Goal: Information Seeking & Learning: Compare options

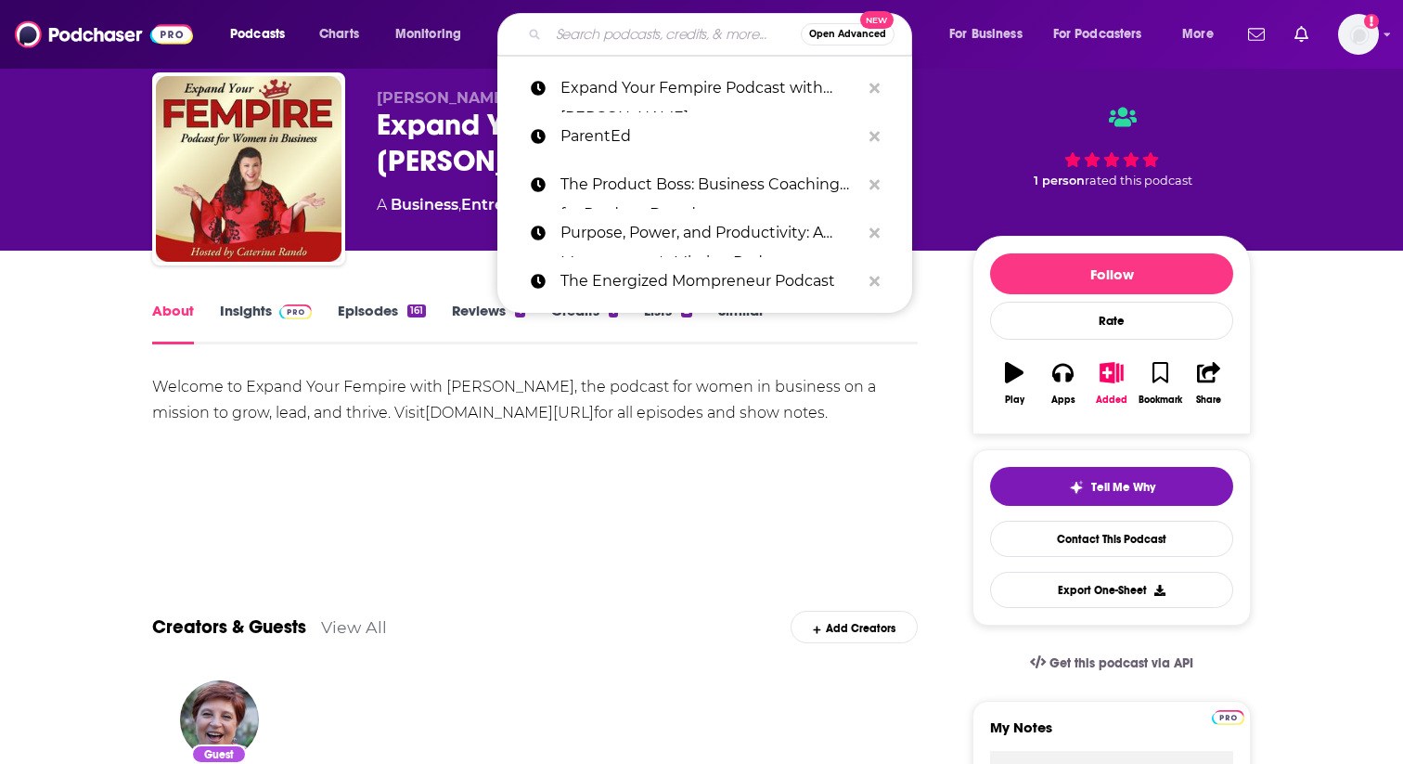
type input "Mom and Mind Podcast"
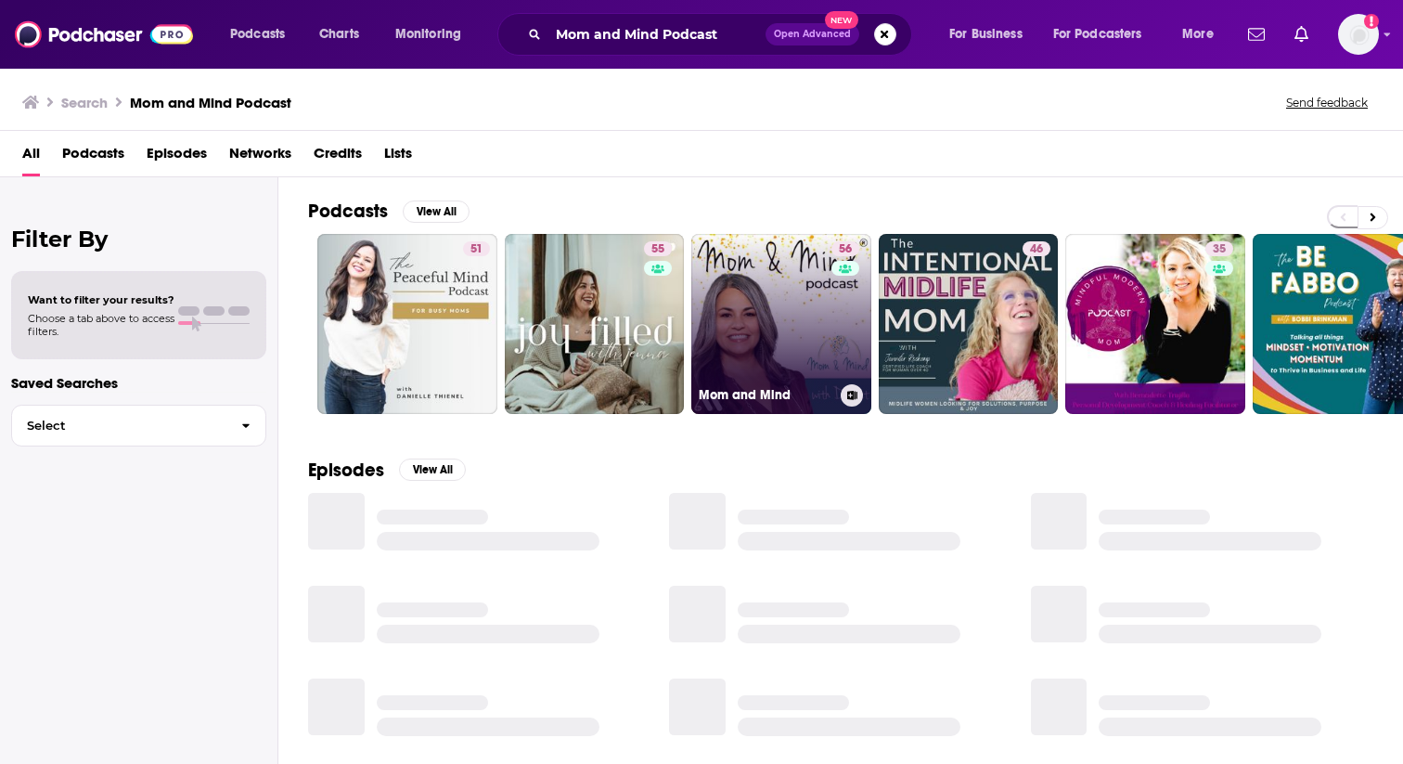
click at [806, 314] on link "56 Mom and Mind" at bounding box center [781, 324] width 180 height 180
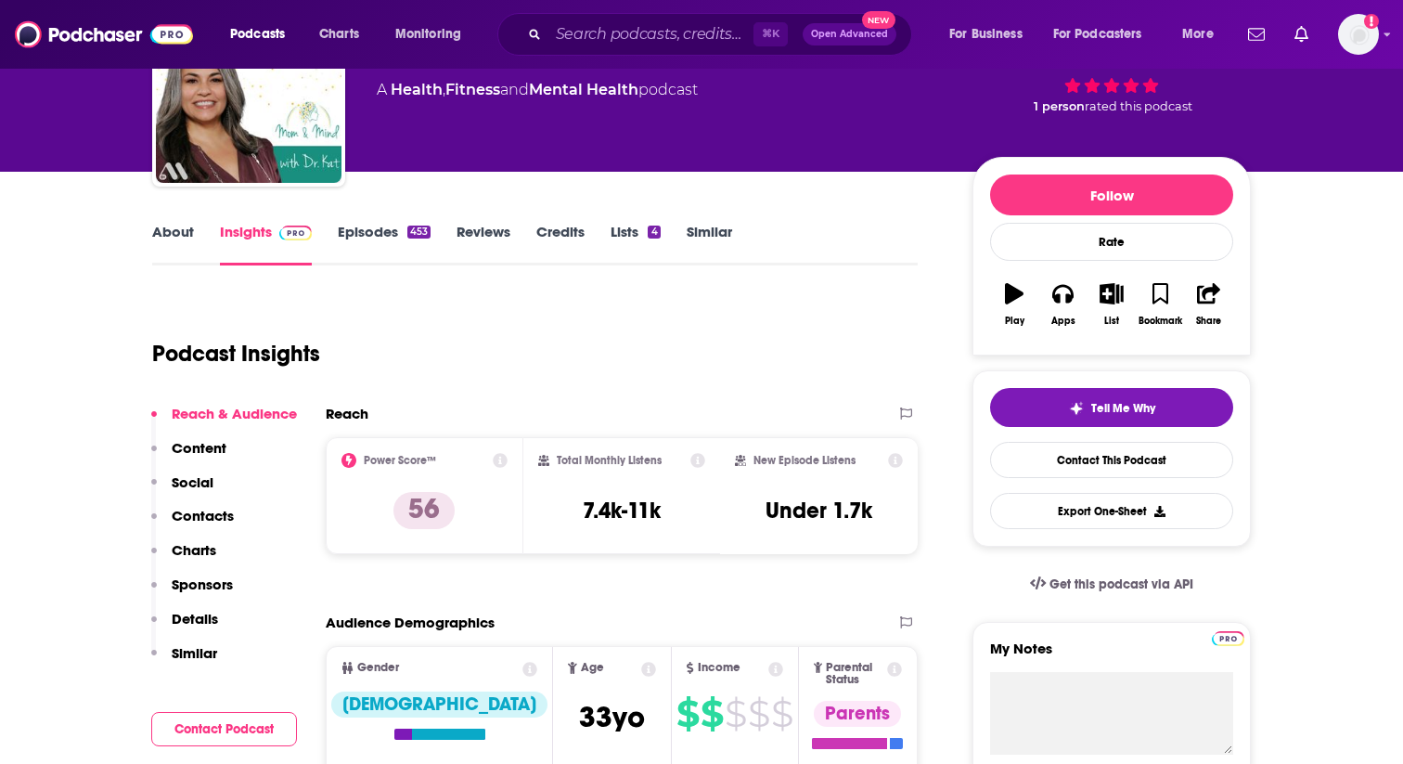
scroll to position [205, 0]
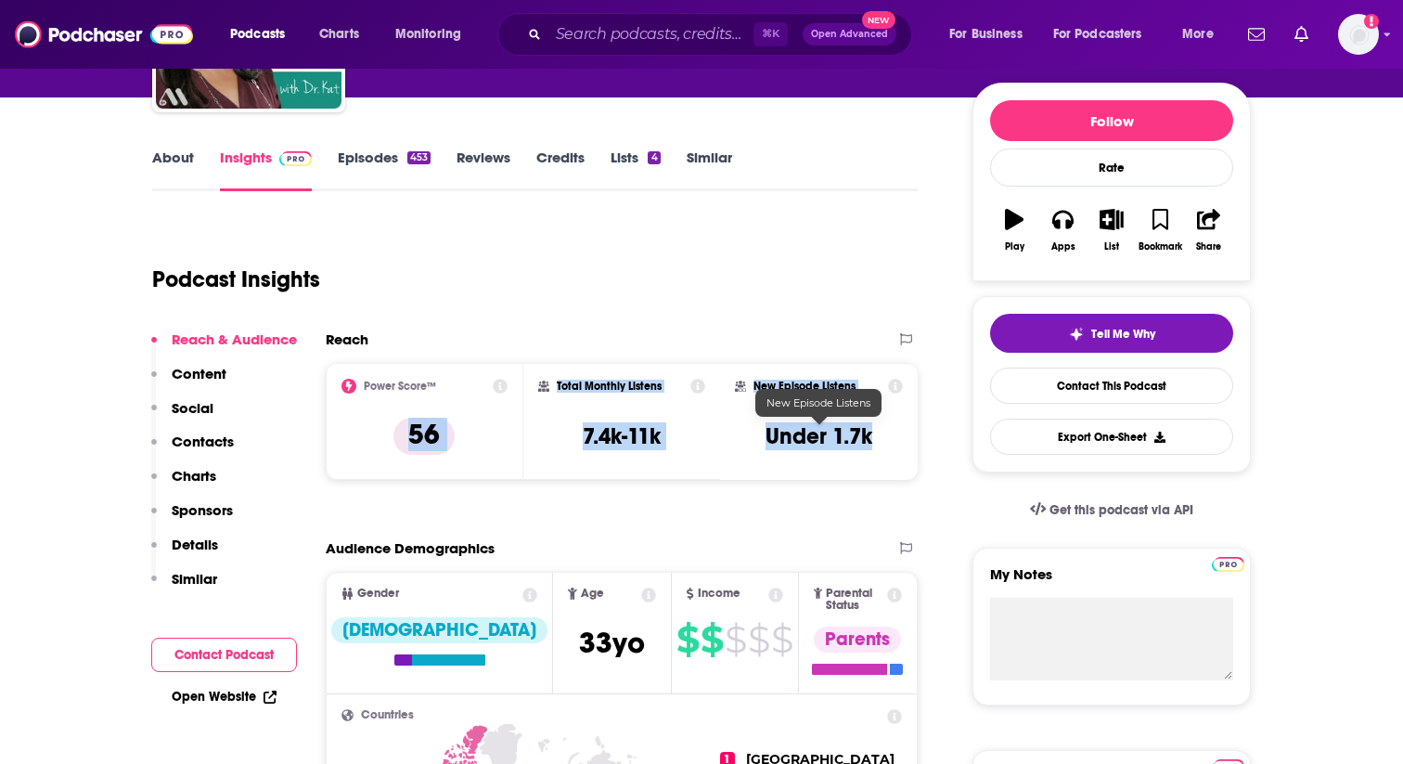
drag, startPoint x: 406, startPoint y: 433, endPoint x: 877, endPoint y: 448, distance: 470.8
click at [877, 448] on div "Power Score™ 56 Total Monthly Listens 7.4k-11k New Episode Listens Under 1.7k" at bounding box center [622, 421] width 592 height 117
copy div "56 Total Monthly Listens 7.4k-11k New Episode Listens Under 1.7k"
click at [619, 37] on input "Search podcasts, credits, & more..." at bounding box center [650, 34] width 205 height 30
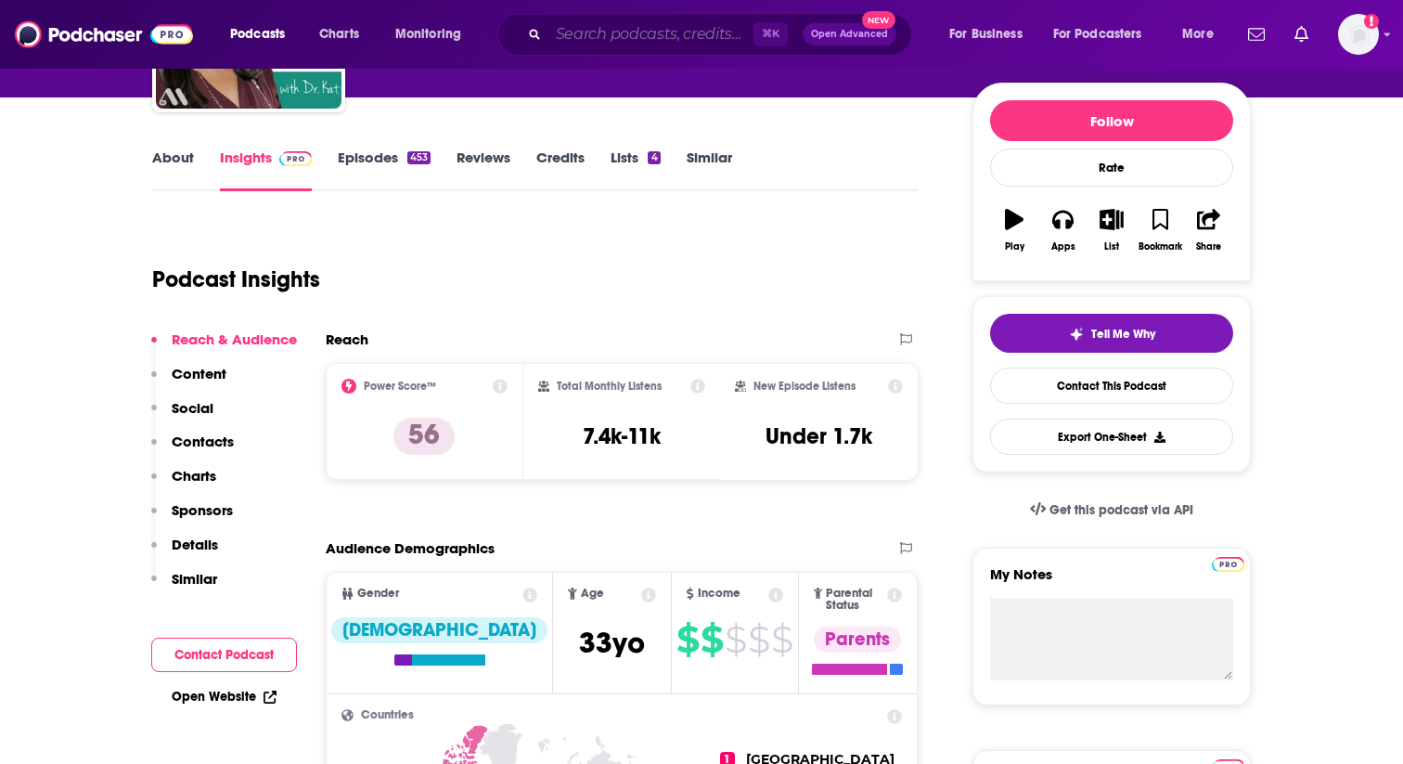
paste input "The Wellness Mama Podcast"
type input "The Wellness Mama Podcast"
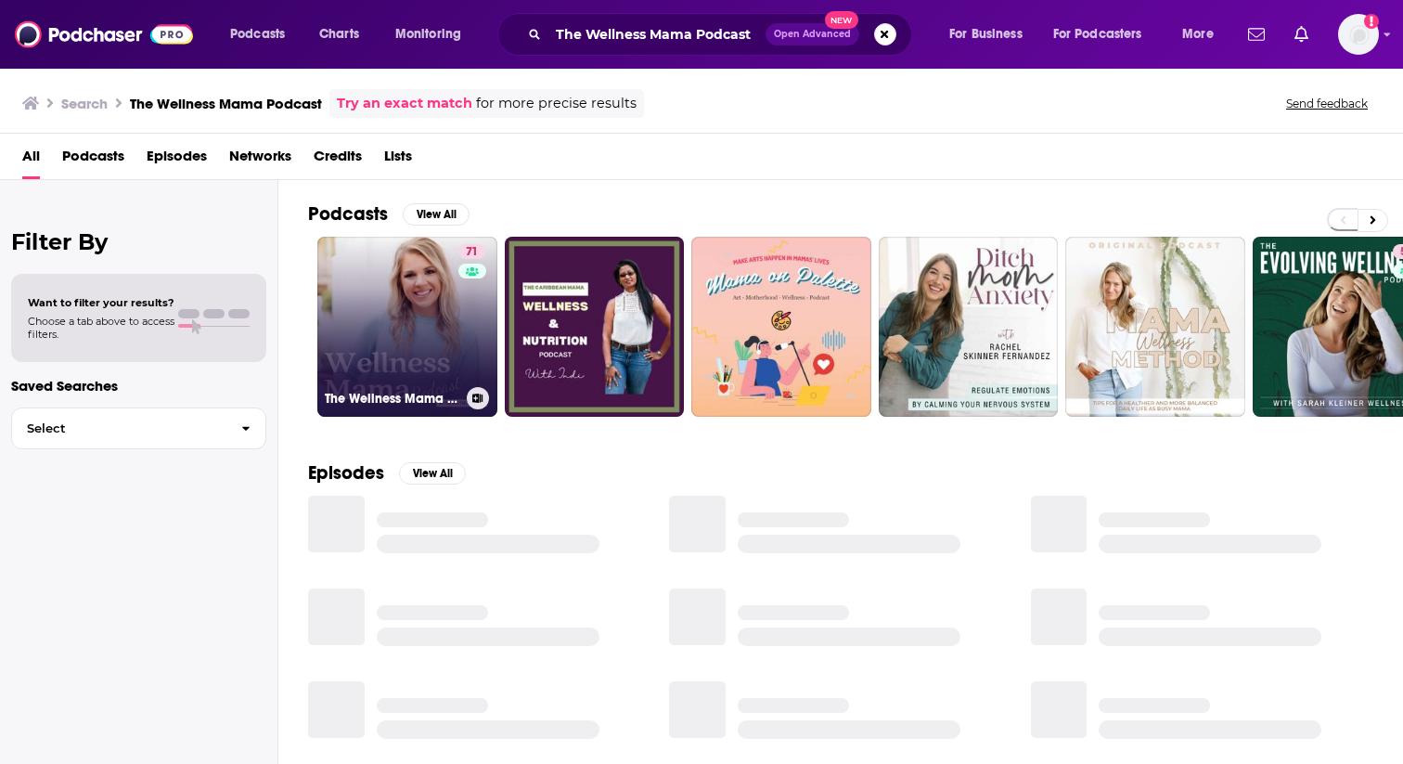
click at [452, 332] on link "71 The Wellness Mama Podcast" at bounding box center [407, 327] width 180 height 180
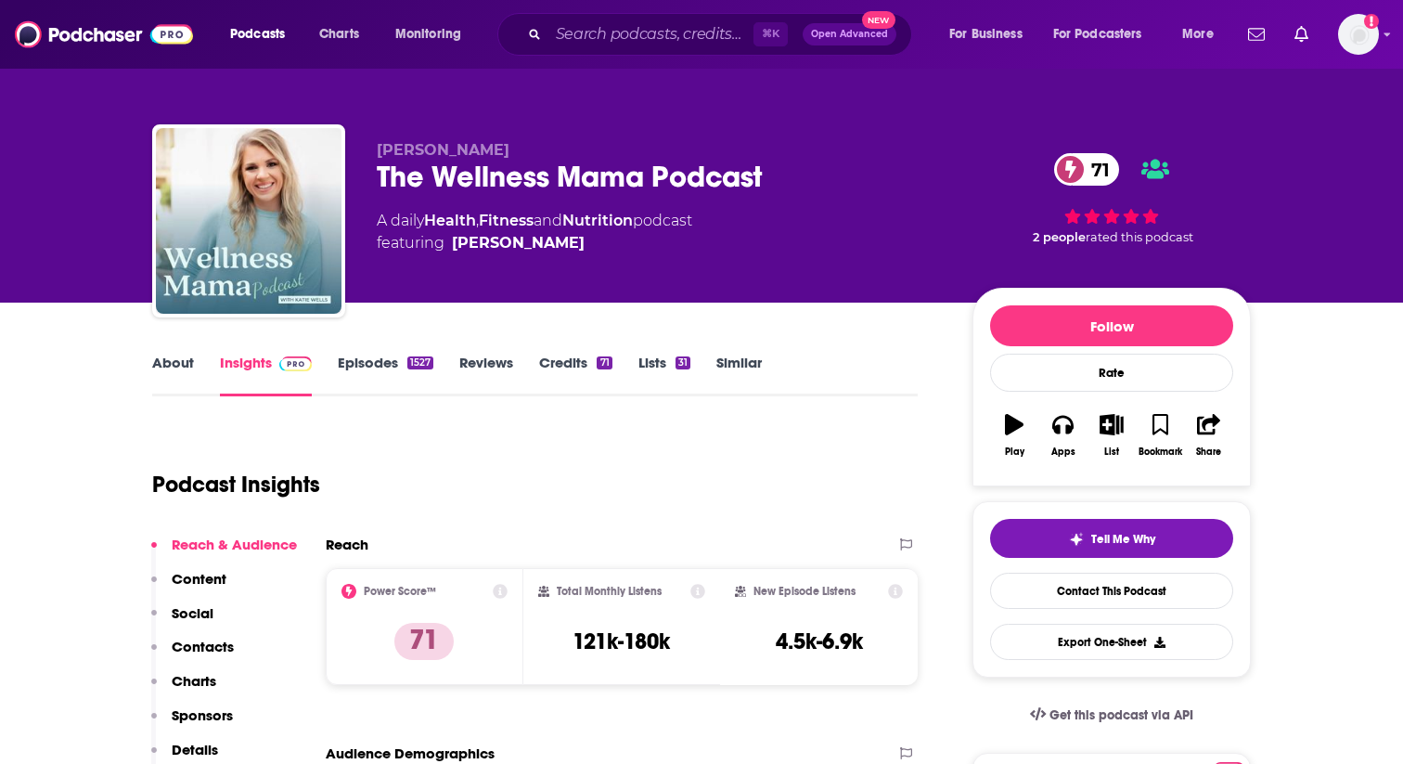
scroll to position [145, 0]
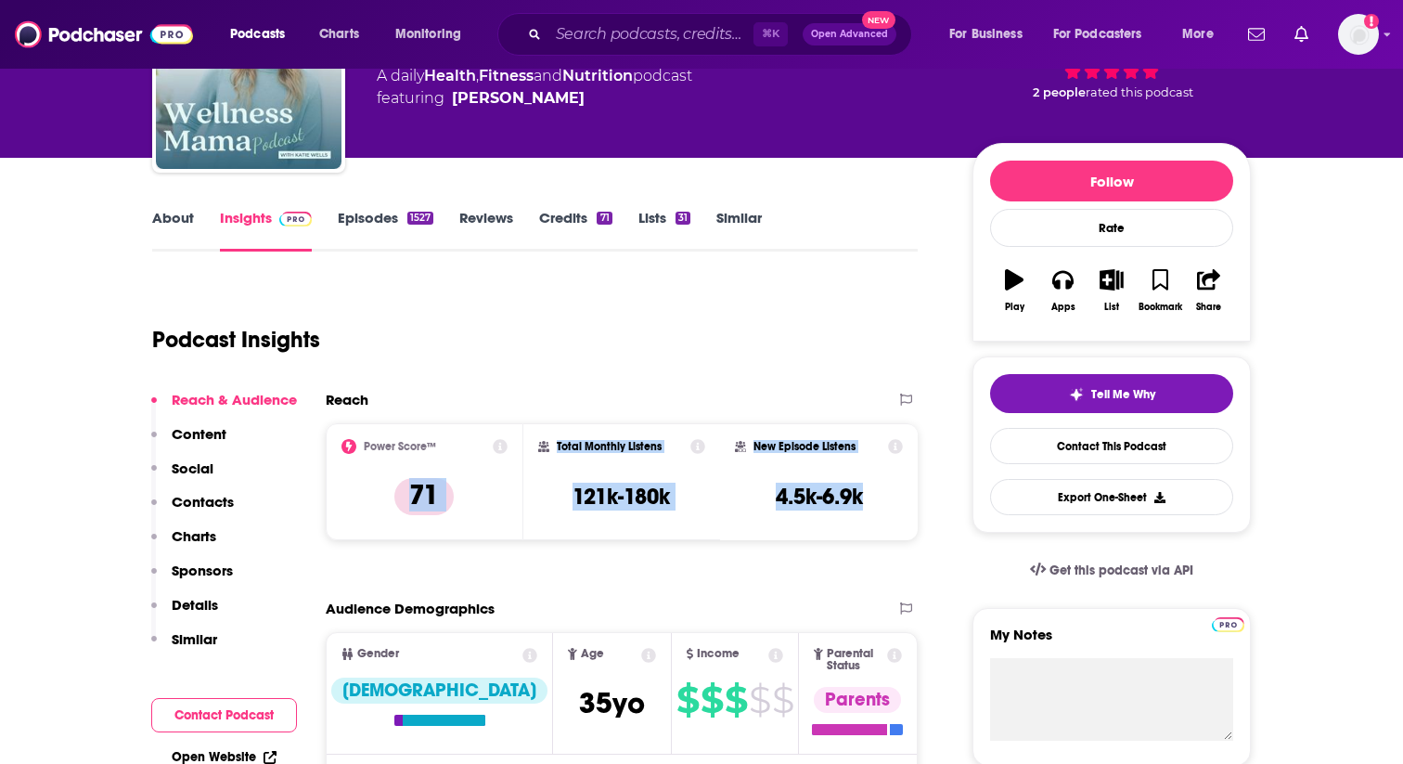
drag, startPoint x: 405, startPoint y: 491, endPoint x: 883, endPoint y: 503, distance: 478.1
click at [883, 503] on div "Power Score™ 71 Total Monthly Listens 121k-180k New Episode Listens 4.5k-6.9k" at bounding box center [622, 481] width 592 height 117
copy div "71 Total Monthly Listens 121k-180k New Episode Listens 4.5k-6.9k"
click at [624, 32] on input "Search podcasts, credits, & more..." at bounding box center [650, 34] width 205 height 30
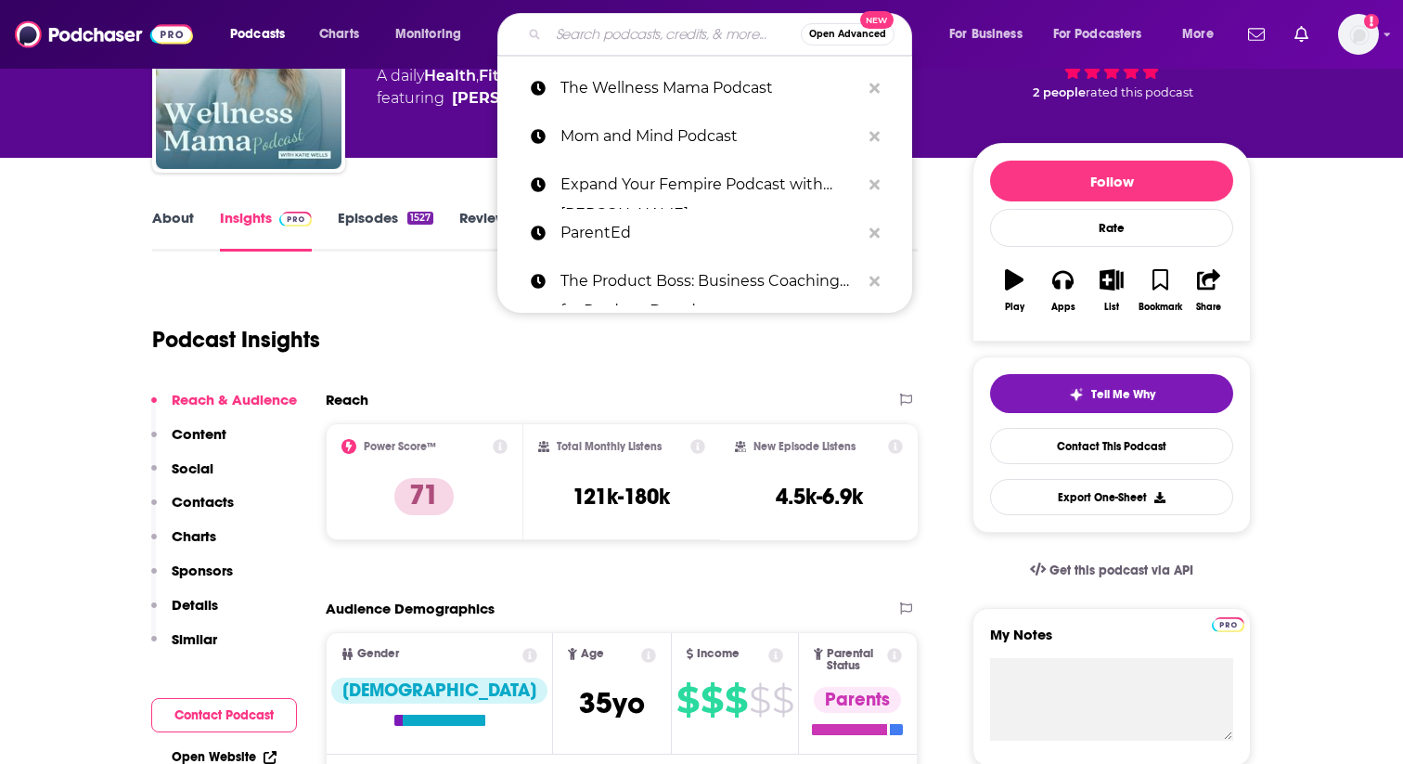
paste input "Wise Traditions Podcast"
type input "Wise Traditions Podcast"
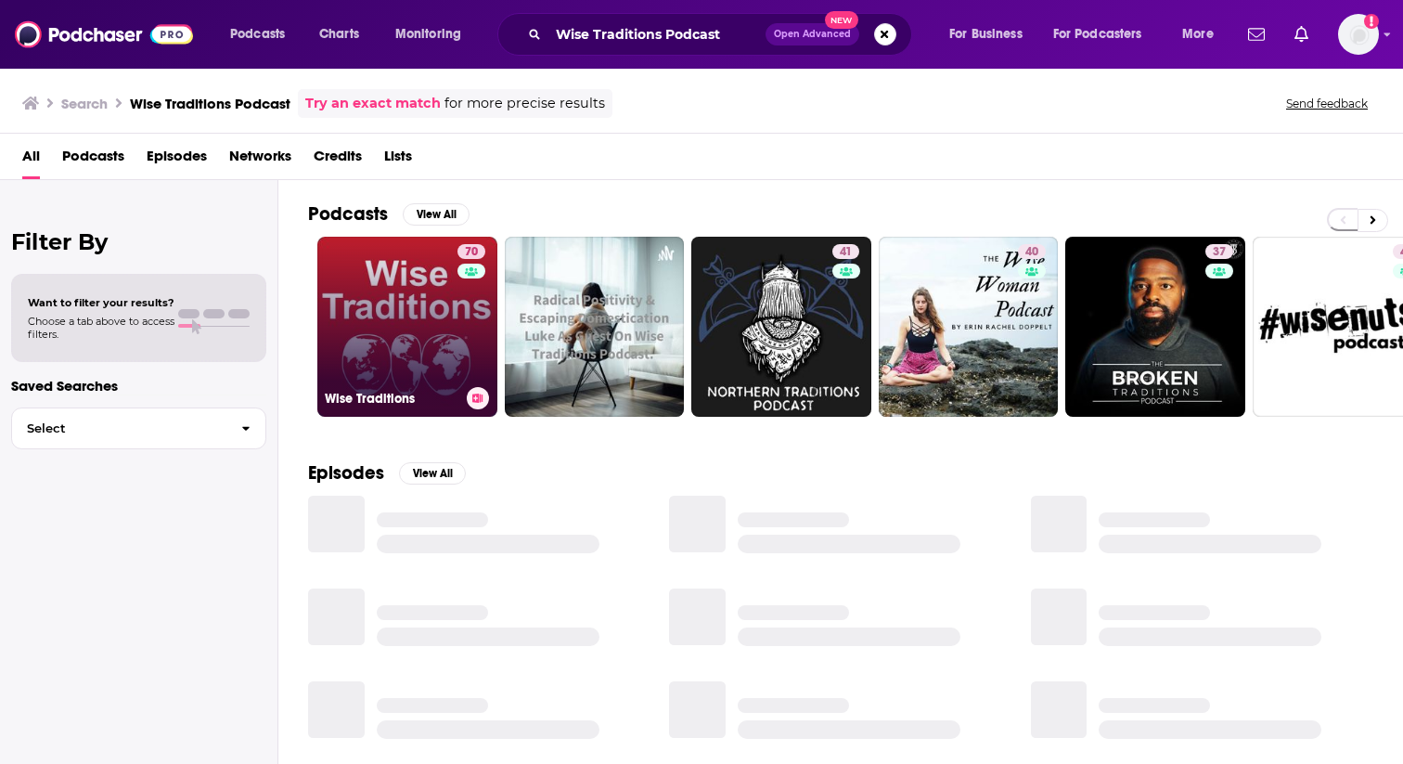
click at [410, 321] on link "70 Wise Traditions" at bounding box center [407, 327] width 180 height 180
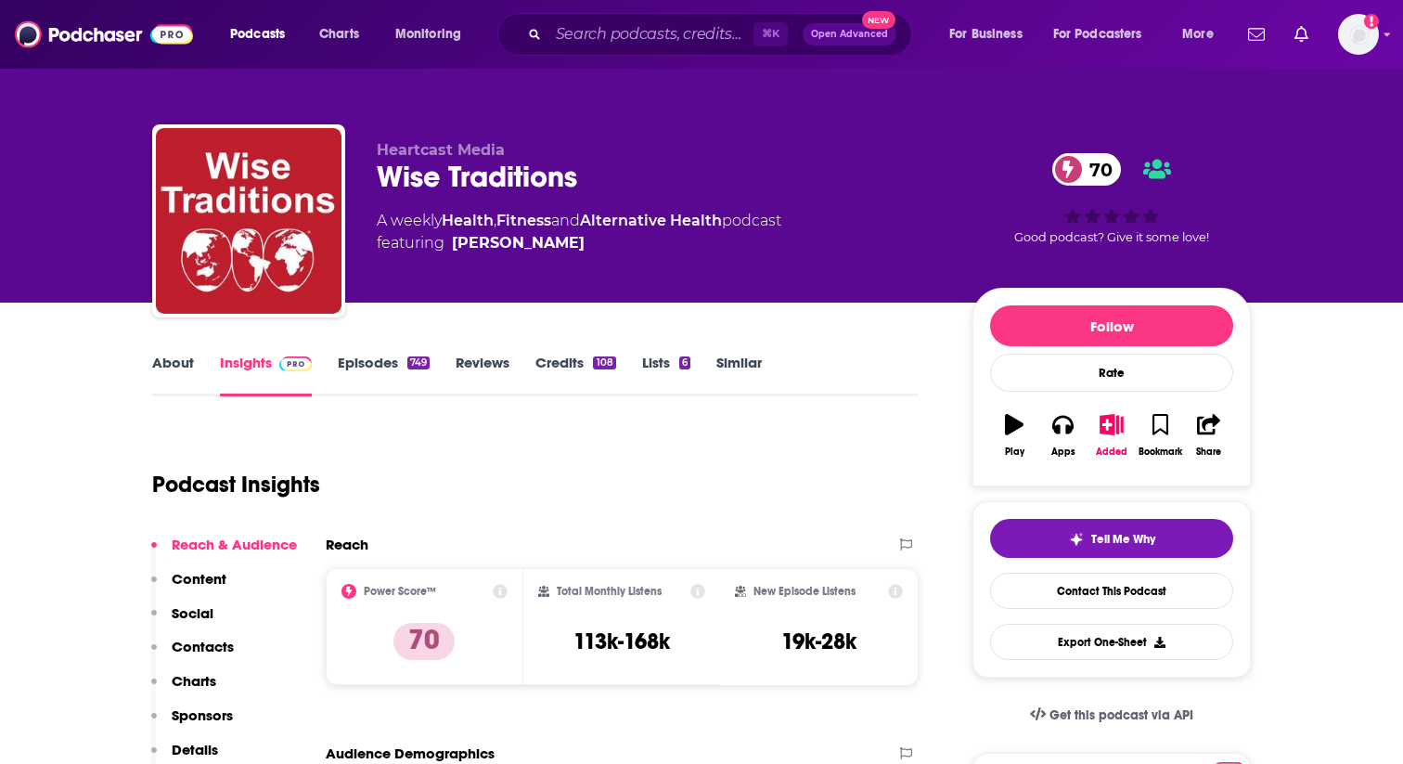
scroll to position [123, 0]
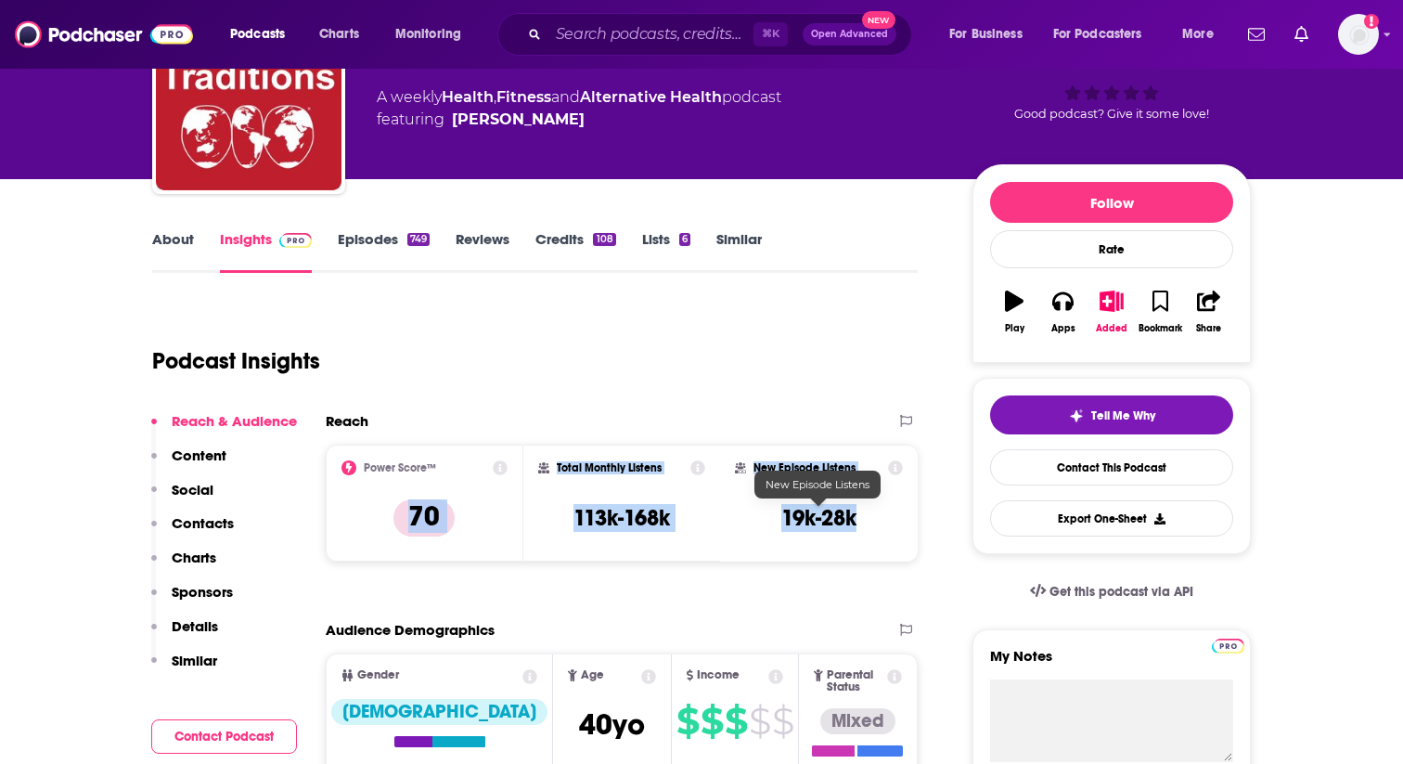
drag, startPoint x: 407, startPoint y: 517, endPoint x: 859, endPoint y: 522, distance: 452.0
click at [859, 522] on div "Power Score™ 70 Total Monthly Listens 113k-168k New Episode Listens 19k-28k" at bounding box center [622, 503] width 592 height 117
copy div "70 Total Monthly Listens 113k-168k New Episode Listens 19k-28k"
click at [640, 32] on input "Search podcasts, credits, & more..." at bounding box center [650, 34] width 205 height 30
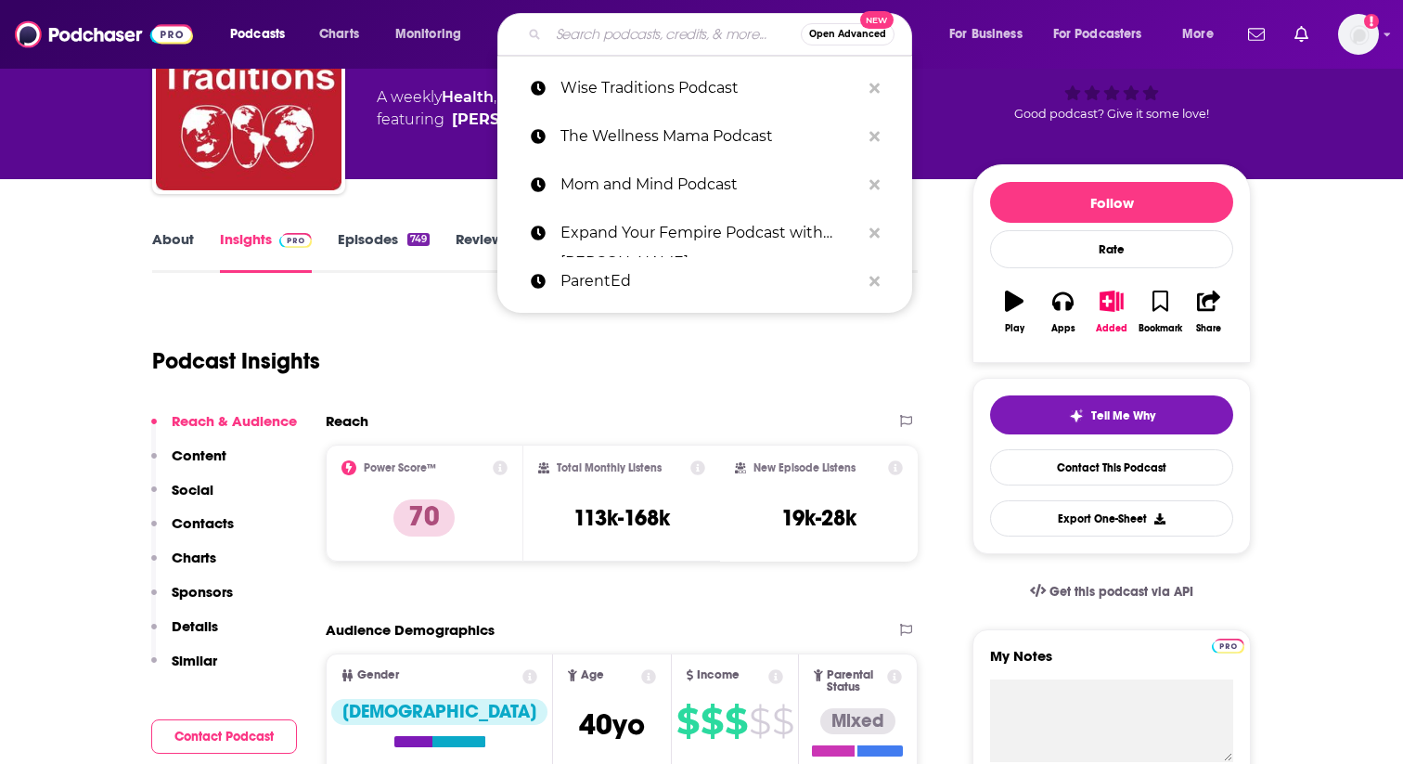
paste input "Be Well Sis: The Podcast"
type input "Be Well Sis: The Podcast"
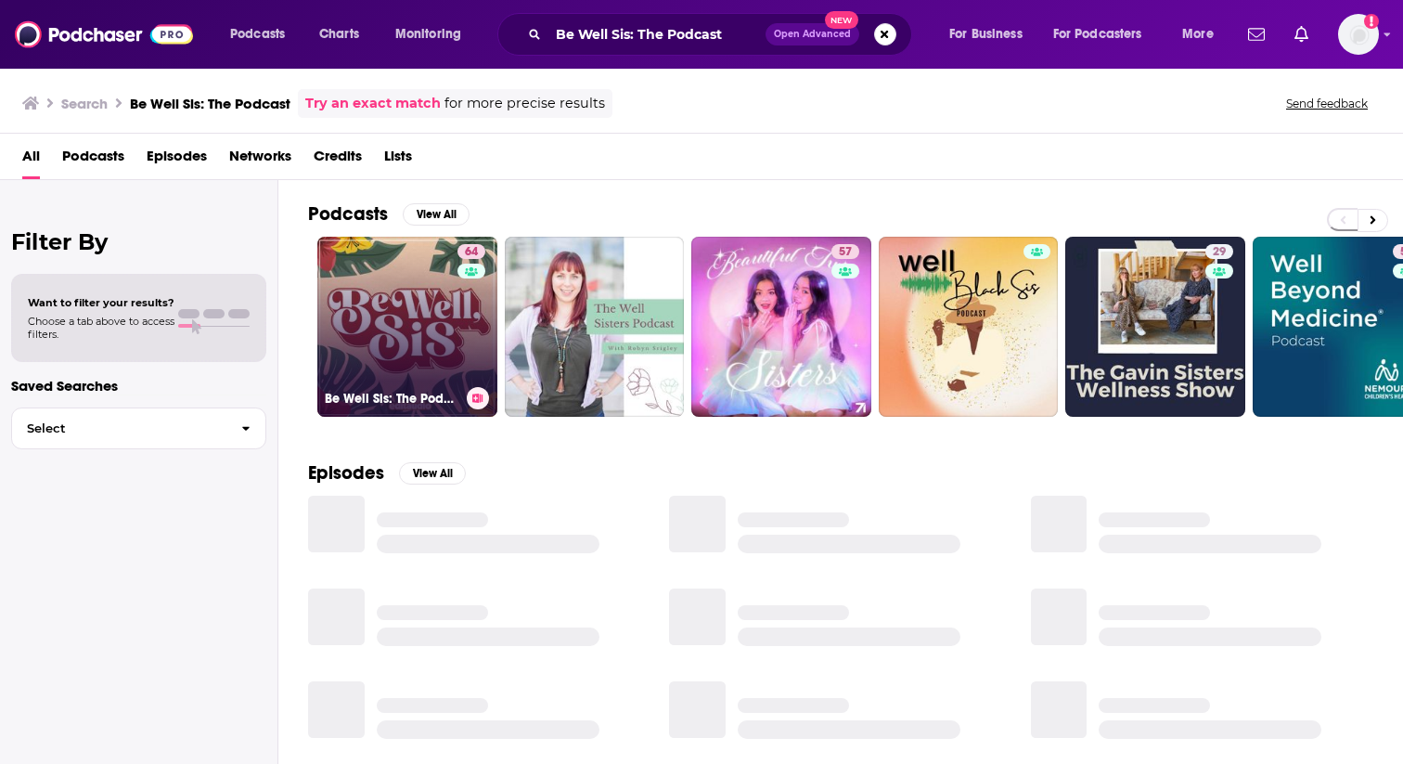
click at [444, 318] on link "64 Be Well Sis: The Podcast" at bounding box center [407, 327] width 180 height 180
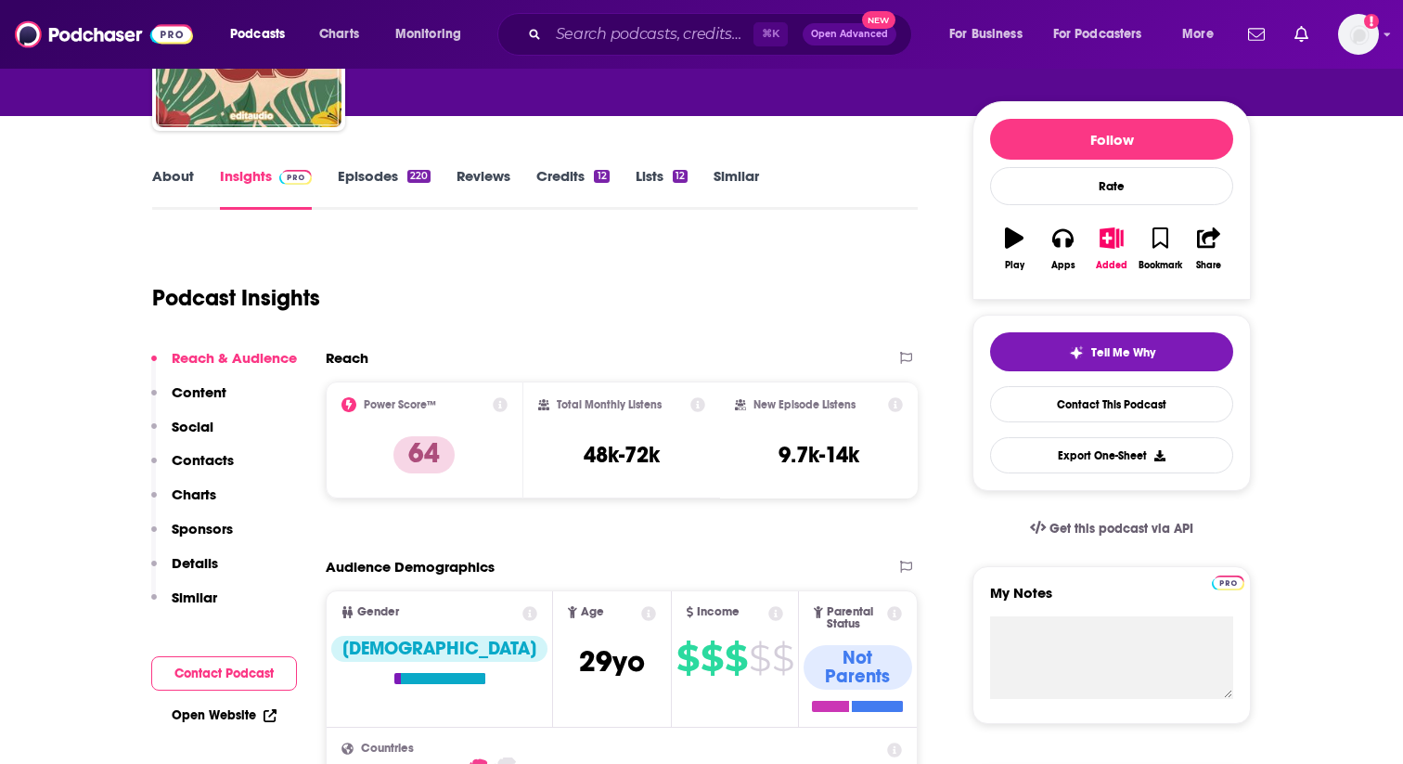
scroll to position [190, 0]
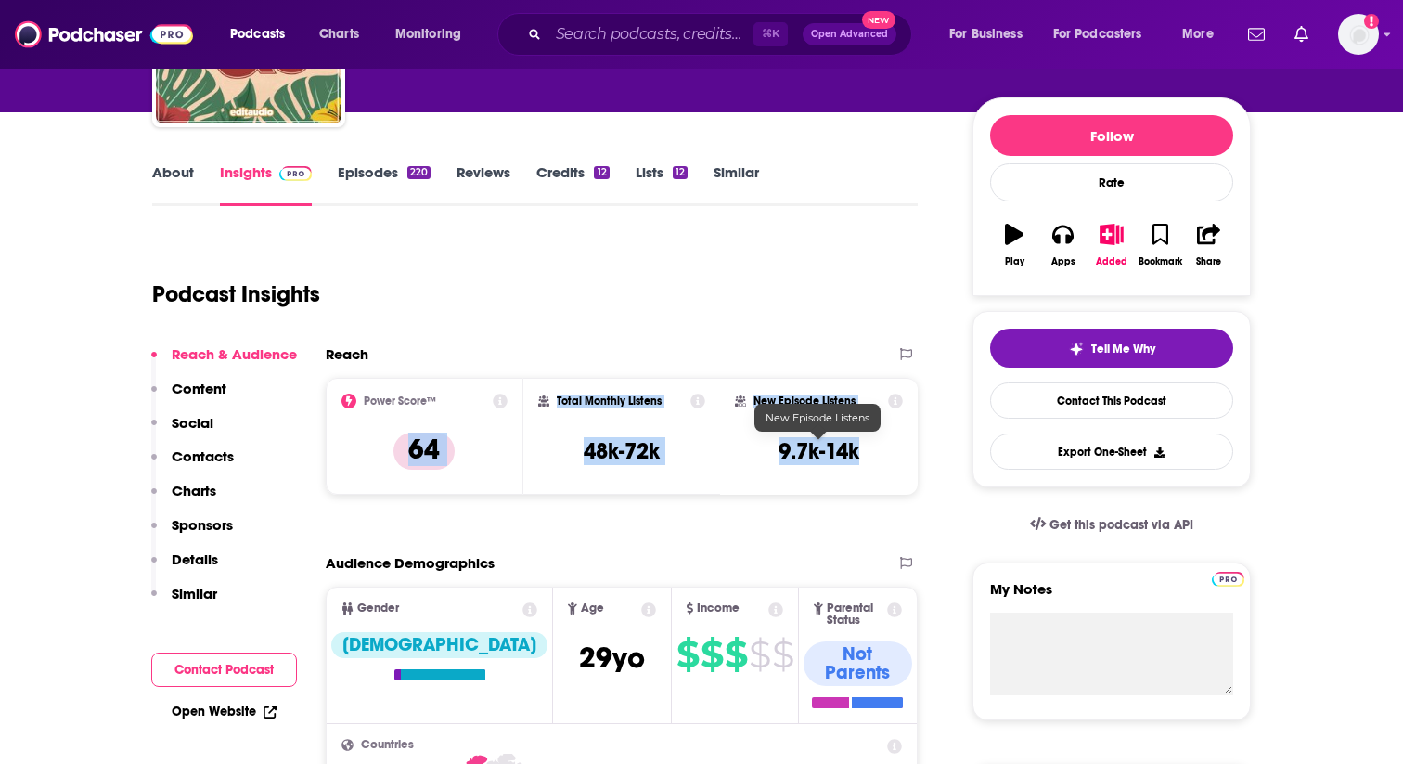
drag, startPoint x: 405, startPoint y: 450, endPoint x: 880, endPoint y: 454, distance: 475.2
click at [880, 454] on div "Power Score™ 64 Total Monthly Listens 48k-72k New Episode Listens 9.7k-14k" at bounding box center [622, 436] width 592 height 117
copy div "64 Total Monthly Listens 48k-72k New Episode Listens 9.7k-14k"
click at [614, 32] on input "Search podcasts, credits, & more..." at bounding box center [650, 34] width 205 height 30
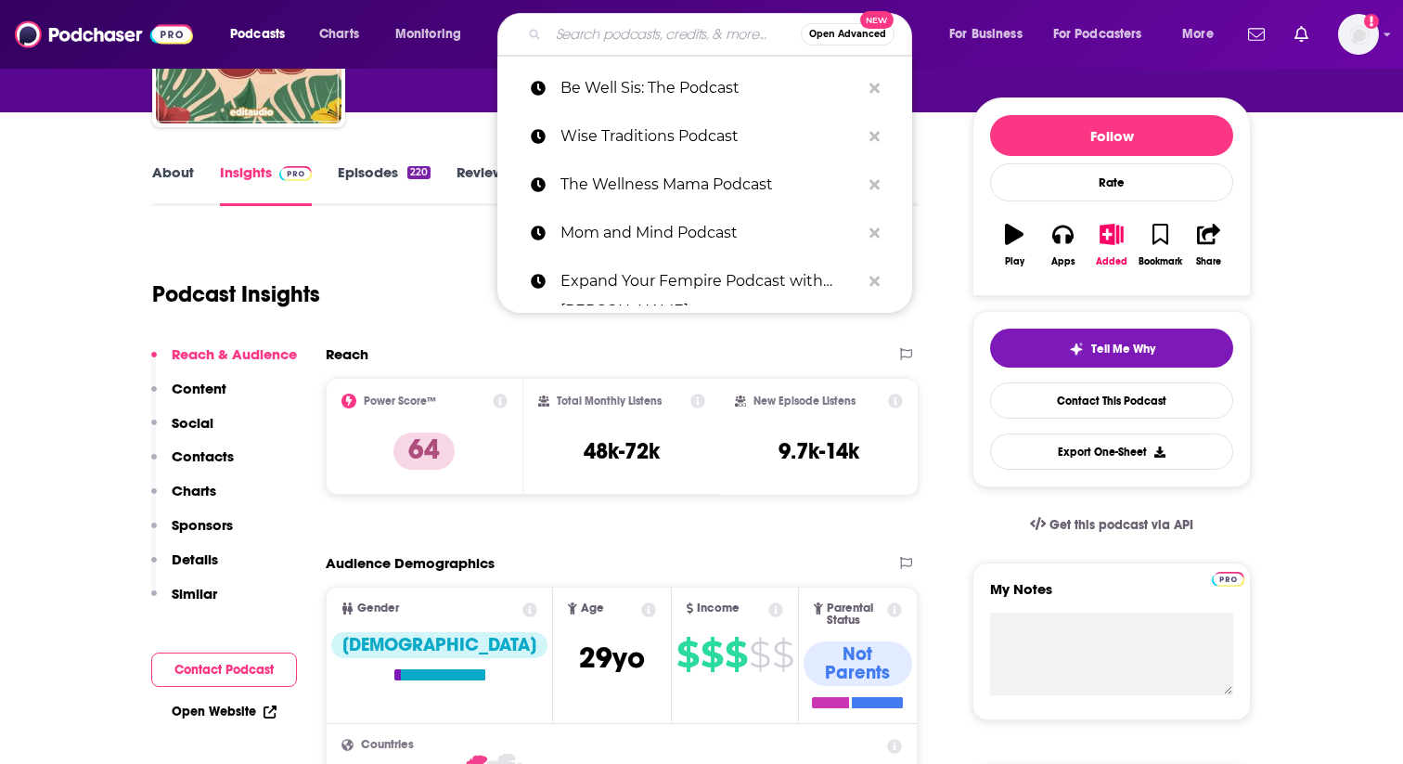
paste input "The Healthy Mama Podcast"
type input "The Healthy Mama Podcast"
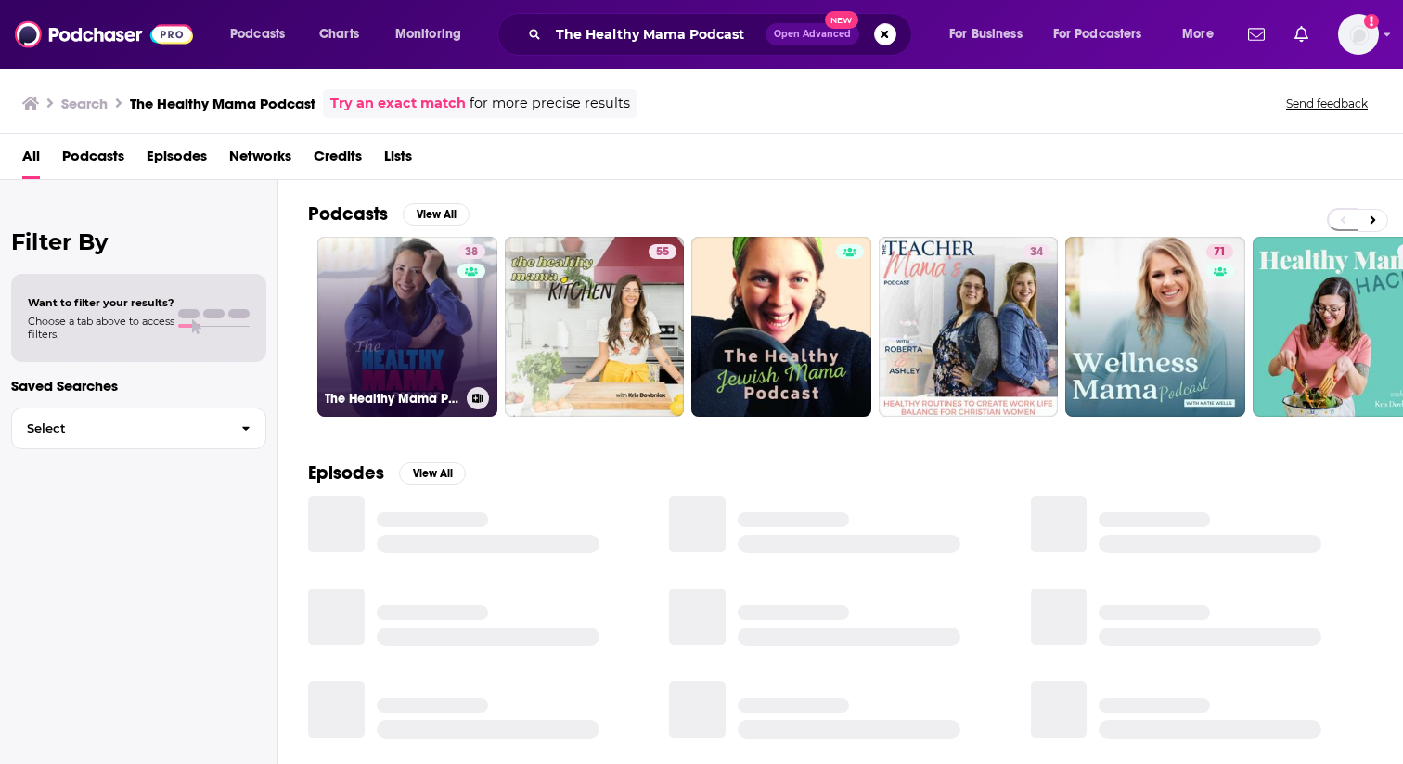
click at [410, 318] on link "38 The Healthy Mama Podcast" at bounding box center [407, 327] width 180 height 180
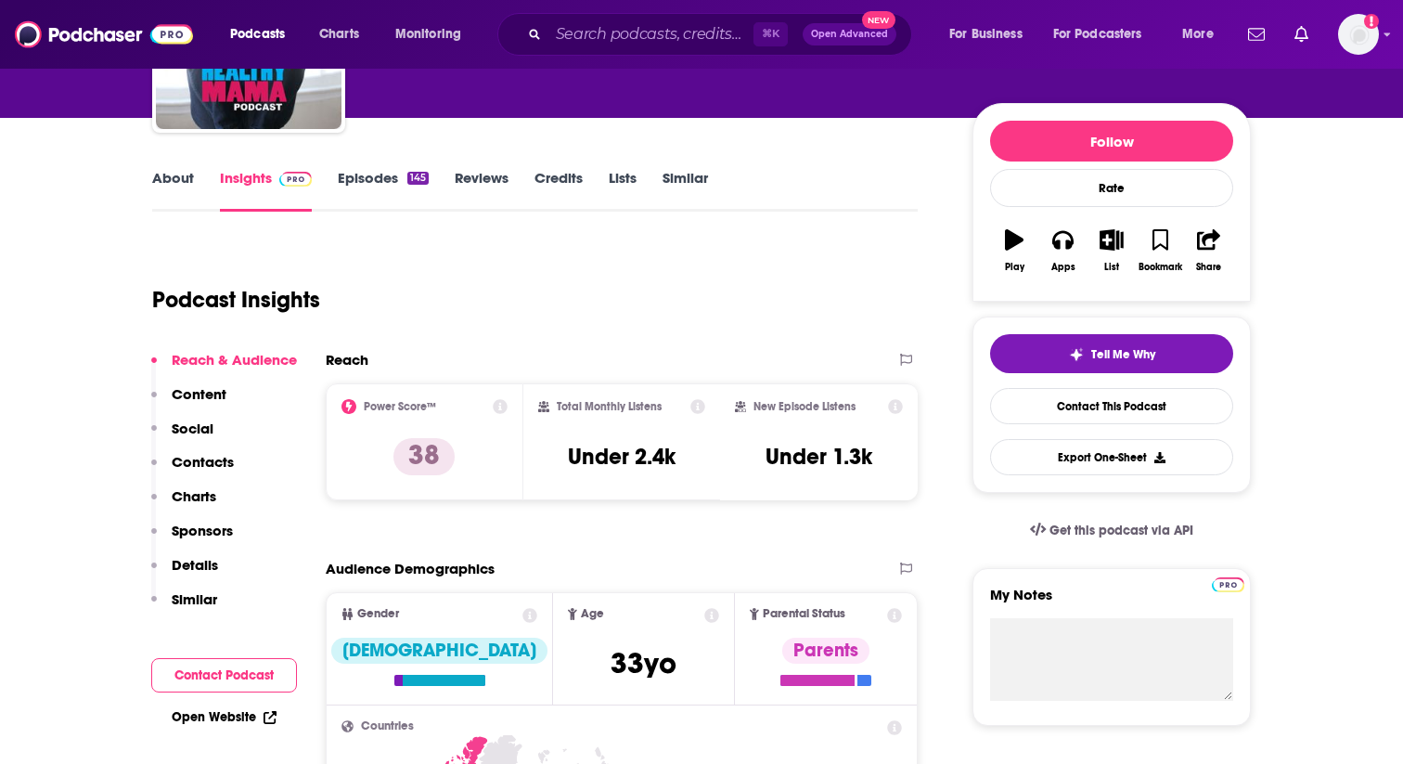
scroll to position [228, 0]
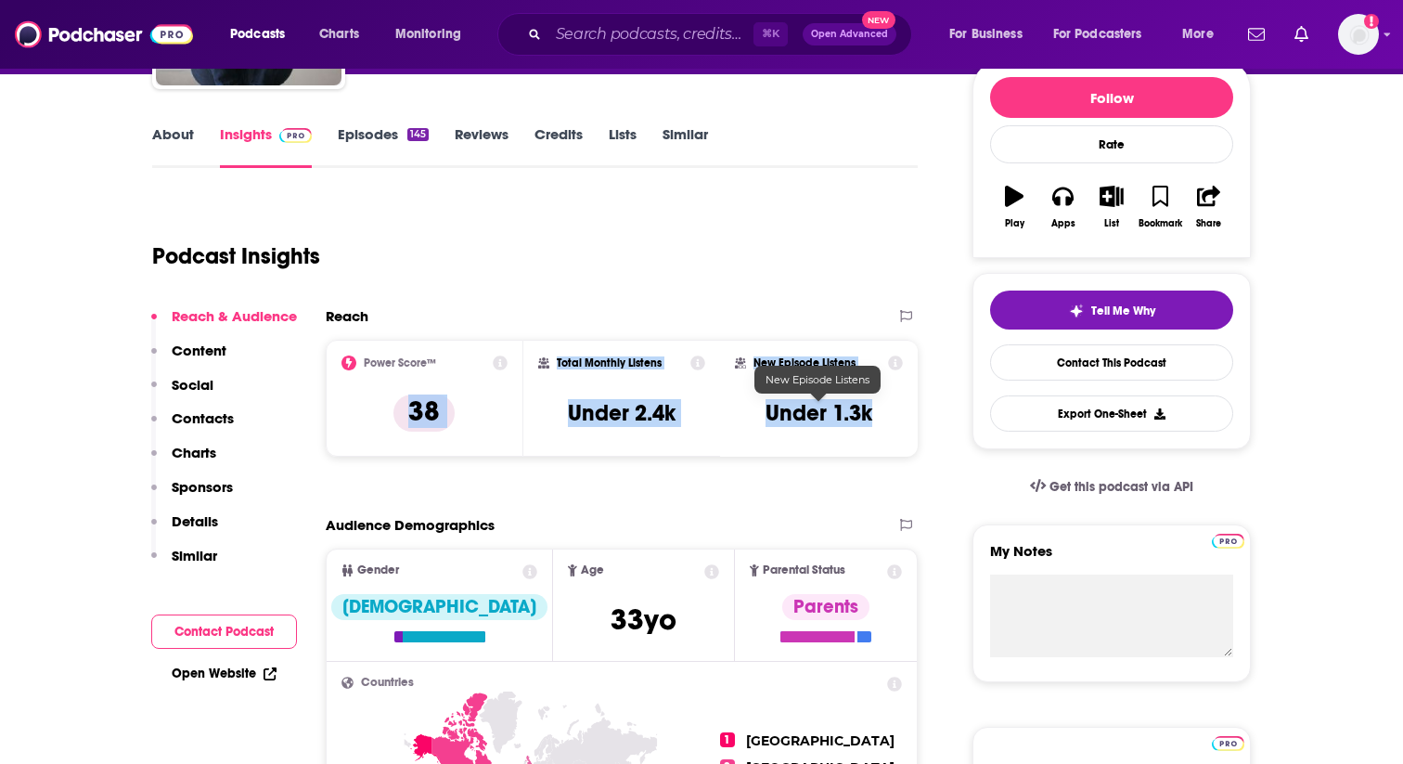
drag, startPoint x: 408, startPoint y: 414, endPoint x: 884, endPoint y: 425, distance: 476.2
click at [884, 425] on div "Power Score™ 38 Total Monthly Listens Under 2.4k New Episode Listens Under 1.3k" at bounding box center [622, 398] width 592 height 117
copy div "38 Total Monthly Listens Under 2.4k New Episode Listens Under 1.3k"
click at [647, 38] on input "Search podcasts, credits, & more..." at bounding box center [650, 34] width 205 height 30
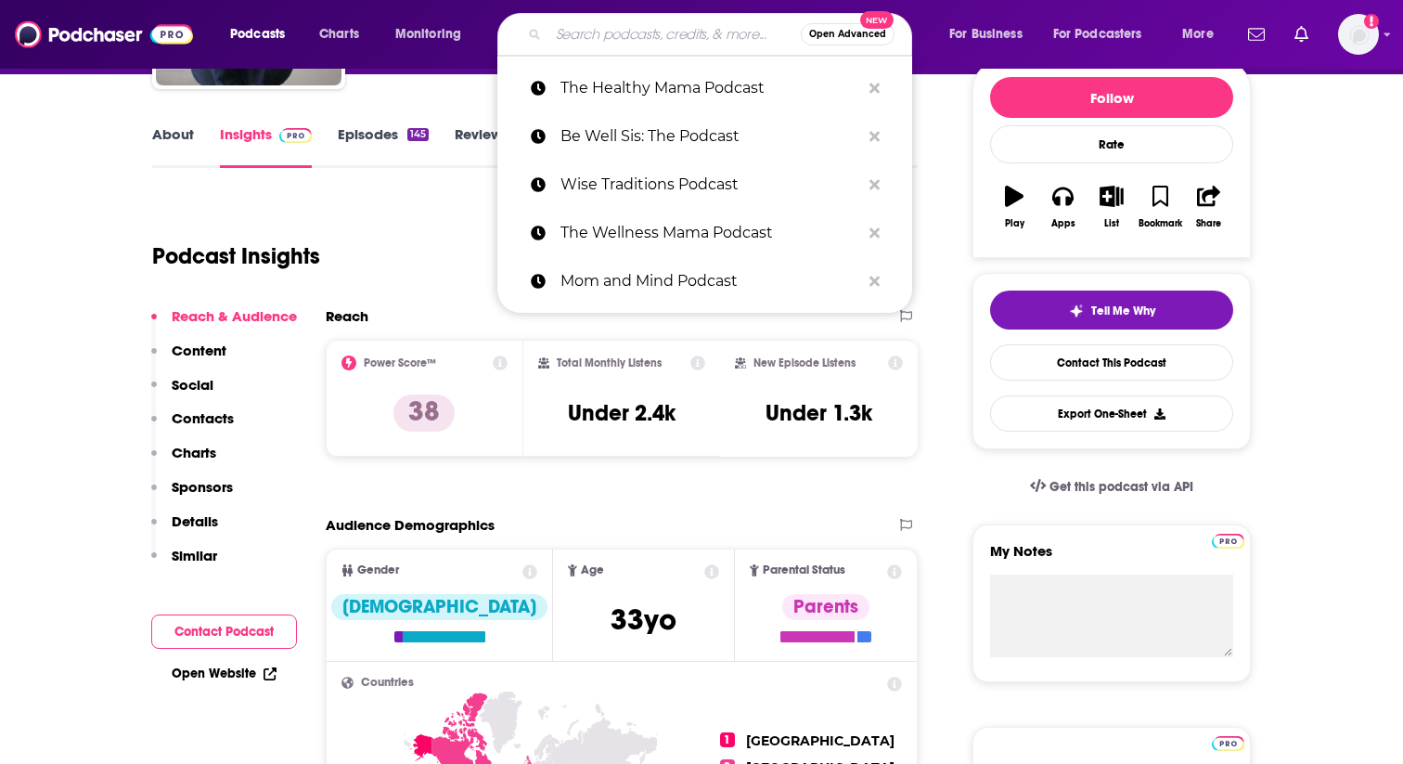
paste input "Well-Fed Women Podcast"
type input "Well-Fed Women Podcast"
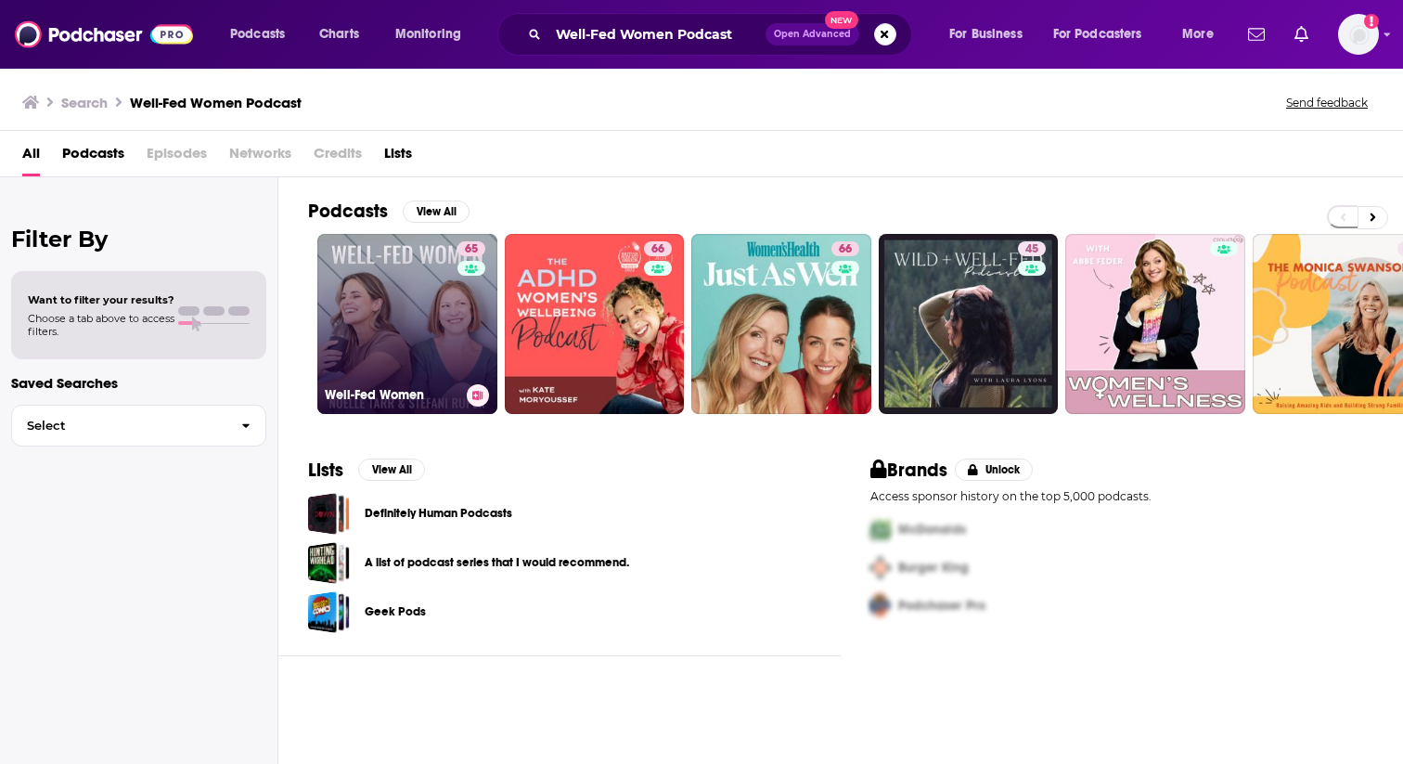
click at [434, 316] on link "65 Well-Fed Women" at bounding box center [407, 324] width 180 height 180
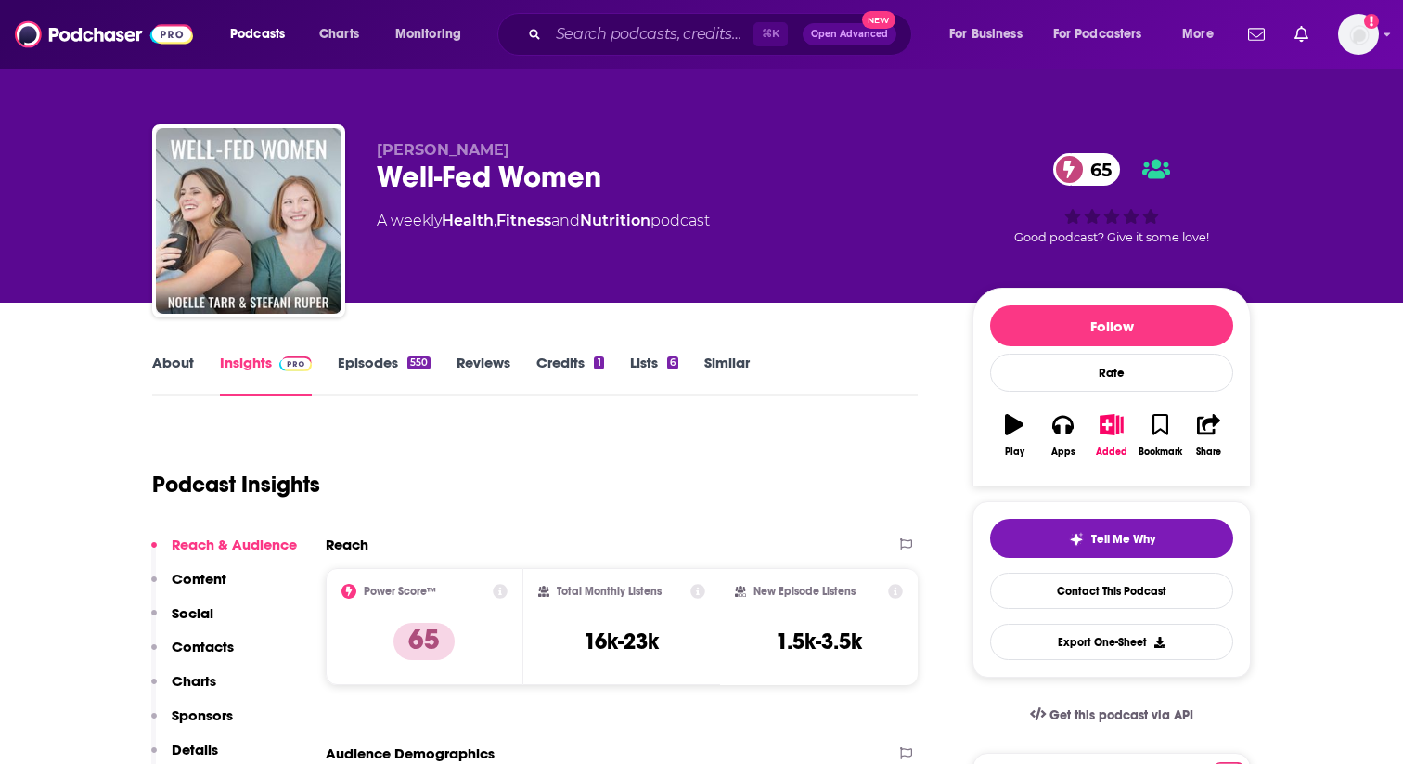
scroll to position [101, 0]
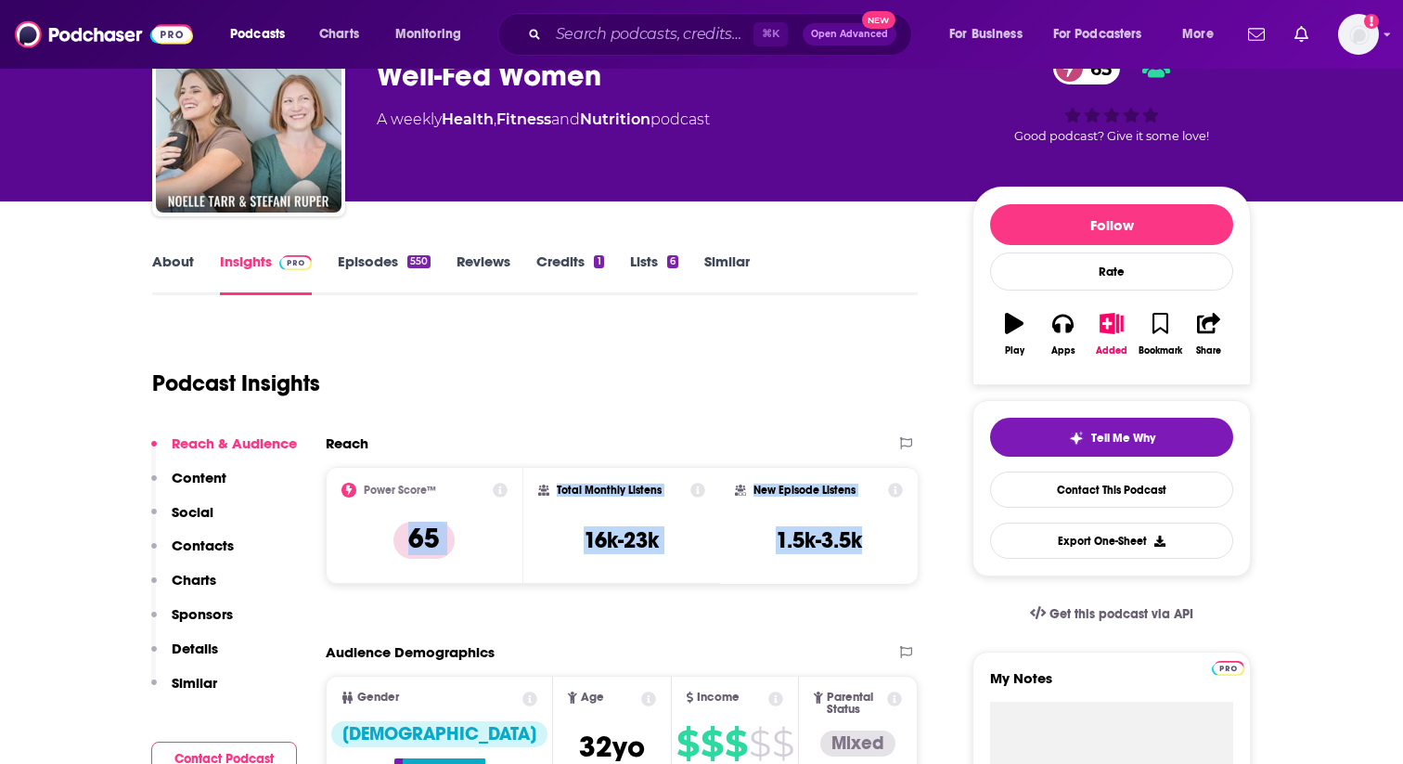
drag, startPoint x: 408, startPoint y: 544, endPoint x: 885, endPoint y: 556, distance: 477.2
click at [886, 556] on div "Power Score™ 65 Total Monthly Listens 16k-23k New Episode Listens 1.5k-3.5k" at bounding box center [622, 525] width 592 height 117
copy div "65 Total Monthly Listens 16k-23k New Episode Listens 1.5k-3.5k"
click at [682, 31] on input "Search podcasts, credits, & more..." at bounding box center [650, 34] width 205 height 30
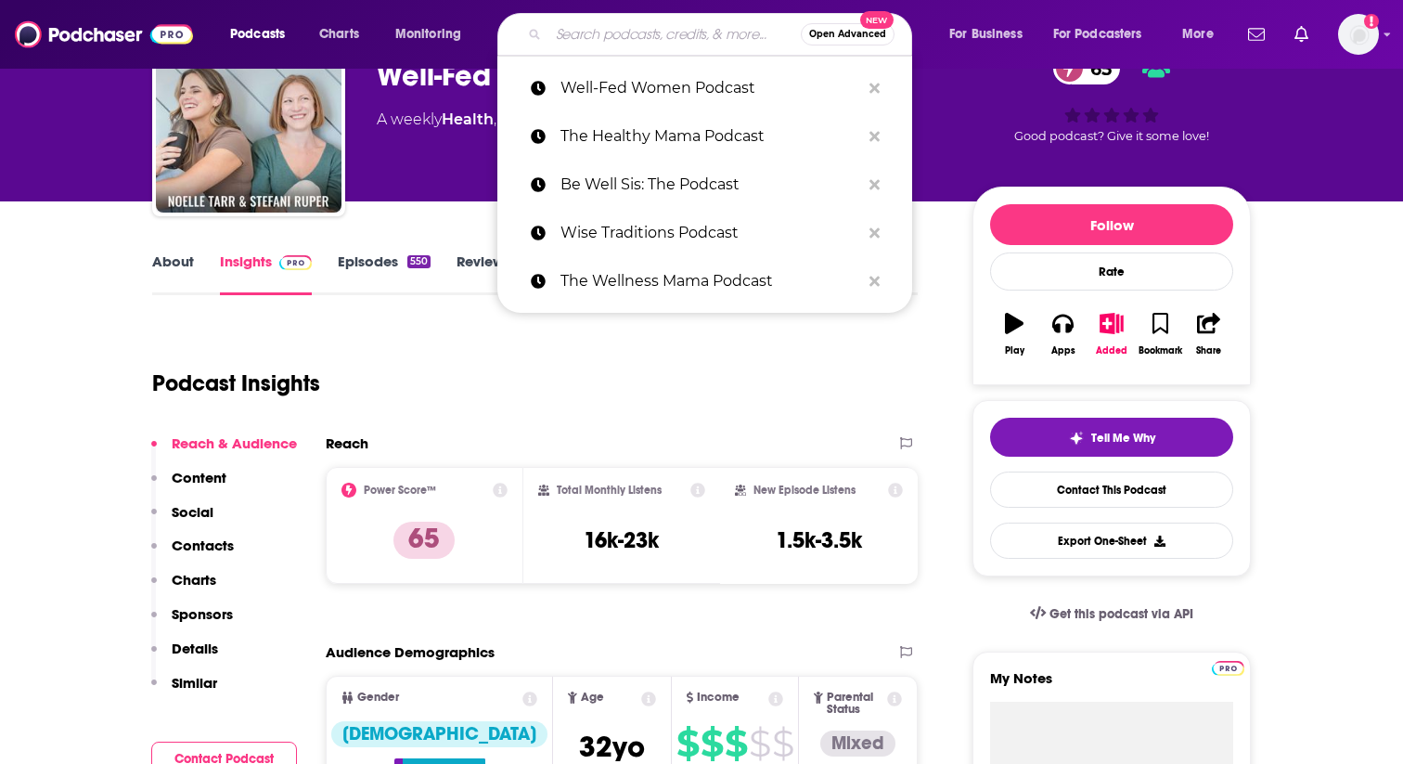
paste input "Coffee and Crumbs Podcast"
type input "Coffee and Crumbs Podcast"
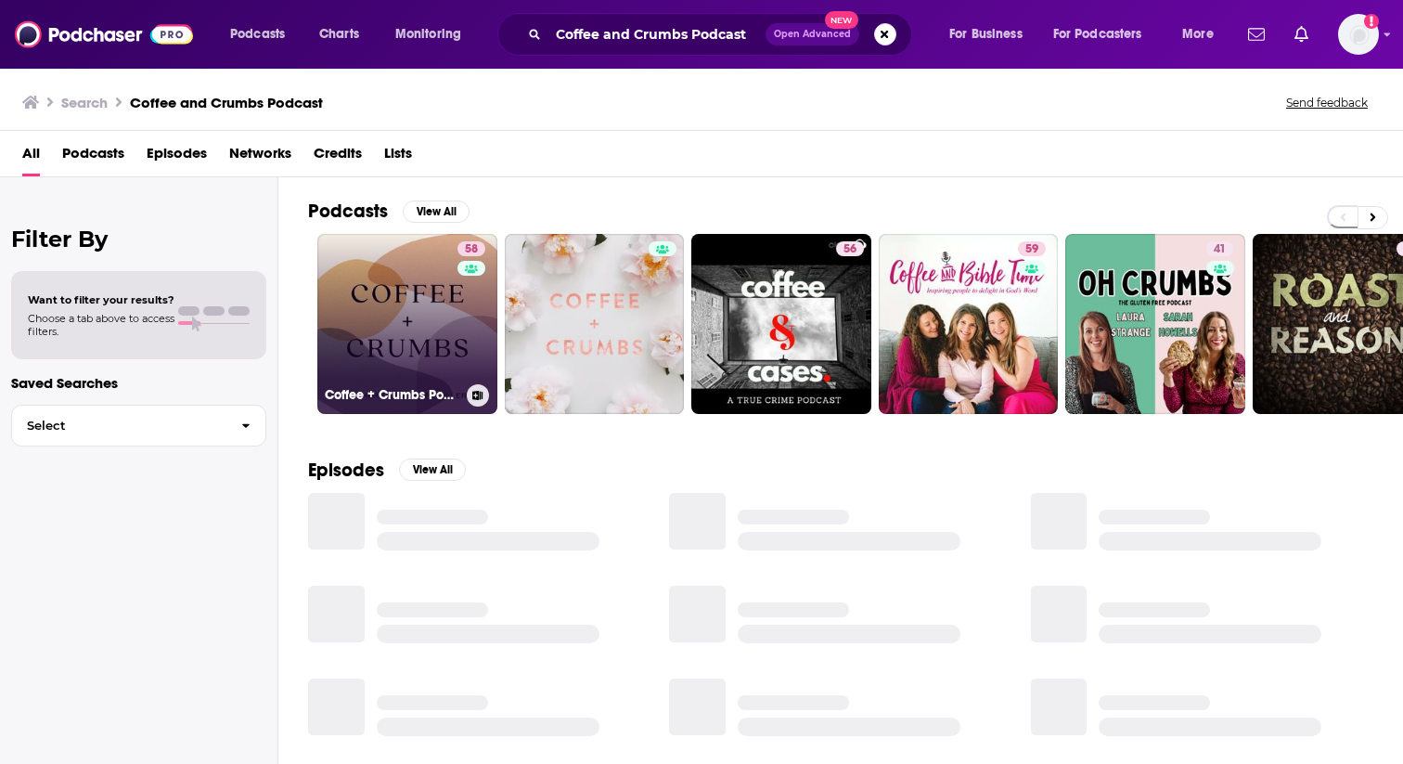
click at [418, 325] on link "58 Coffee + Crumbs Podcast" at bounding box center [407, 324] width 180 height 180
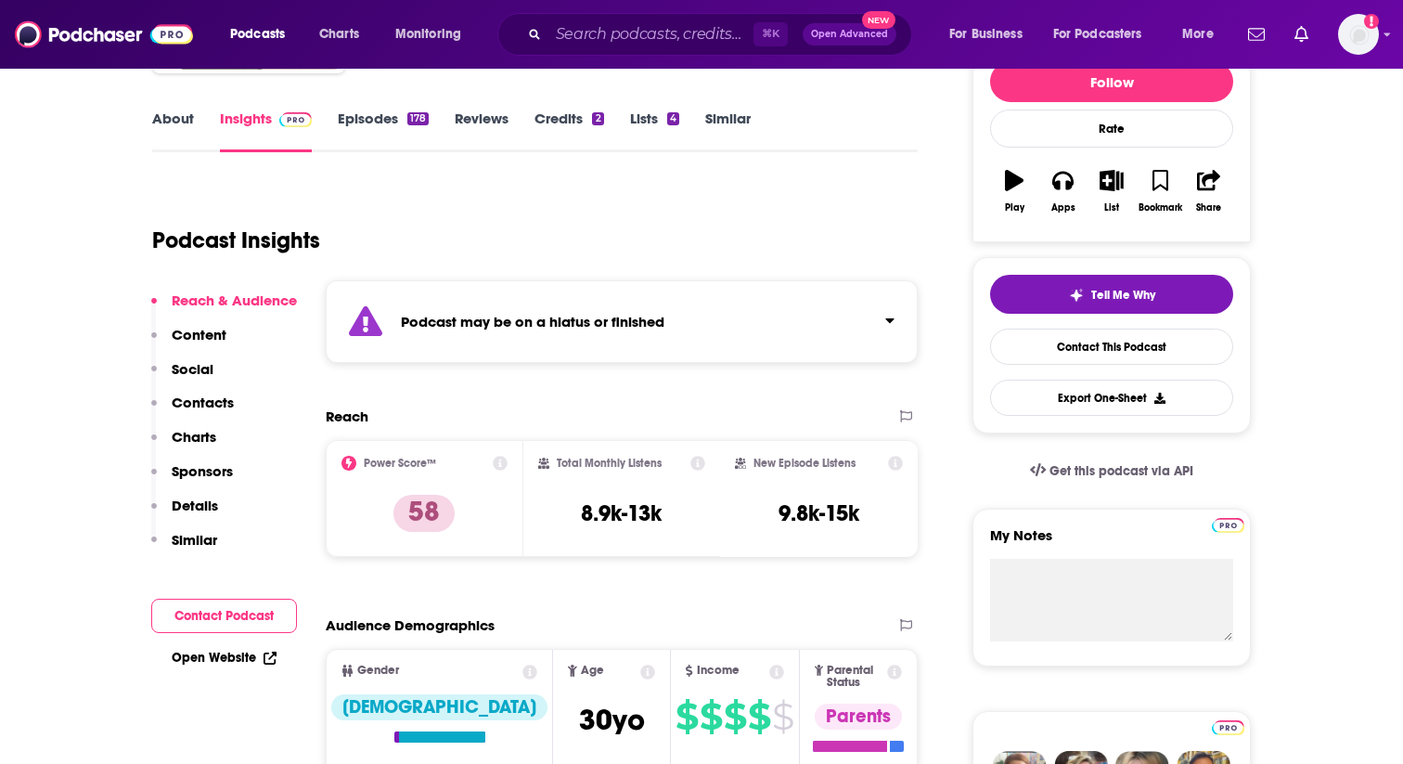
scroll to position [245, 0]
click at [571, 306] on div "Podcast may be on a hiatus or finished" at bounding box center [622, 320] width 592 height 83
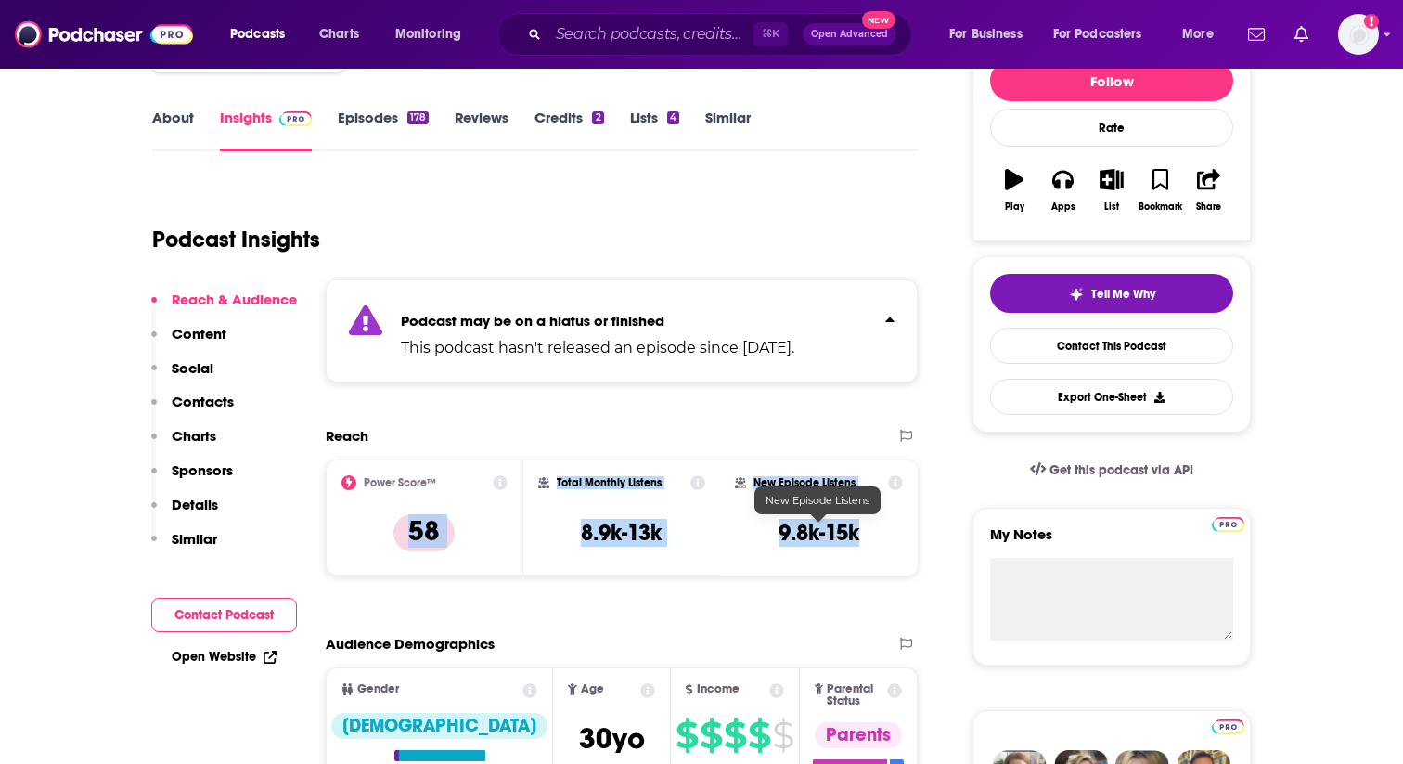
drag, startPoint x: 405, startPoint y: 529, endPoint x: 867, endPoint y: 544, distance: 462.4
click at [868, 544] on div "Power Score™ 58 Total Monthly Listens 8.9k-13k New Episode Listens 9.8k-15k" at bounding box center [622, 517] width 592 height 117
copy div "58 Total Monthly Listens 8.9k-13k New Episode Listens 9.8k-15k"
click at [668, 24] on input "Search podcasts, credits, & more..." at bounding box center [650, 34] width 205 height 30
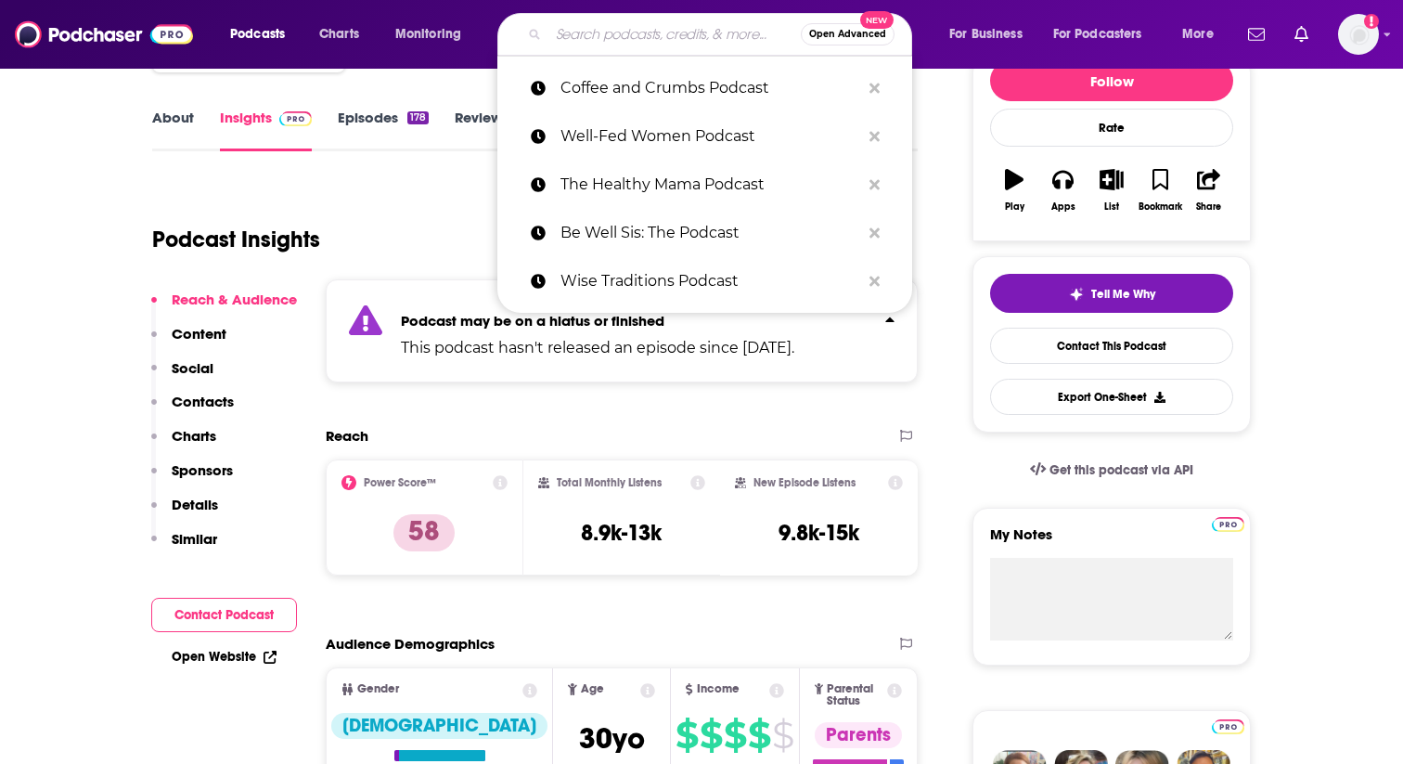
paste input "The Motherly Podcast"
type input "The Motherly Podcast"
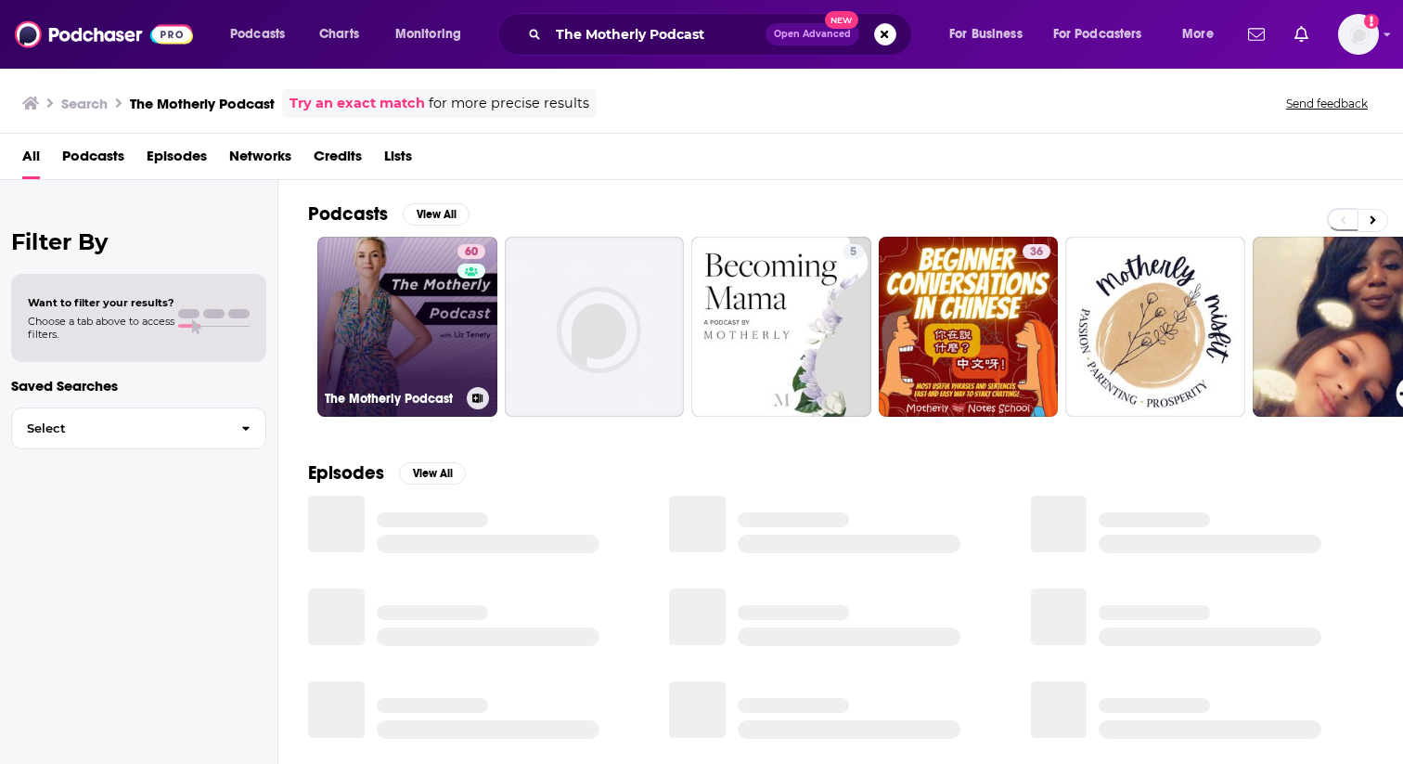
click at [427, 316] on link "60 The Motherly Podcast" at bounding box center [407, 327] width 180 height 180
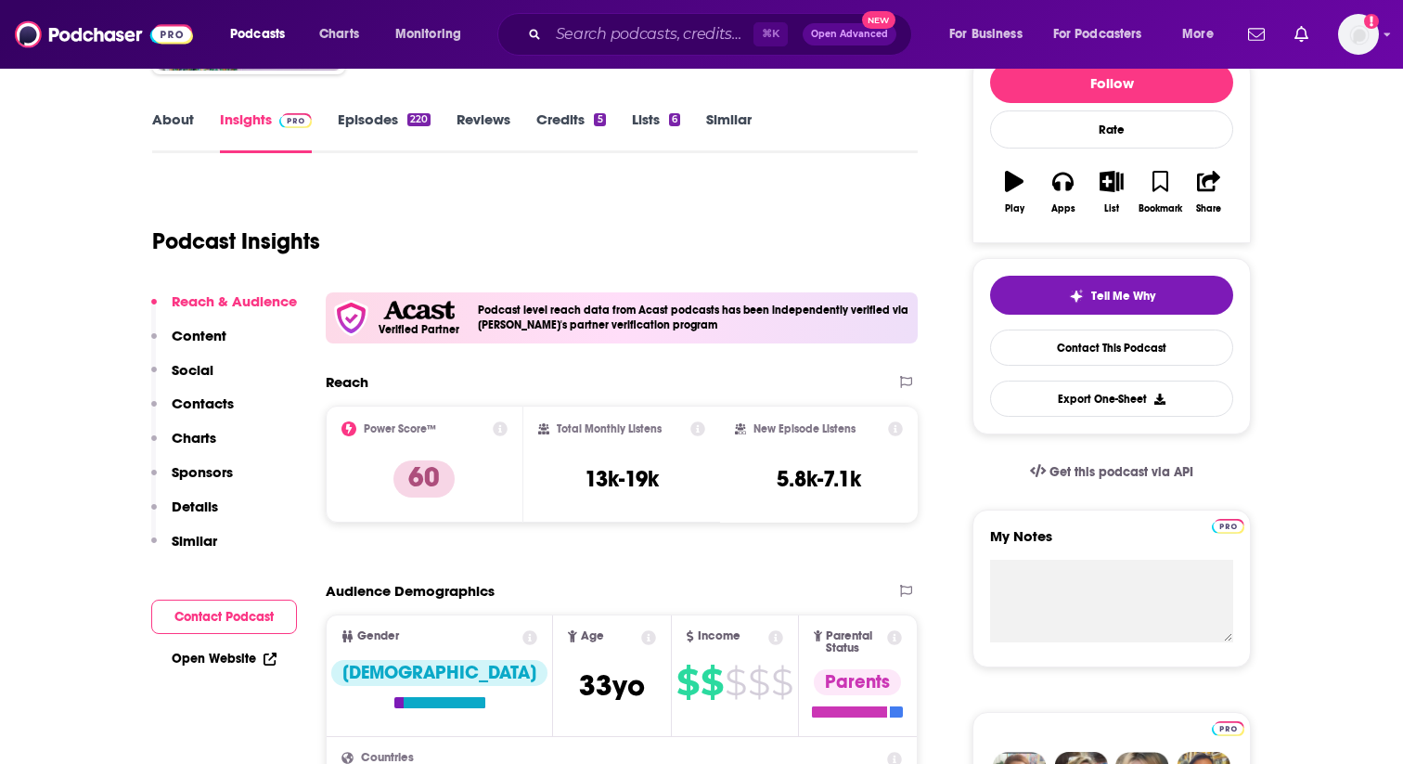
scroll to position [244, 0]
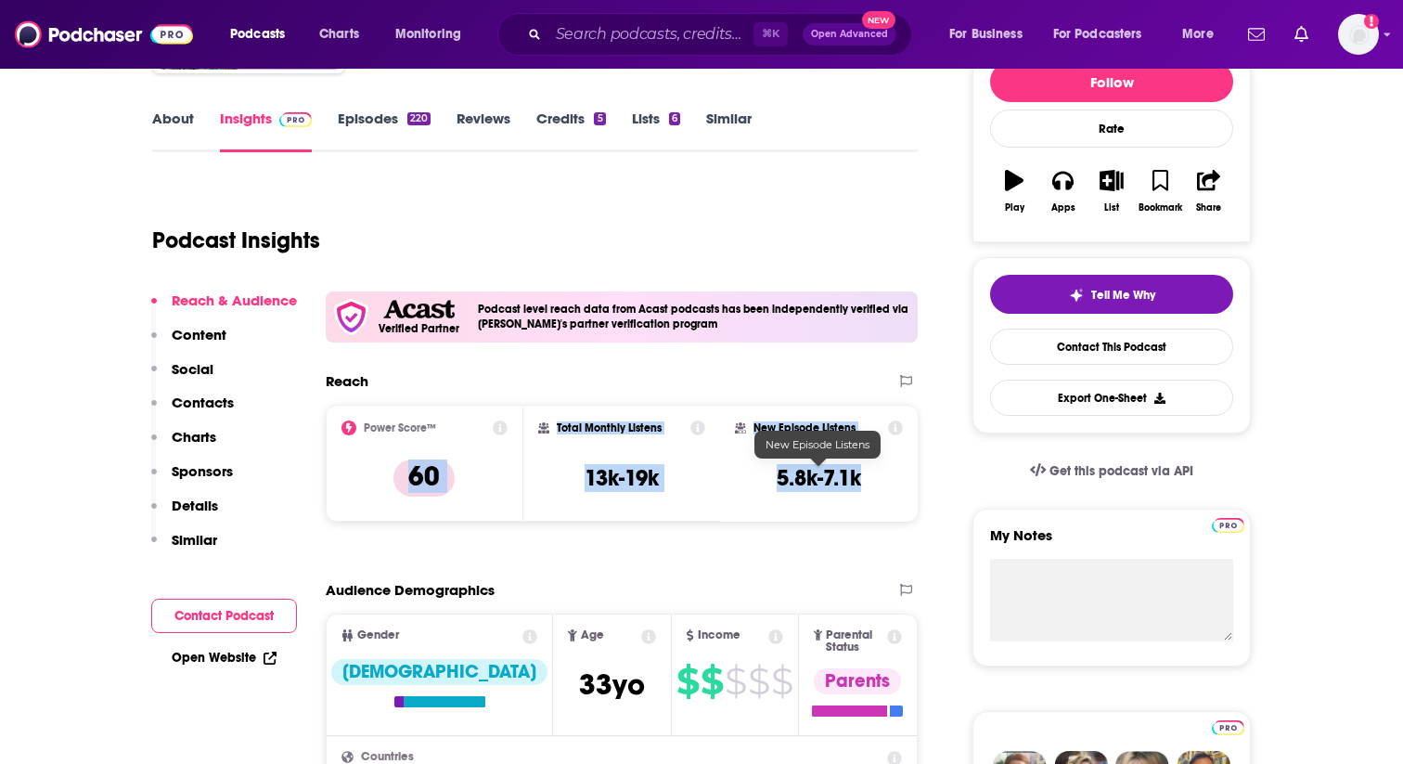
drag, startPoint x: 408, startPoint y: 480, endPoint x: 874, endPoint y: 484, distance: 465.9
click at [874, 484] on div "Power Score™ 60 Total Monthly Listens 13k-19k New Episode Listens 5.8k-7.1k" at bounding box center [622, 463] width 592 height 117
copy div "60 Total Monthly Listens 13k-19k New Episode Listens 5.8k-7.1k"
click at [651, 38] on input "Search podcasts, credits, & more..." at bounding box center [650, 34] width 205 height 30
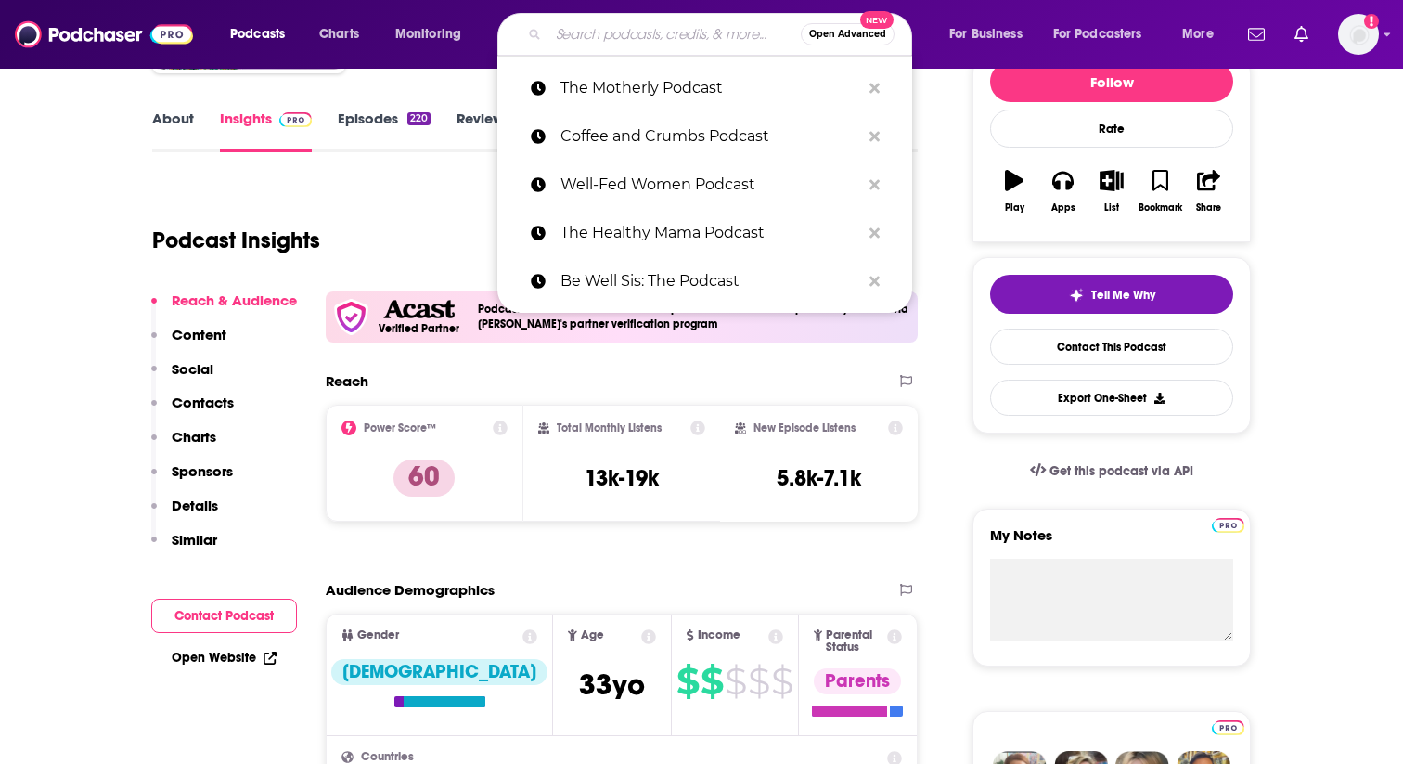
paste input "Strategy Hour Podcast | Online Marketing for Business Growth"
type input "Strategy Hour Podcast | Online Marketing for Business Growth"
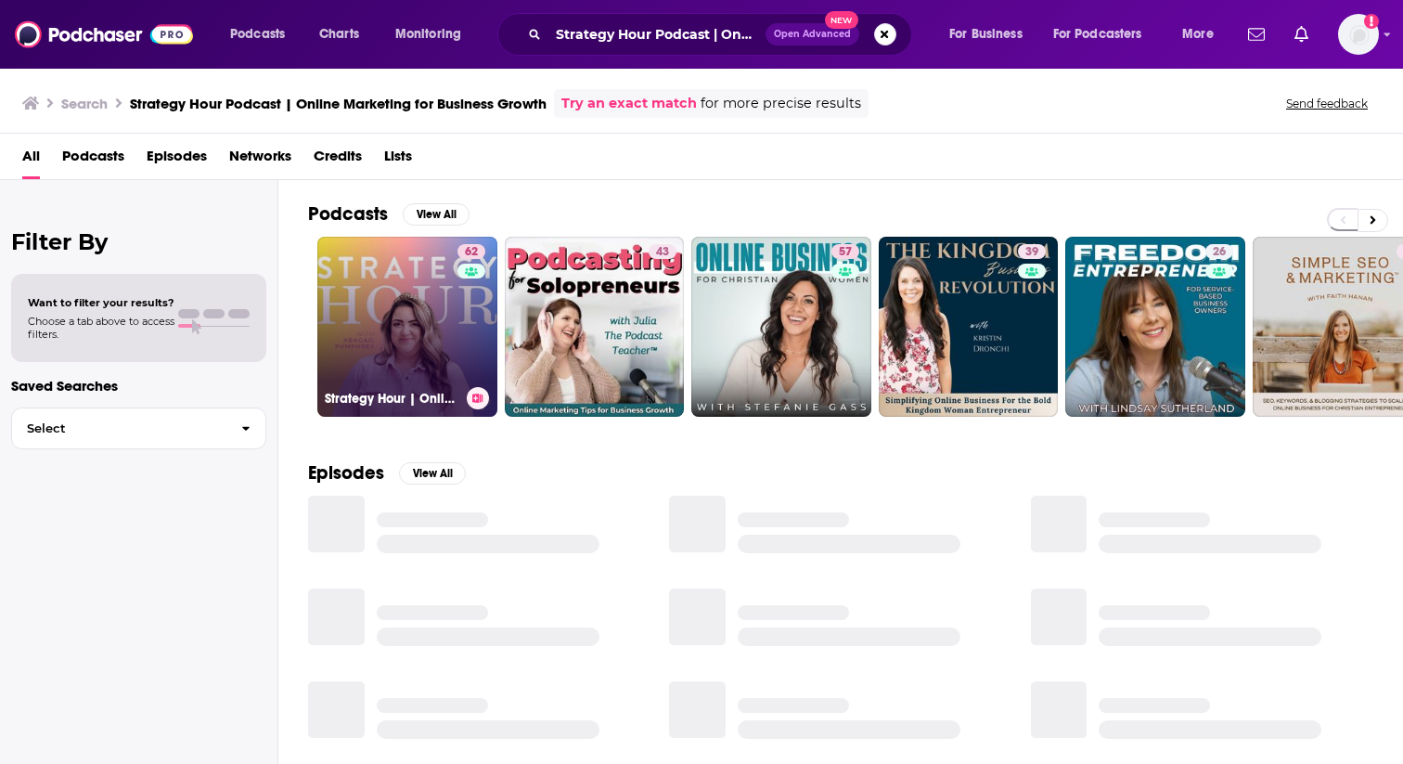
click at [429, 337] on link "62 Strategy Hour | Online Marketing for Business Growth" at bounding box center [407, 327] width 180 height 180
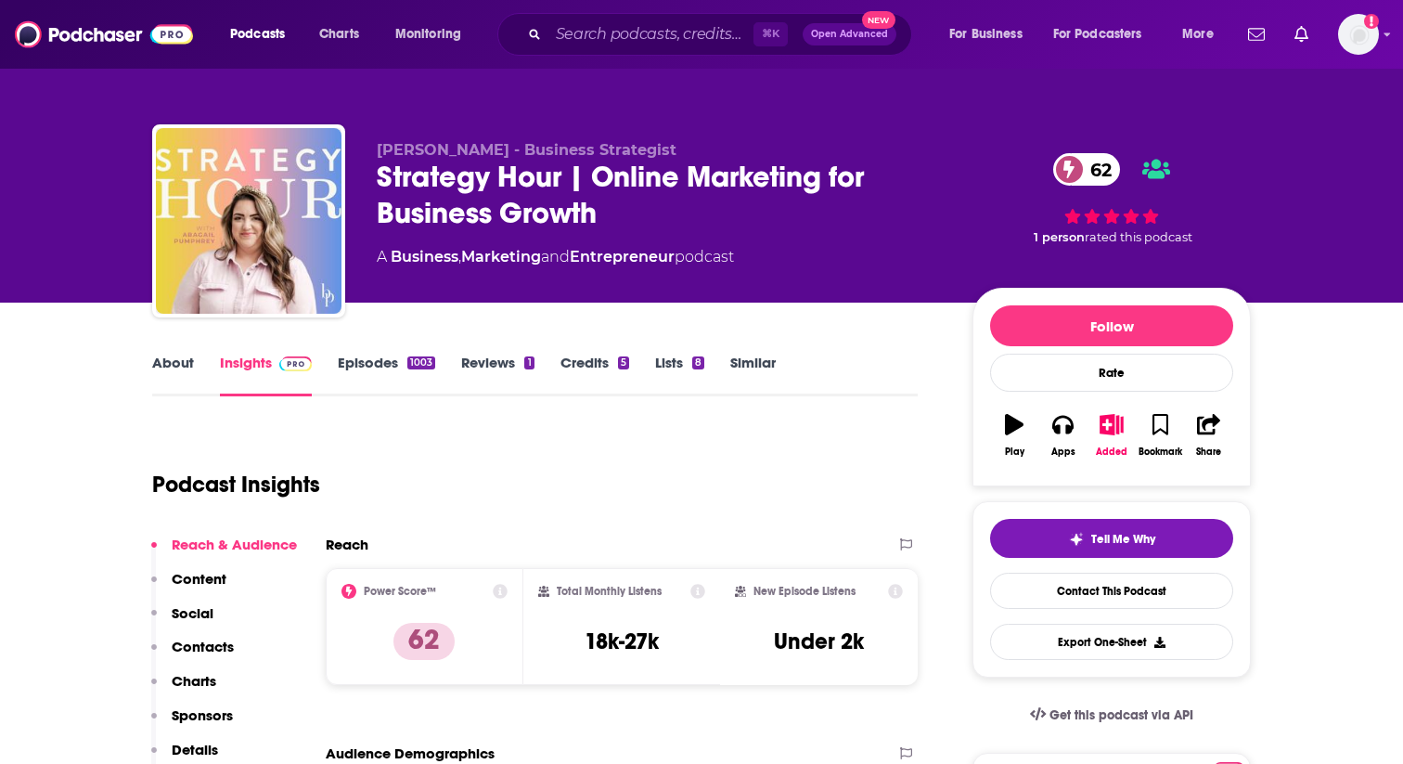
scroll to position [170, 0]
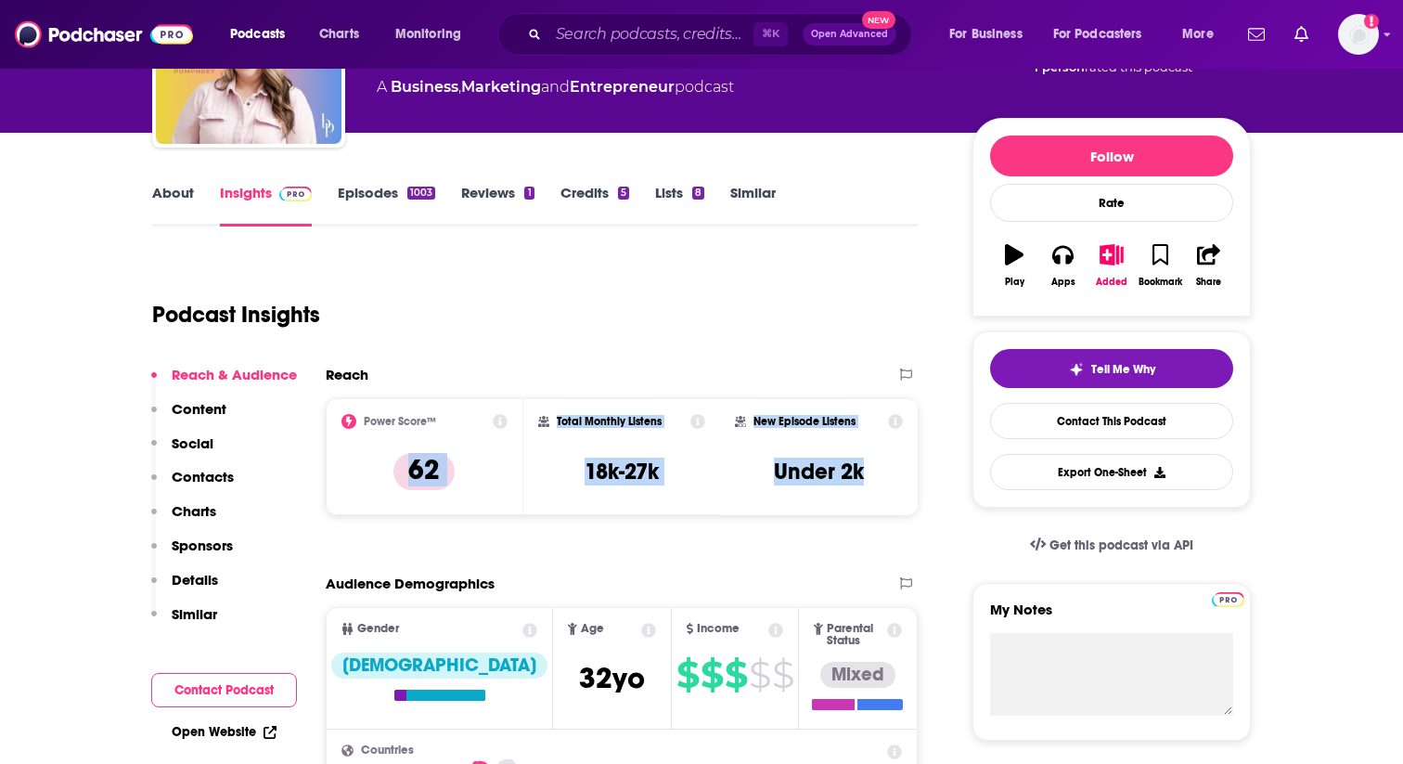
drag, startPoint x: 401, startPoint y: 471, endPoint x: 890, endPoint y: 471, distance: 489.1
click at [890, 471] on div "Power Score™ 62 Total Monthly Listens 18k-27k New Episode Listens Under 2k" at bounding box center [622, 456] width 592 height 117
copy div "62 Total Monthly Listens 18k-27k New Episode Listens Under 2k"
click at [666, 33] on input "Search podcasts, credits, & more..." at bounding box center [650, 34] width 205 height 30
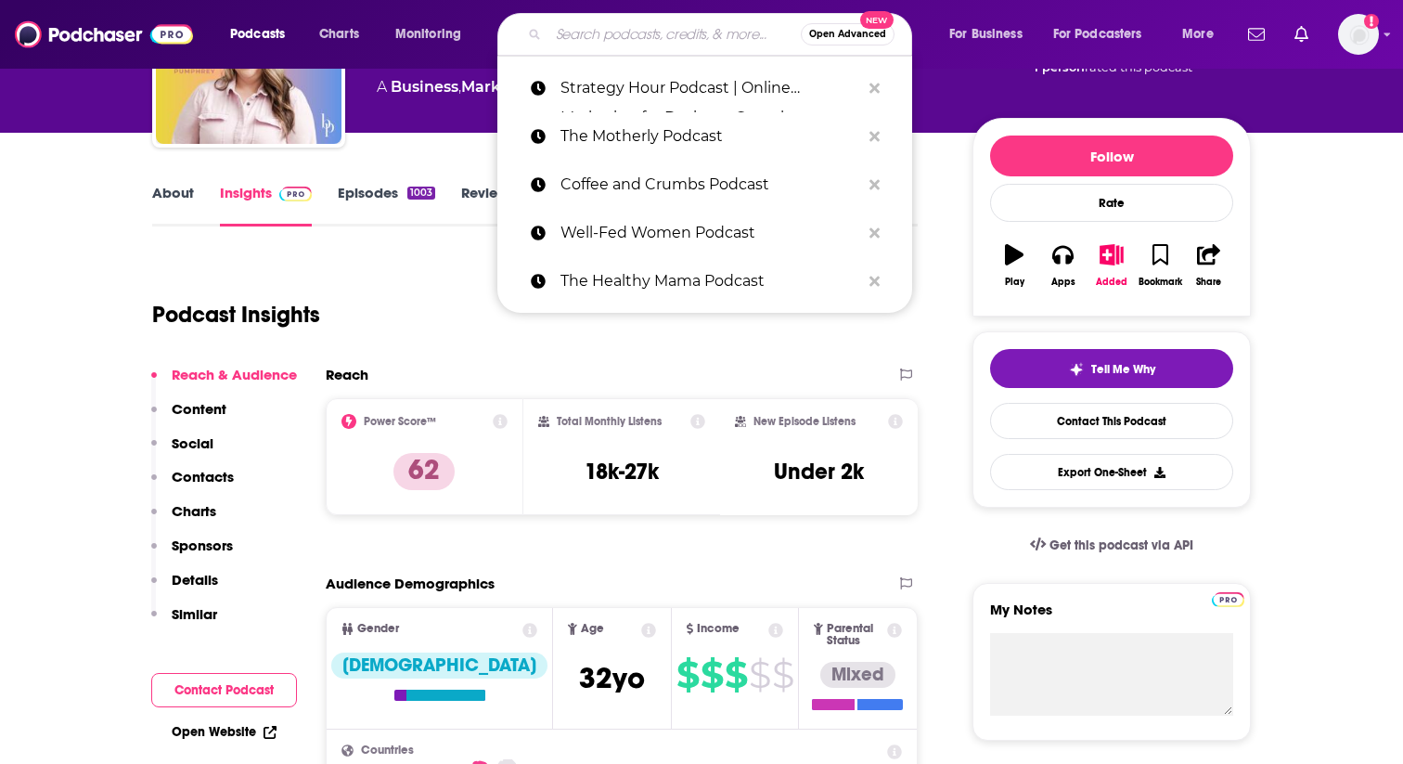
paste input "The Purpose Show Podcast"
type input "The Purpose Show Podcast"
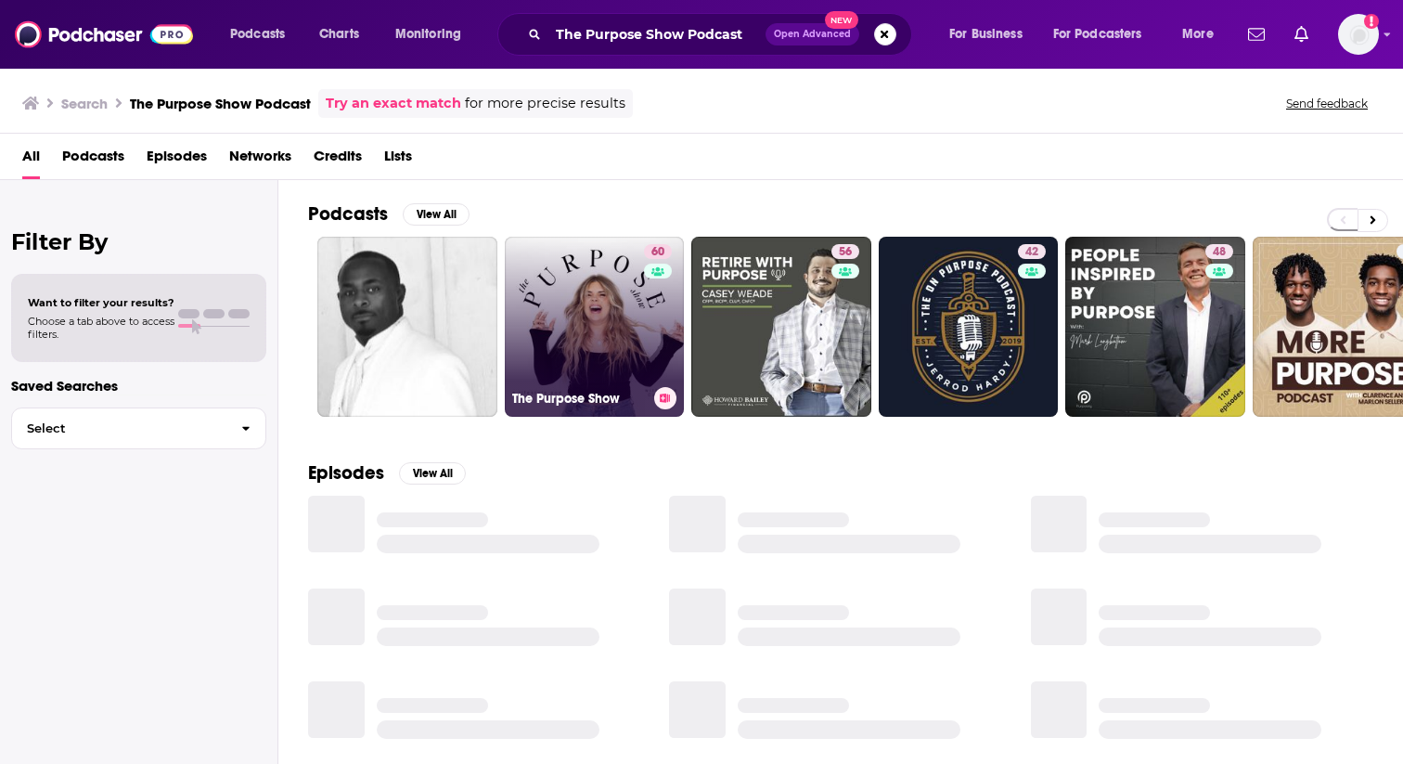
click at [644, 331] on div "60" at bounding box center [660, 315] width 32 height 143
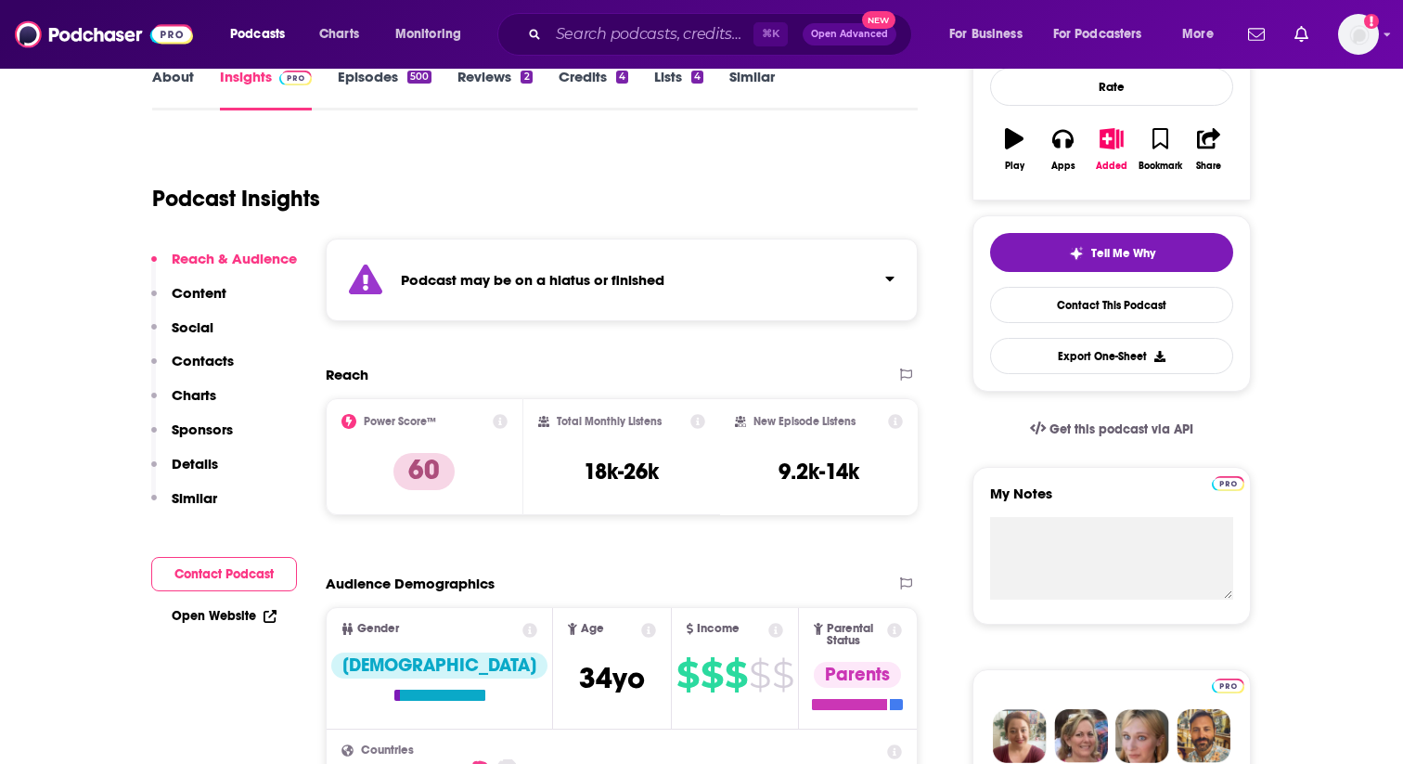
scroll to position [296, 0]
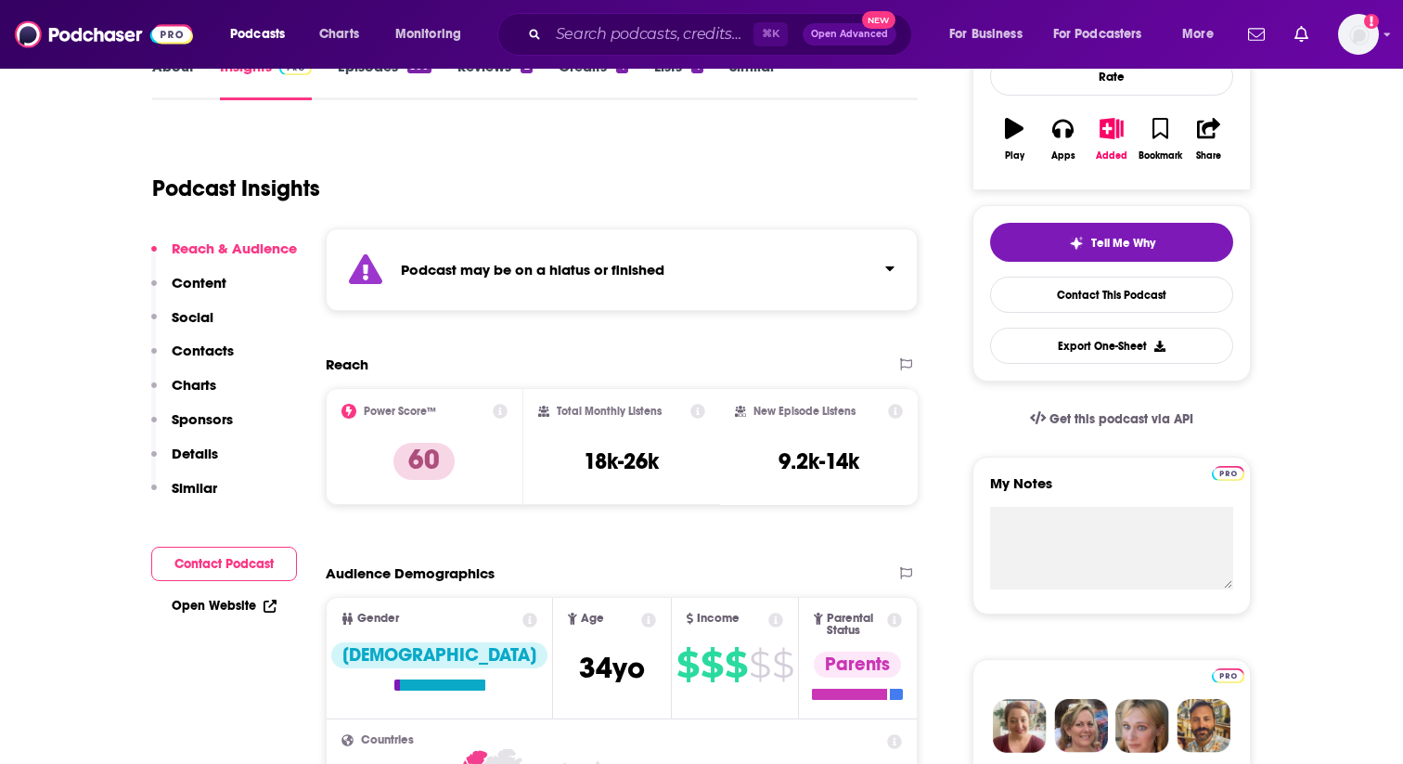
click at [519, 263] on strong "Podcast may be on a hiatus or finished" at bounding box center [533, 270] width 264 height 18
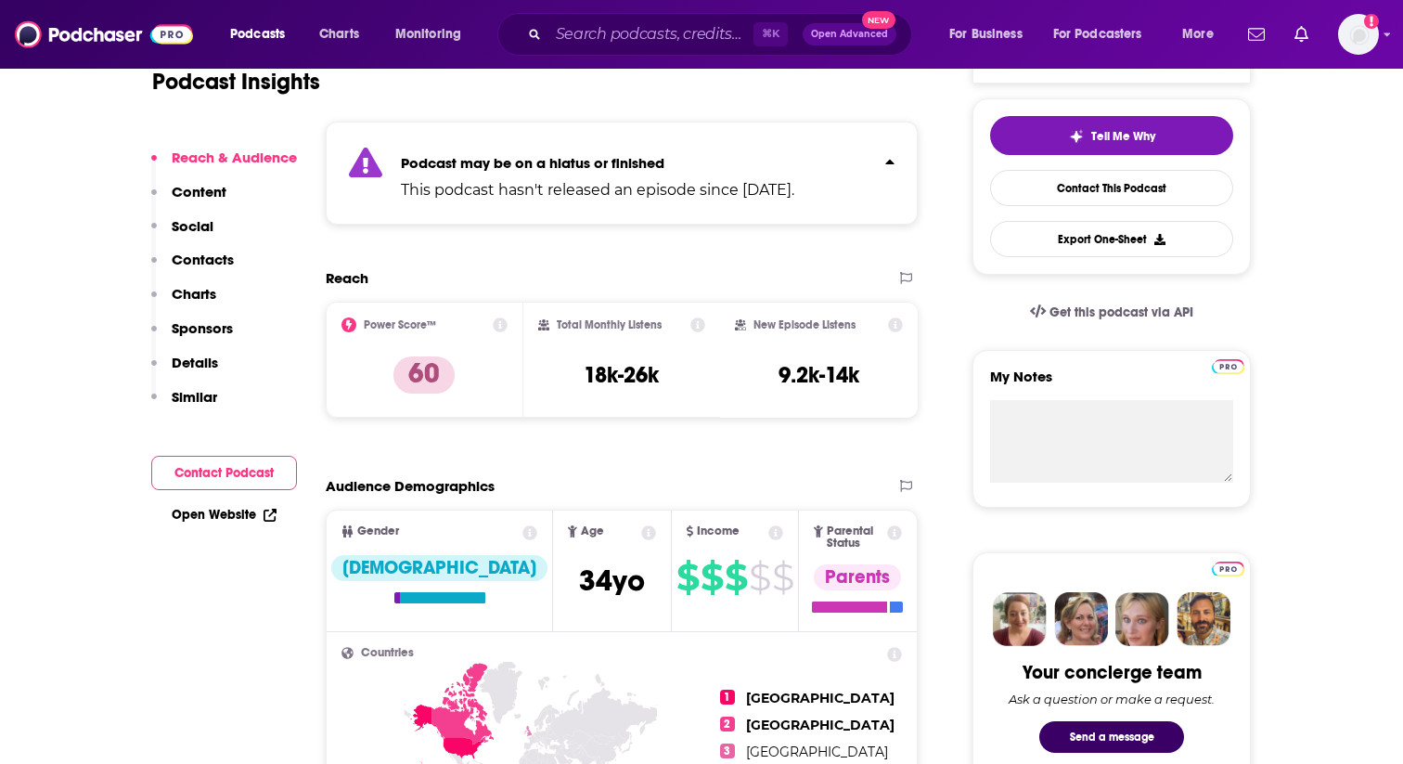
scroll to position [420, 0]
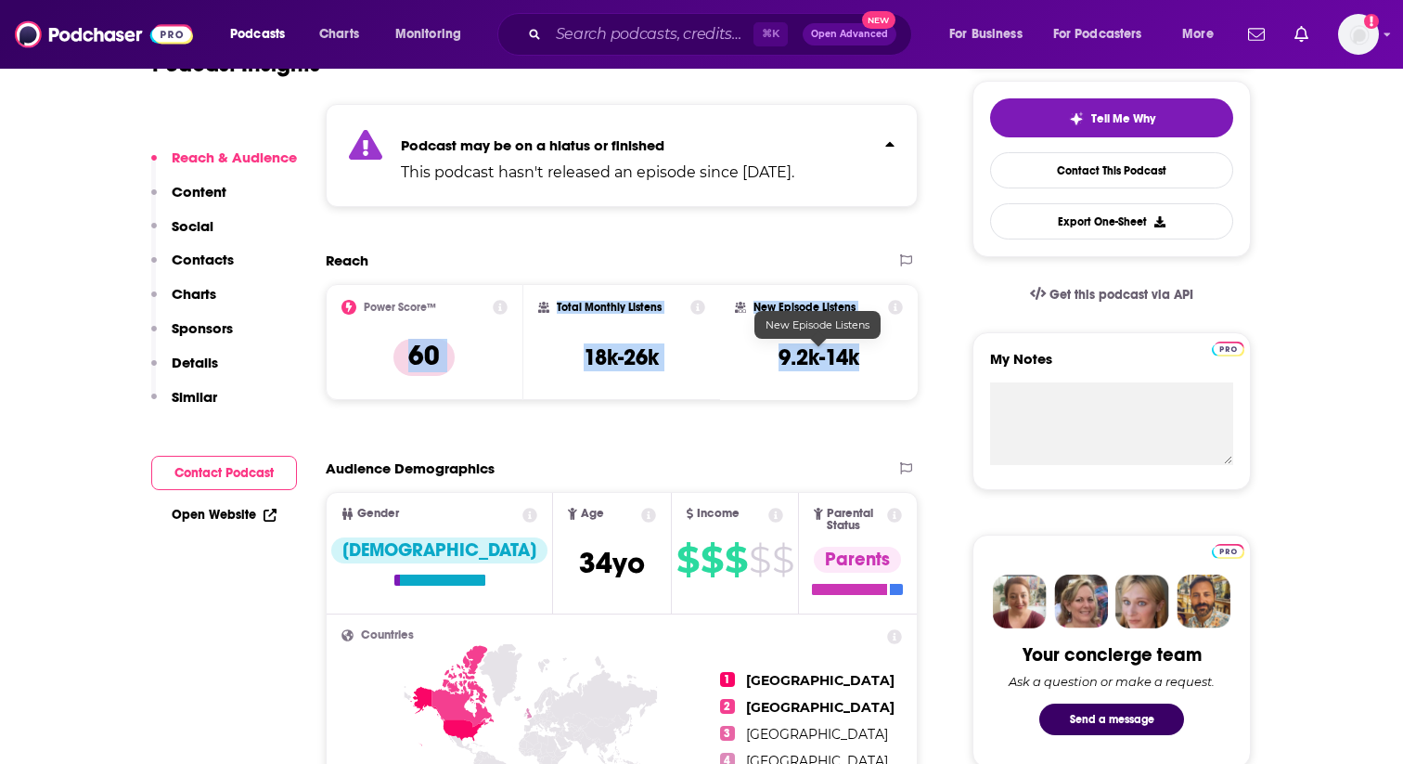
drag, startPoint x: 406, startPoint y: 355, endPoint x: 859, endPoint y: 363, distance: 453.0
click at [859, 363] on div "Power Score™ 60 Total Monthly Listens 18k-26k New Episode Listens 9.2k-14k" at bounding box center [622, 342] width 592 height 117
copy div "60 Total Monthly Listens 18k-26k New Episode Listens 9.2k-14k"
click at [712, 40] on input "Search podcasts, credits, & more..." at bounding box center [650, 34] width 205 height 30
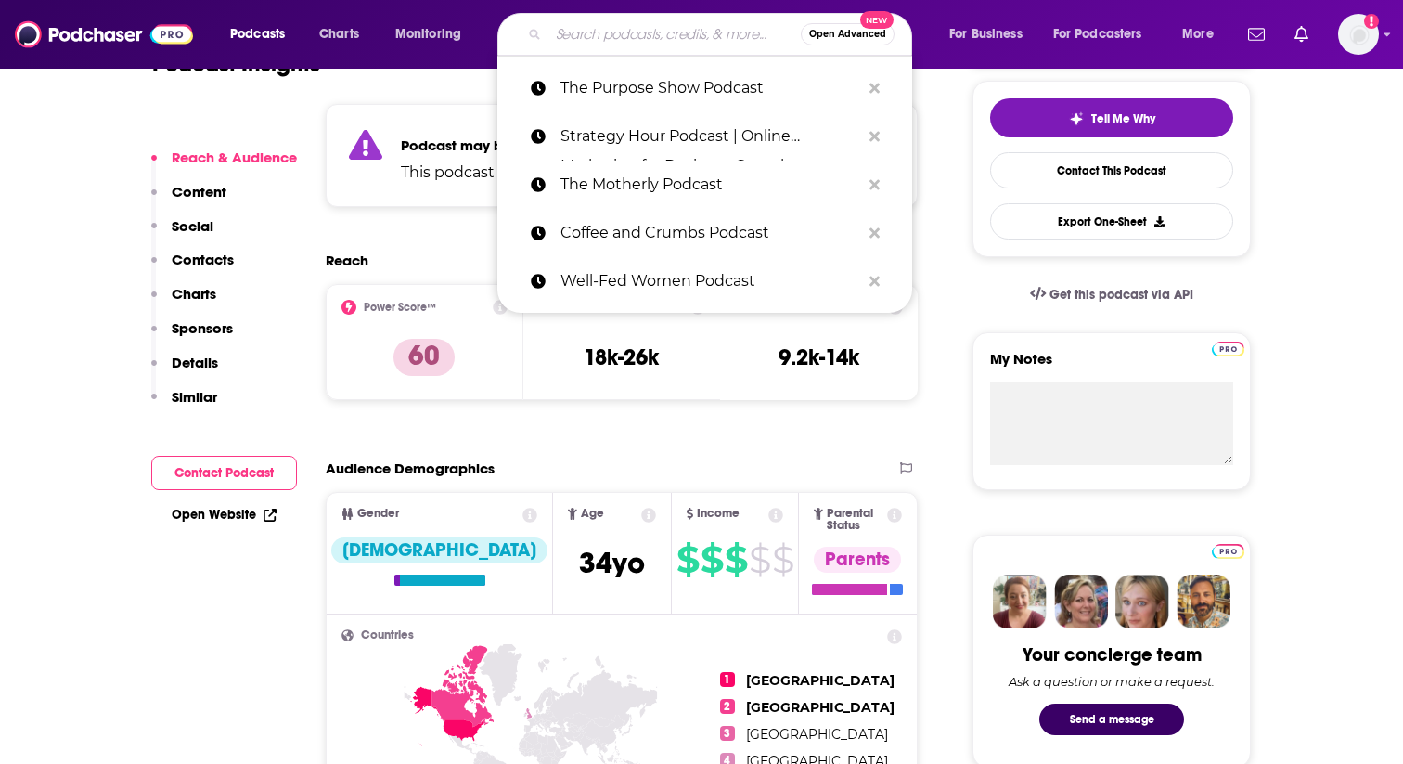
paste input "Proof to Product Podcast"
type input "Proof to Product Podcast"
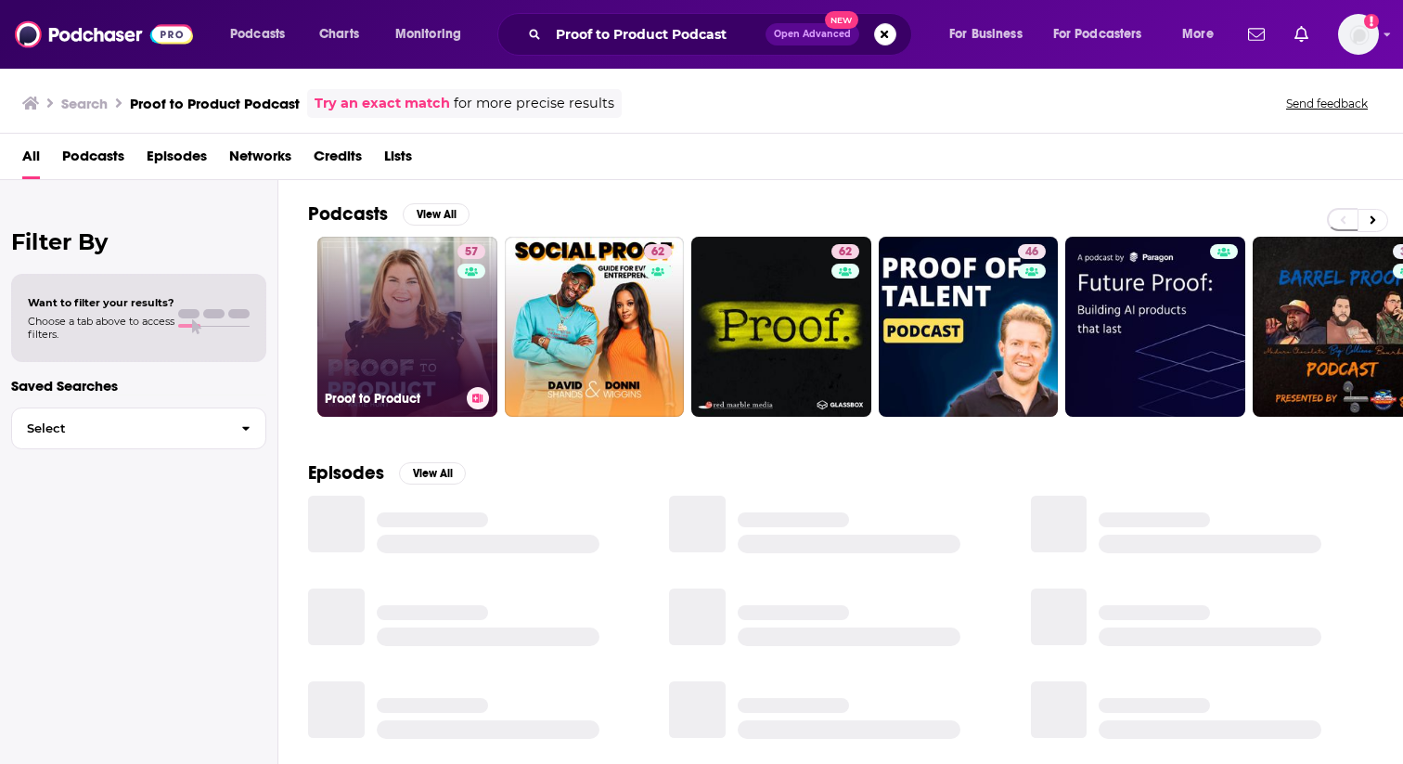
click at [421, 319] on link "57 Proof to Product" at bounding box center [407, 327] width 180 height 180
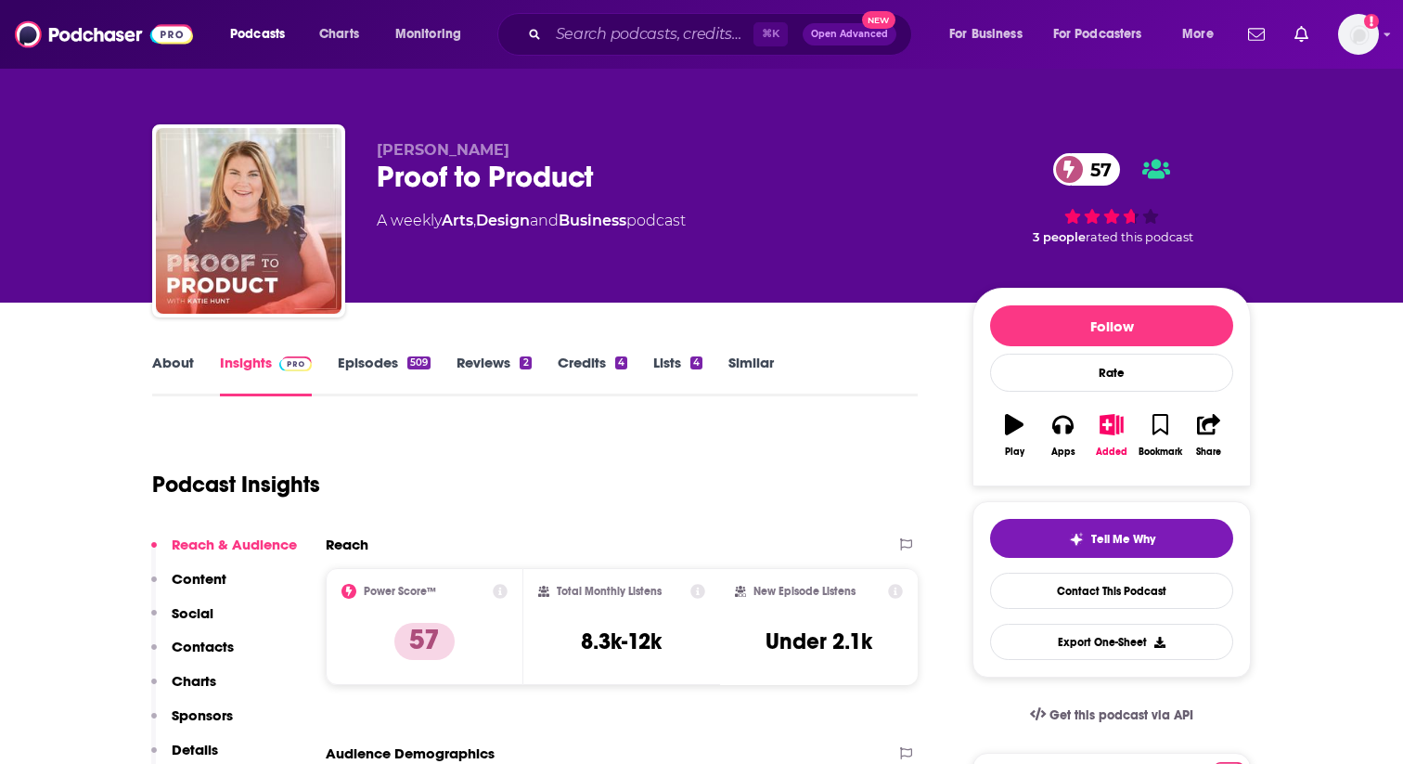
scroll to position [195, 0]
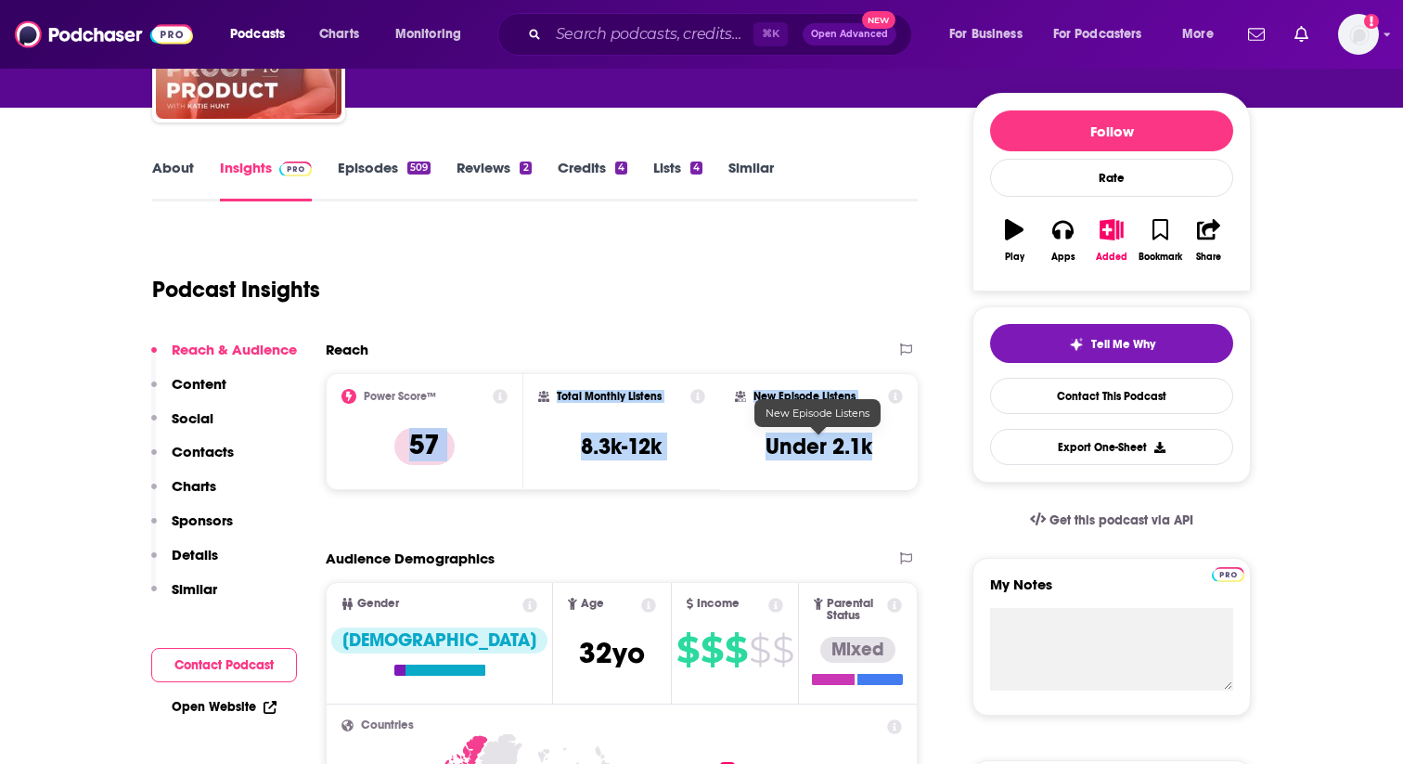
drag, startPoint x: 408, startPoint y: 447, endPoint x: 879, endPoint y: 455, distance: 470.6
click at [879, 456] on div "Power Score™ 57 Total Monthly Listens 8.3k-12k New Episode Listens Under 2.1k" at bounding box center [622, 431] width 592 height 117
click at [677, 42] on input "Search podcasts, credits, & more..." at bounding box center [650, 34] width 205 height 30
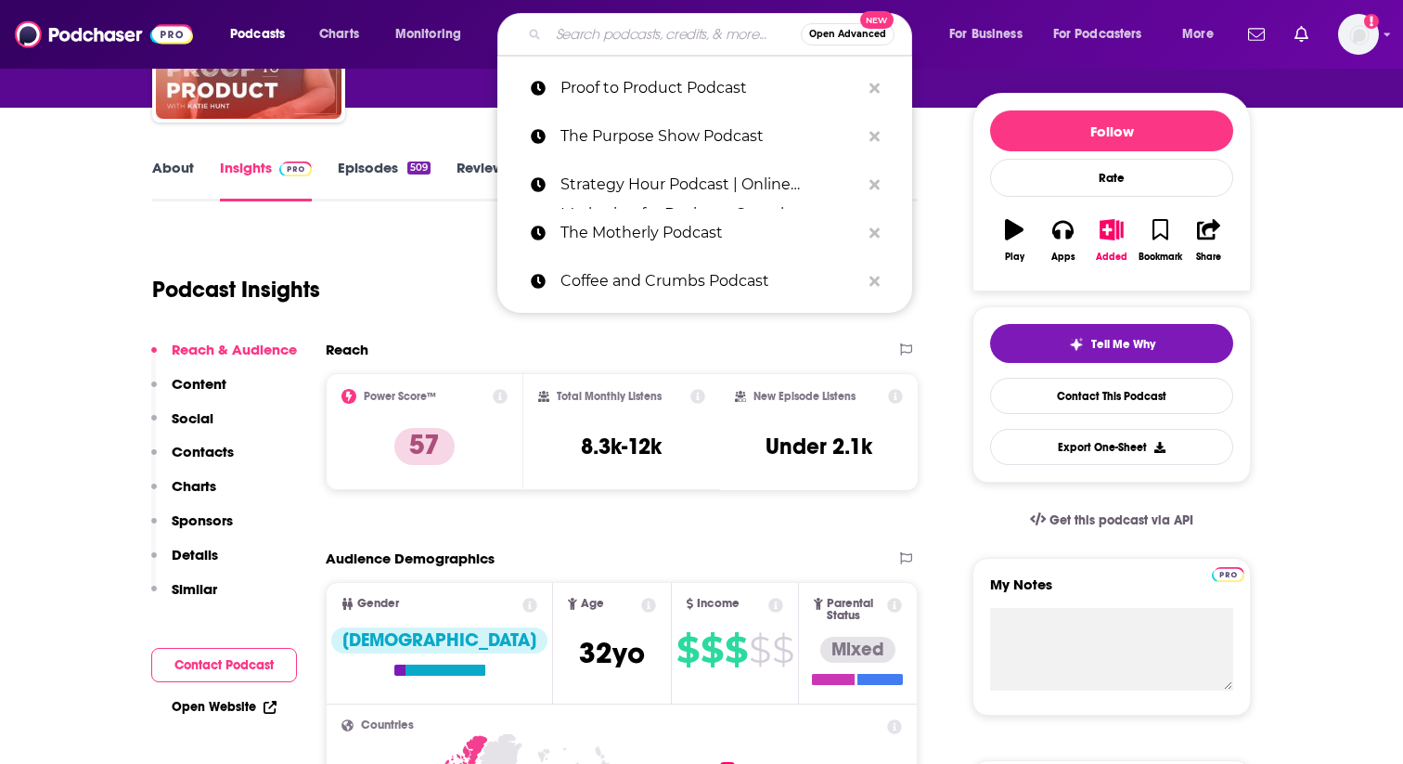
paste input "All In with Allie Podcast"
type input "All In with Allie Podcast"
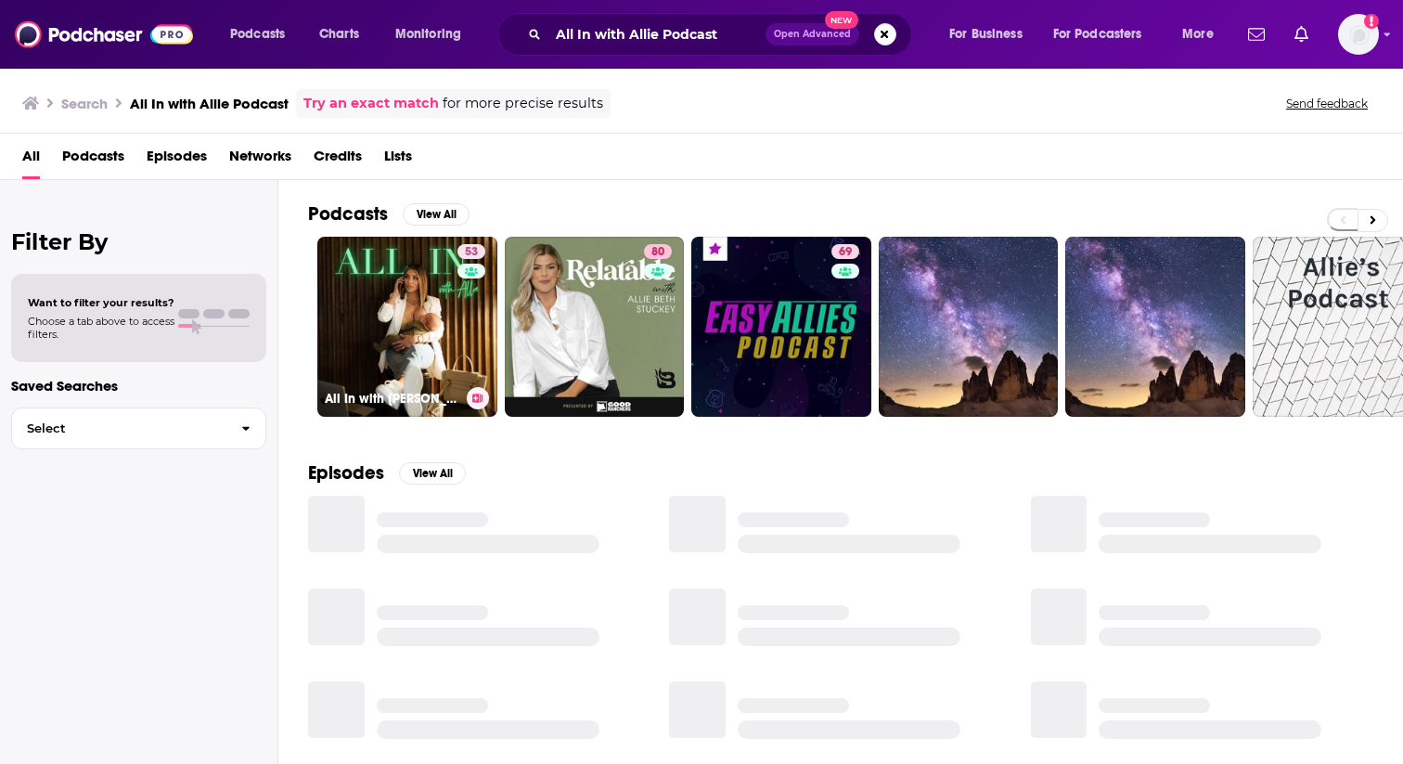
click at [441, 298] on link "53 All In with [PERSON_NAME]" at bounding box center [407, 327] width 180 height 180
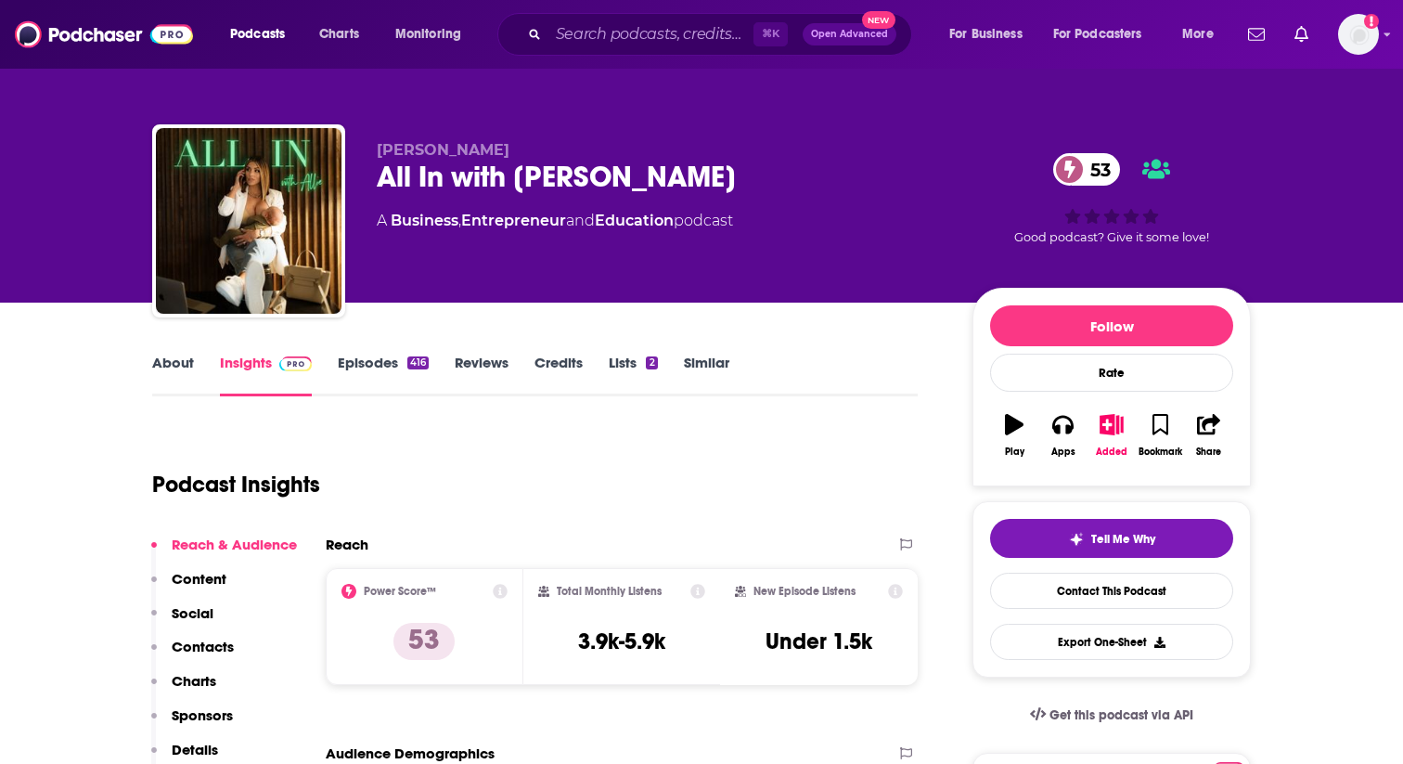
scroll to position [270, 0]
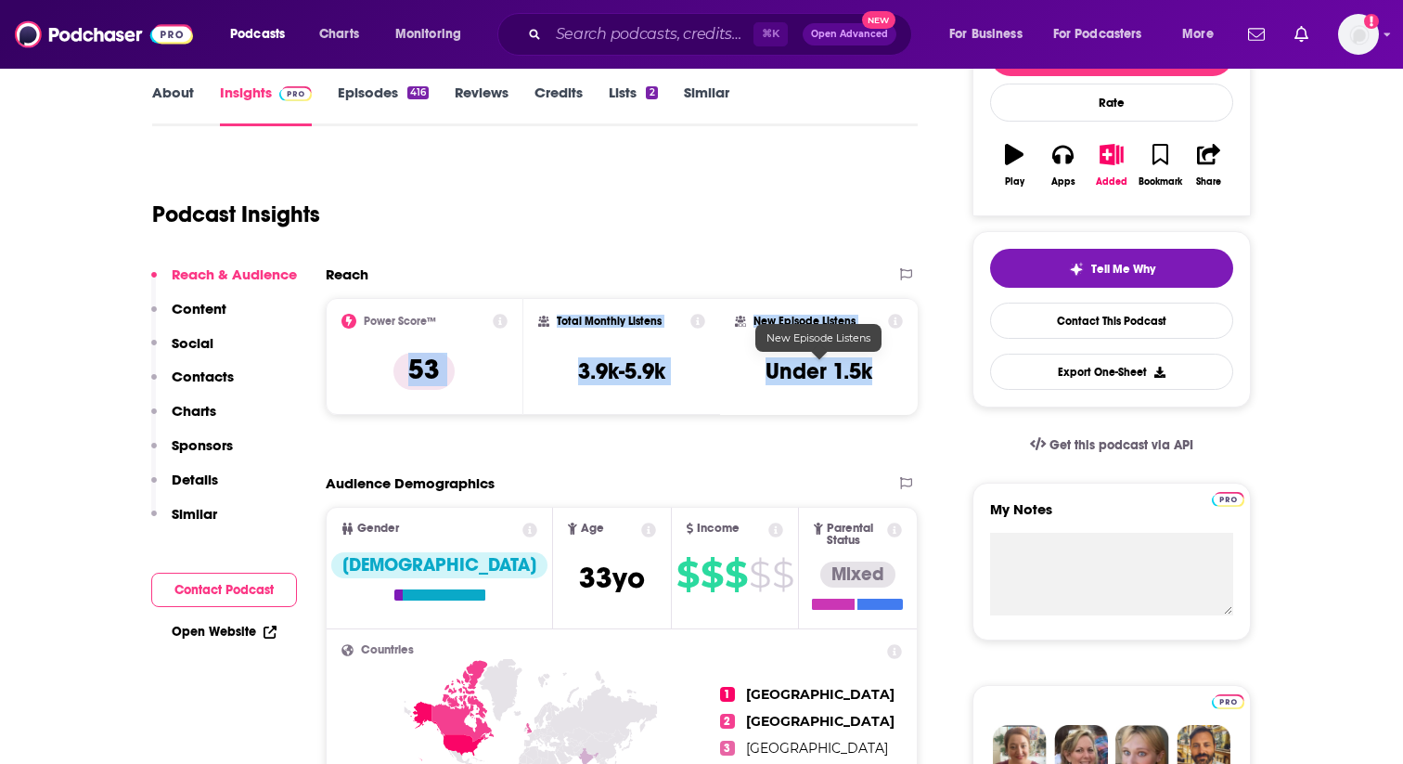
drag, startPoint x: 411, startPoint y: 367, endPoint x: 884, endPoint y: 382, distance: 472.6
click at [884, 382] on div "Power Score™ 53 Total Monthly Listens 3.9k-5.9k New Episode Listens Under 1.5k" at bounding box center [622, 356] width 592 height 117
click at [686, 32] on input "Search podcasts, credits, & more..." at bounding box center [650, 34] width 205 height 30
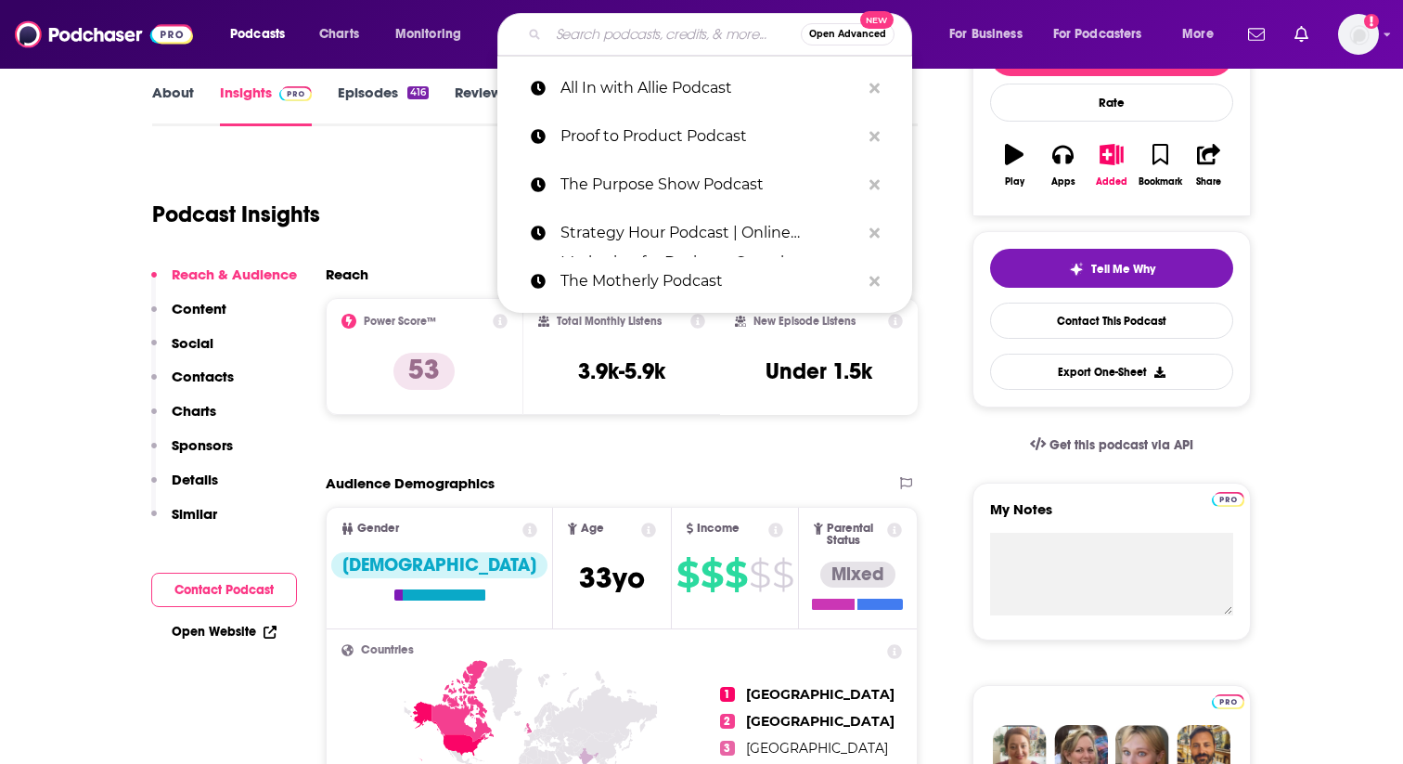
paste input "Expand Your Fempire Podcast with [PERSON_NAME]"
type input "Expand Your Fempire Podcast with [PERSON_NAME]"
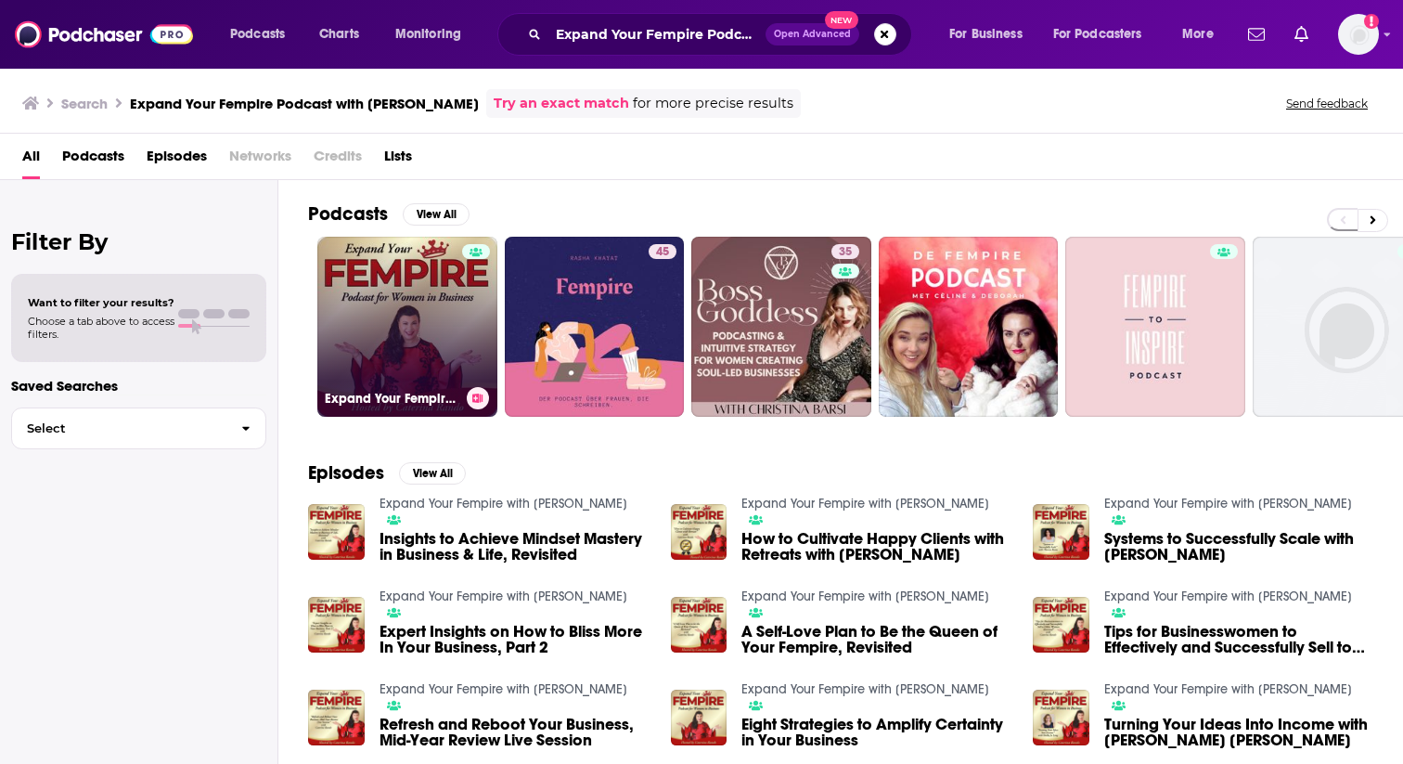
click at [440, 303] on link "Expand Your Fempire with [PERSON_NAME]" at bounding box center [407, 327] width 180 height 180
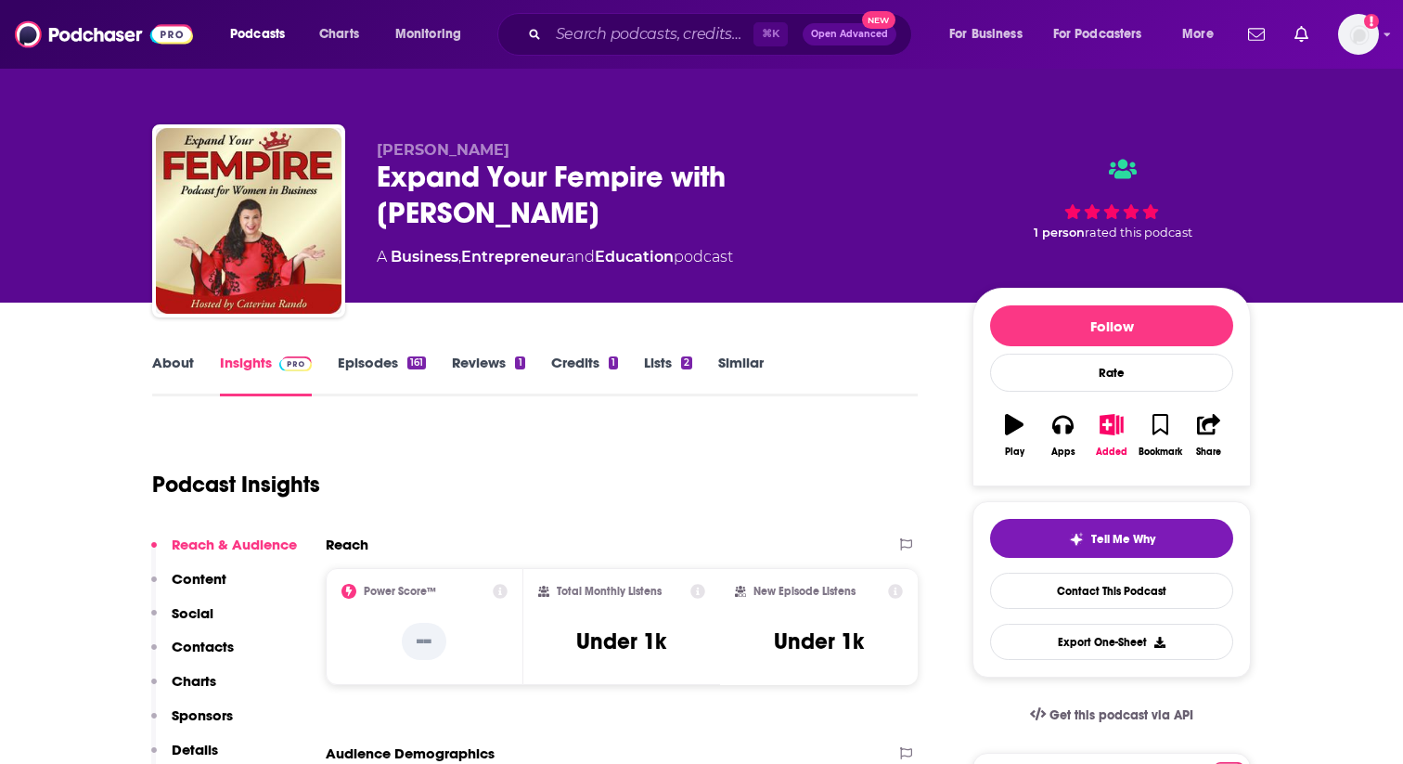
scroll to position [102, 0]
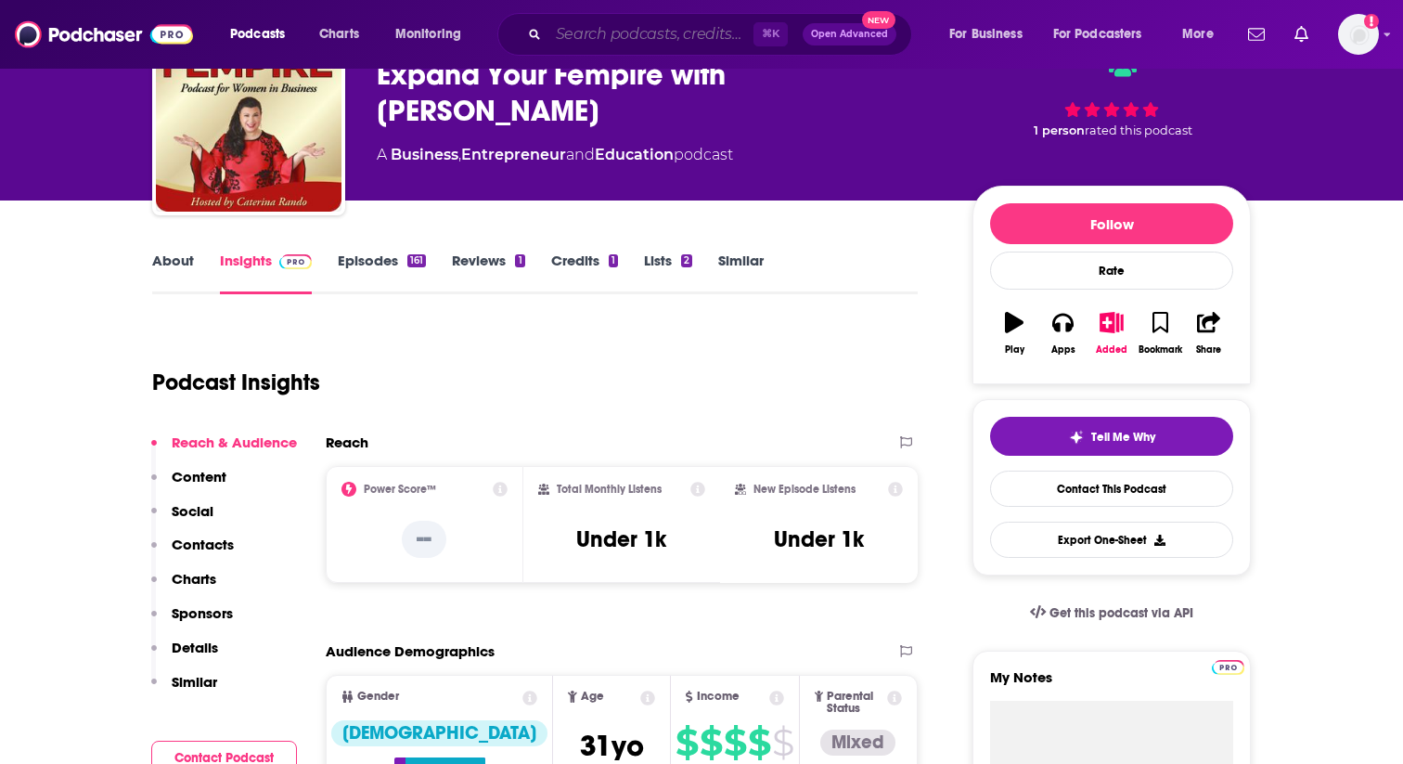
click at [641, 42] on input "Search podcasts, credits, & more..." at bounding box center [650, 34] width 205 height 30
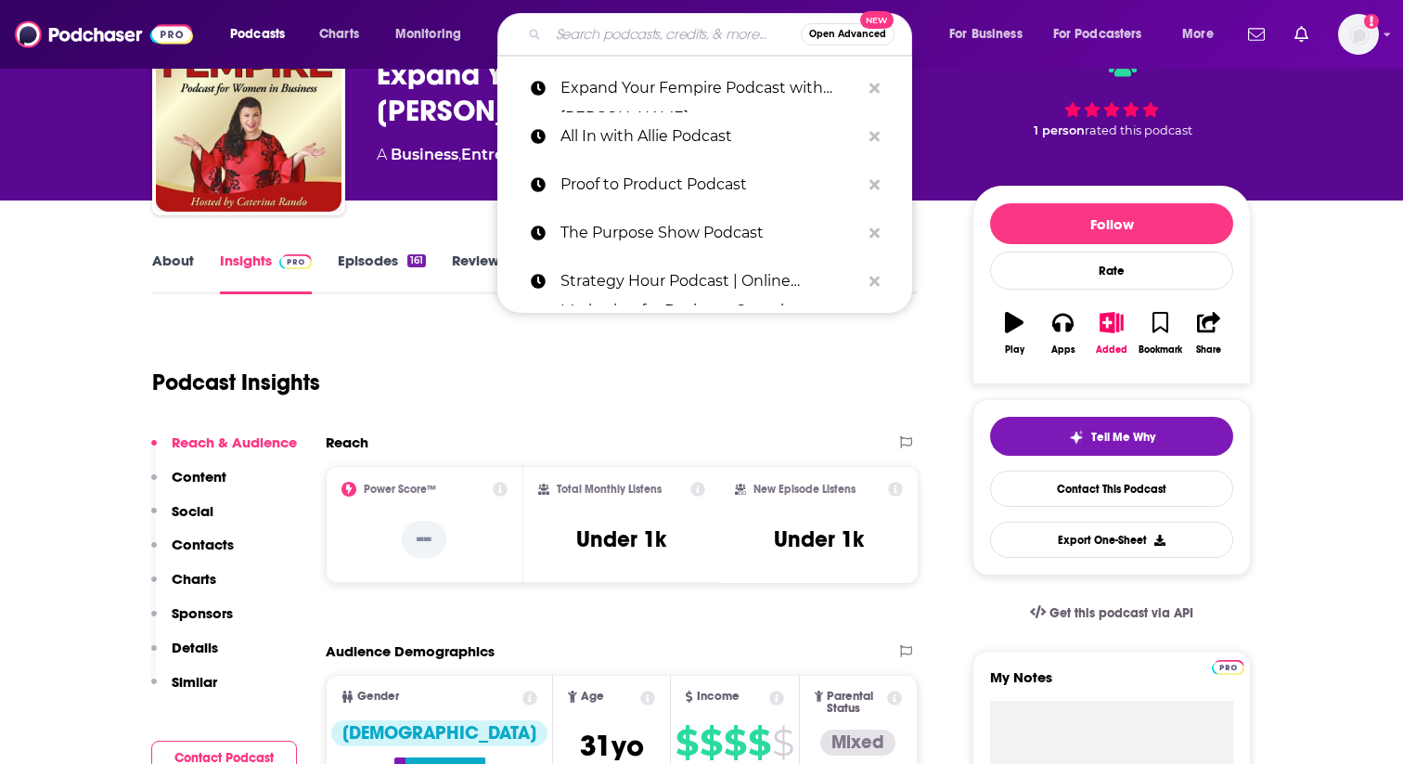
paste input "The Branding Business School Podcast"
type input "The Branding Business School Podcast"
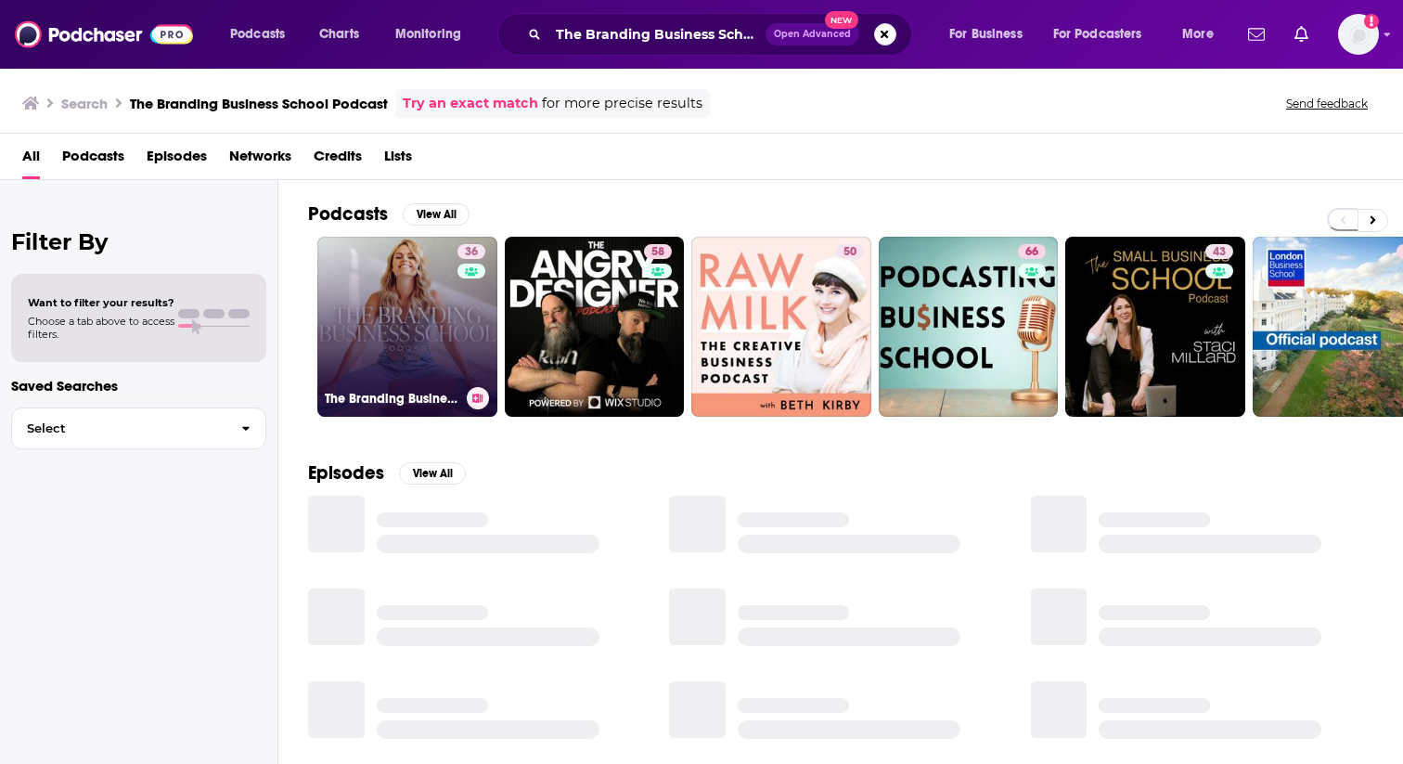
click at [394, 349] on link "36 The Branding Business School Podcast" at bounding box center [407, 327] width 180 height 180
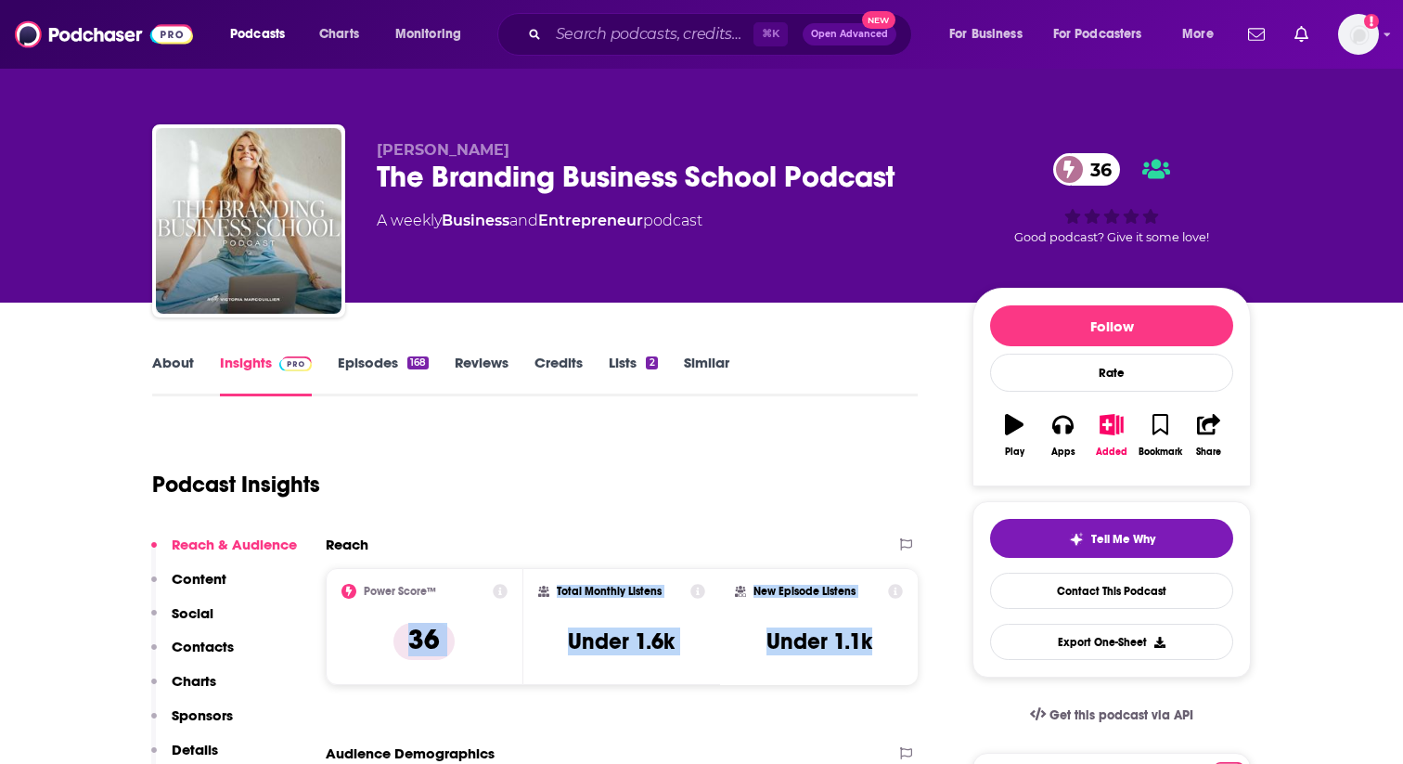
drag, startPoint x: 408, startPoint y: 642, endPoint x: 855, endPoint y: 664, distance: 447.0
click at [855, 665] on div "Power Score™ 36 Total Monthly Listens Under 1.6k New Episode Listens Under 1.1k" at bounding box center [622, 626] width 592 height 117
click at [678, 45] on input "Search podcasts, credits, & more..." at bounding box center [650, 34] width 205 height 30
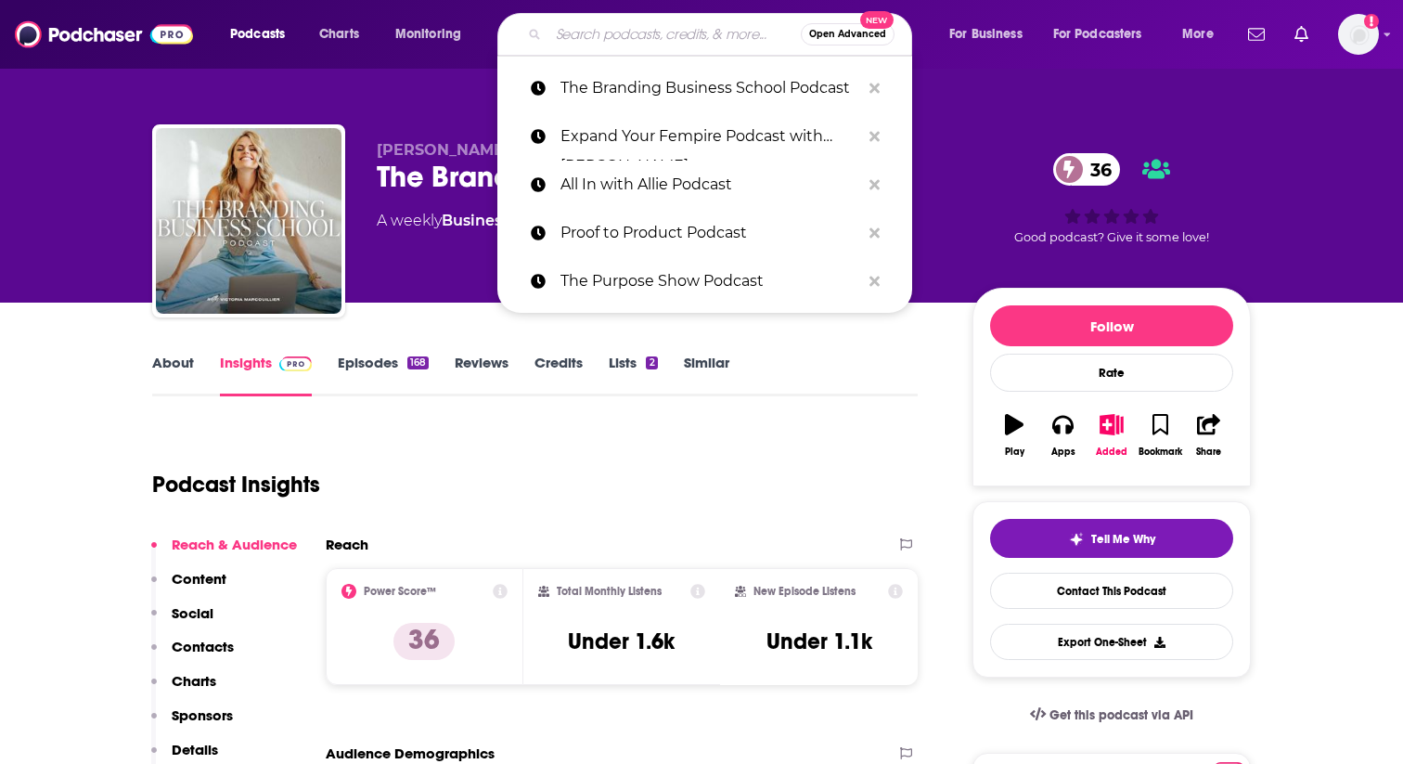
paste input "Life Coaching for Mompreneurs Podcast | Work Life Balance, Procrastinating, Tim…"
type input "Life Coaching for Mompreneurs Podcast | Work Life Balance, Procrastinating, Tim…"
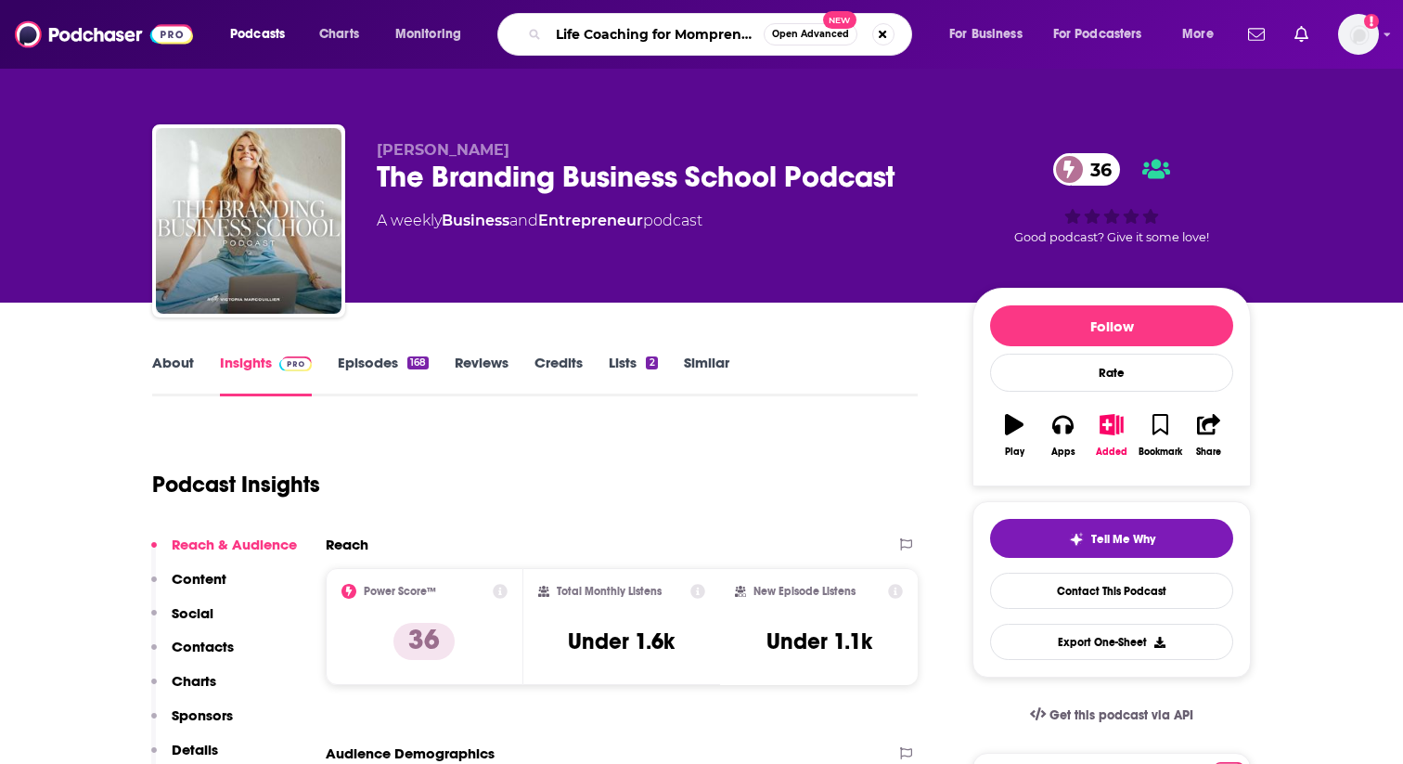
scroll to position [0, 635]
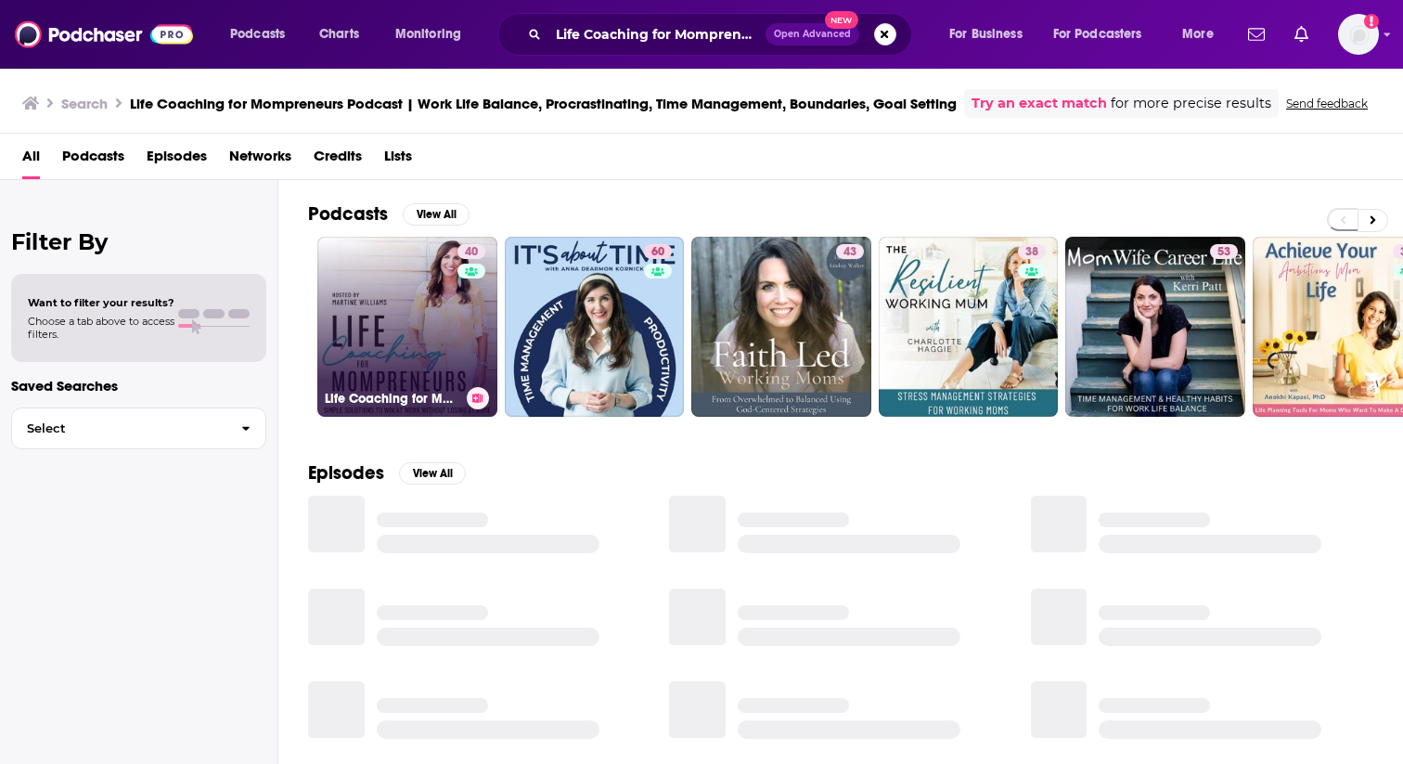
click at [411, 334] on link "40 Life Coaching for Mompreneurs | Work Life Balance, Procrastinating, Time Man…" at bounding box center [407, 327] width 180 height 180
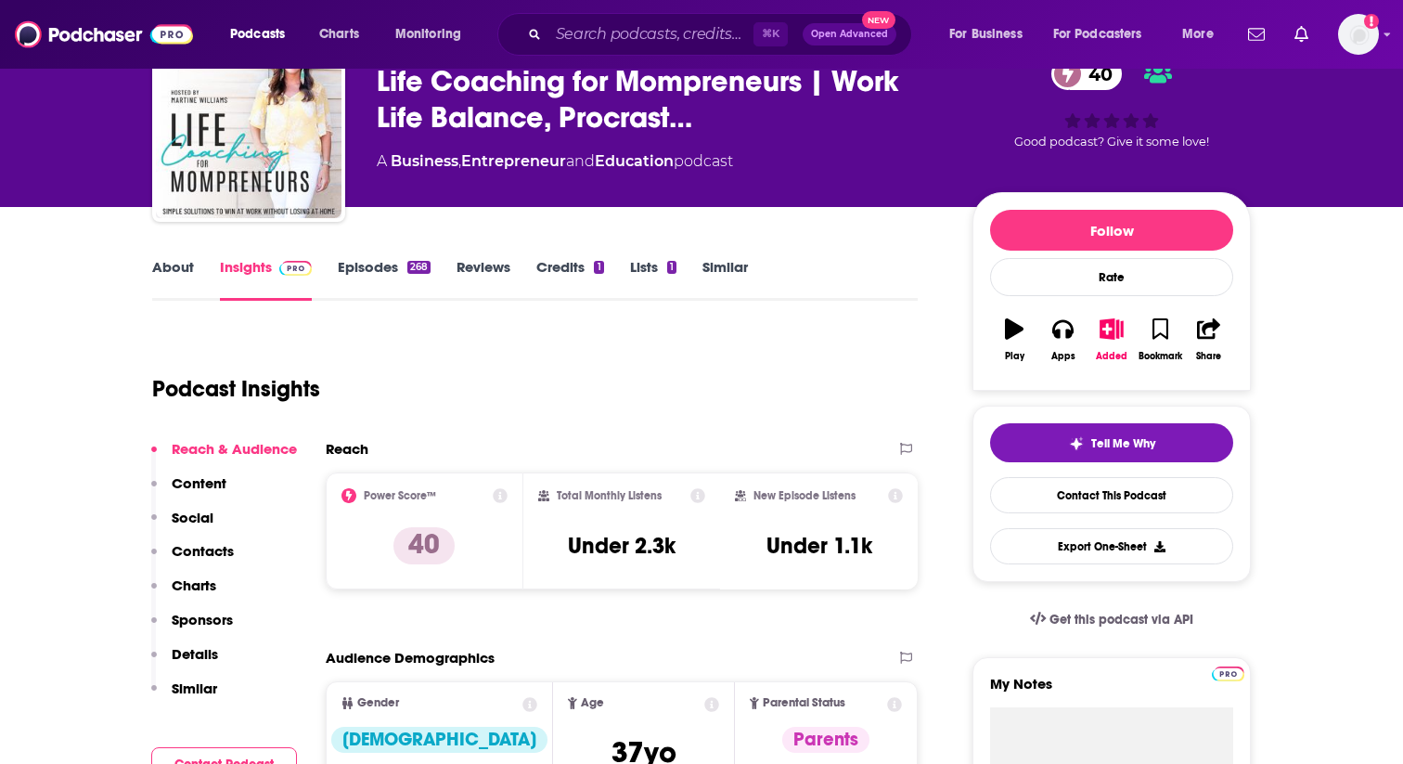
scroll to position [122, 0]
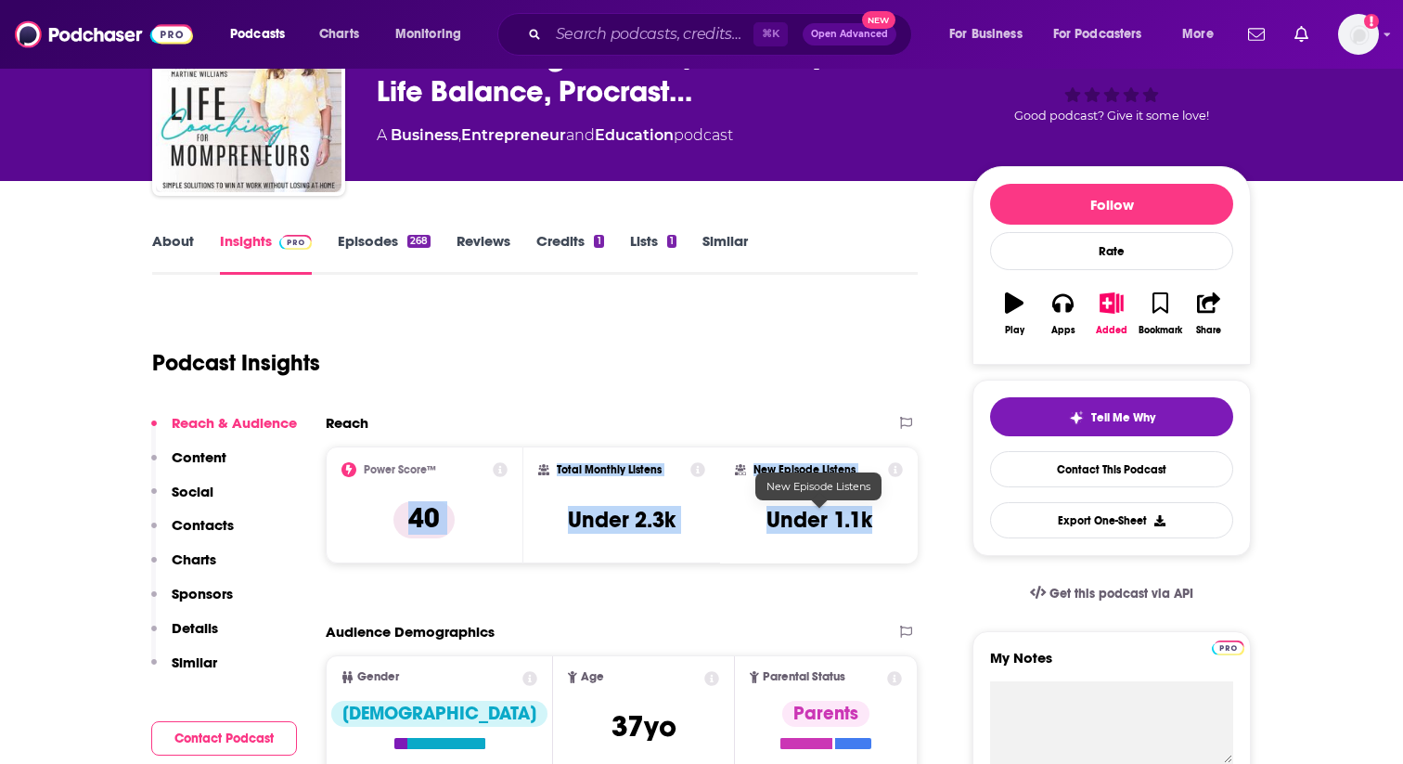
drag, startPoint x: 408, startPoint y: 520, endPoint x: 872, endPoint y: 524, distance: 464.1
click at [871, 522] on div "Power Score™ 40 Total Monthly Listens Under 2.3k New Episode Listens Under 1.1k" at bounding box center [622, 504] width 592 height 117
click at [677, 33] on input "Search podcasts, credits, & more..." at bounding box center [650, 34] width 205 height 30
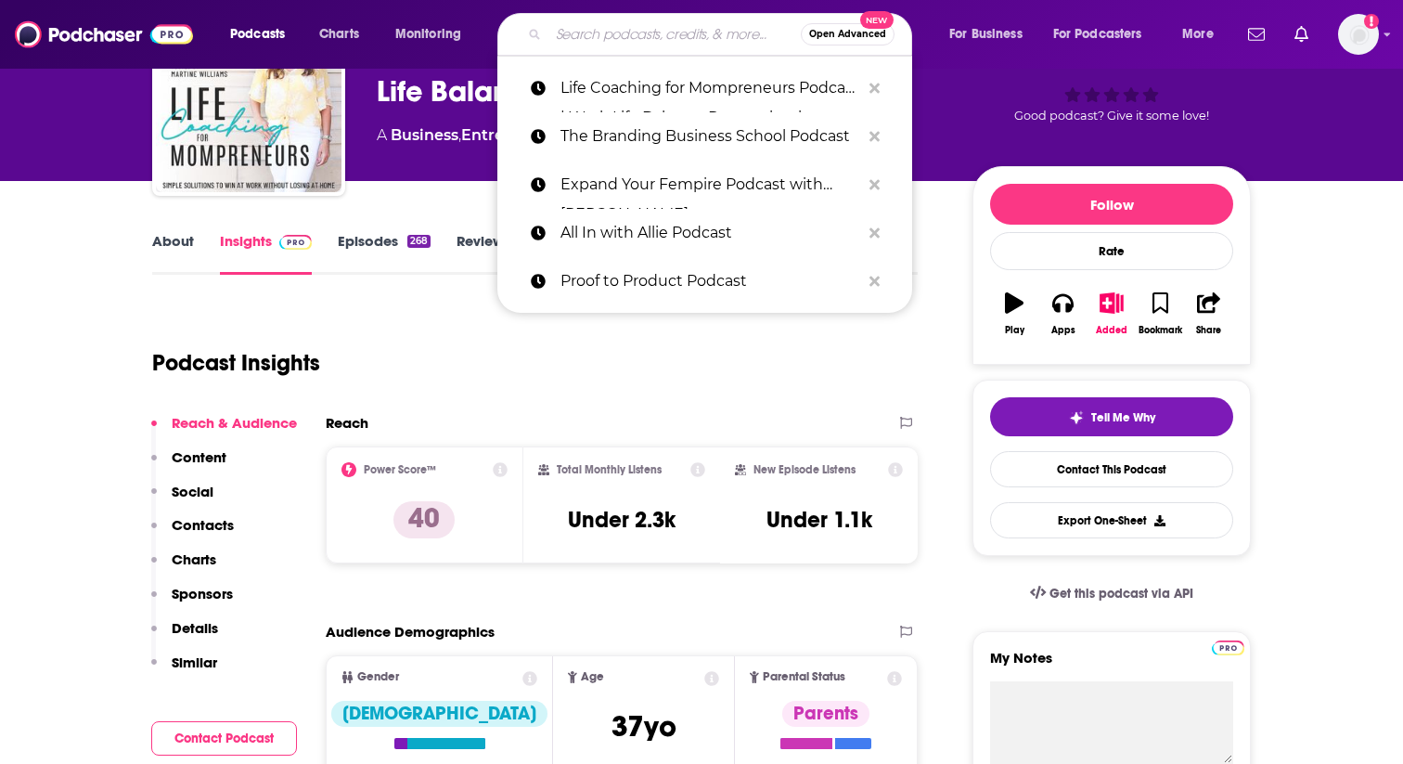
paste input "Women Choosing Growth Podcast"
type input "Women Choosing Growth Podcast"
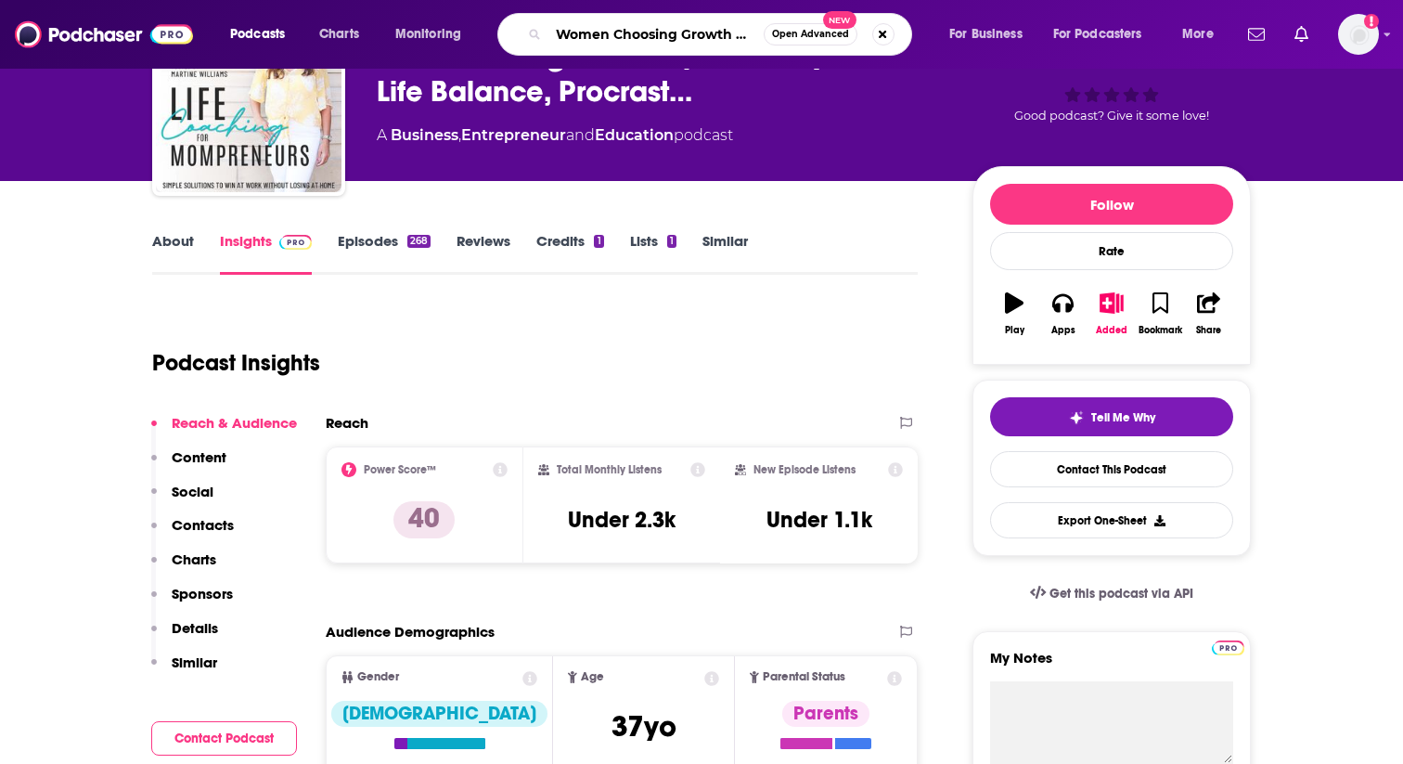
scroll to position [0, 36]
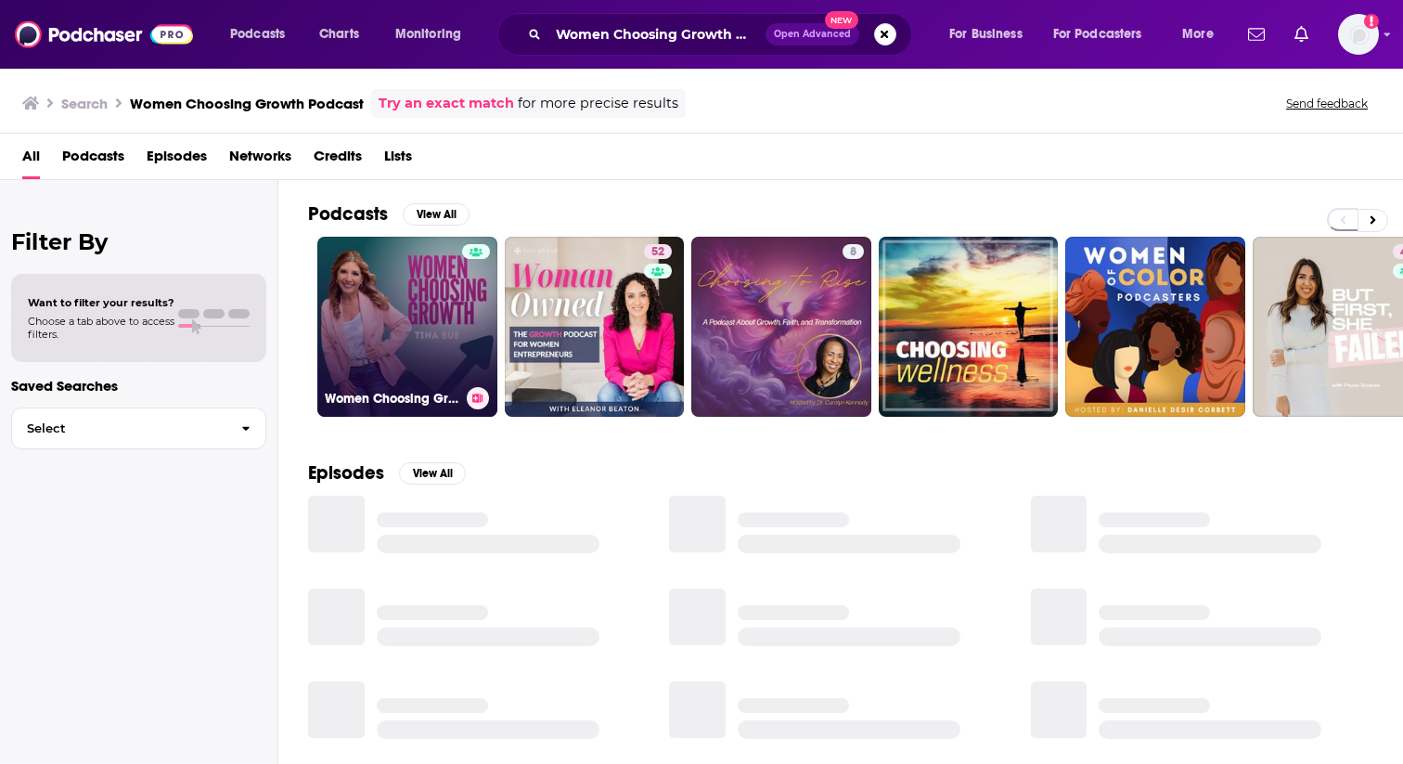
click at [426, 305] on link "Women Choosing Growth" at bounding box center [407, 327] width 180 height 180
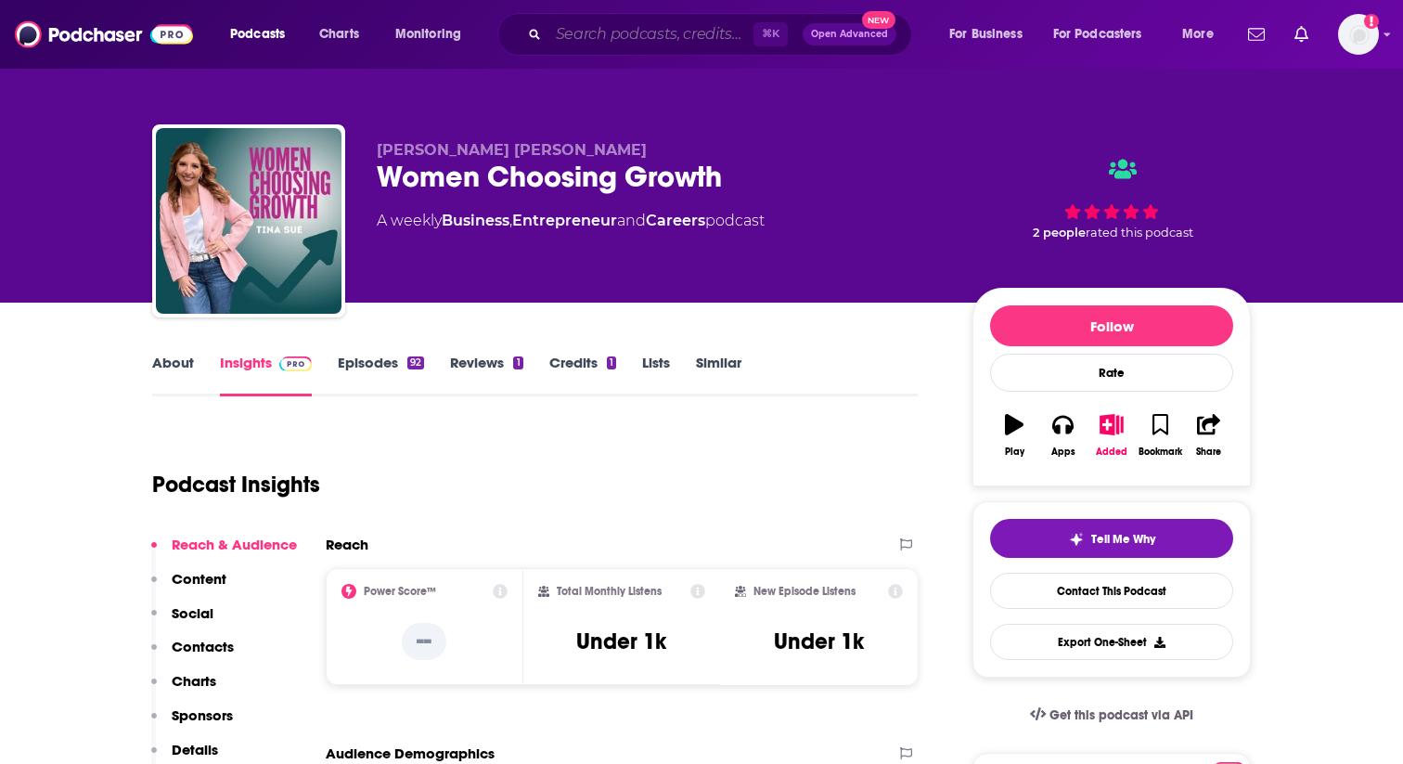
click at [659, 38] on input "Search podcasts, credits, & more..." at bounding box center [650, 34] width 205 height 30
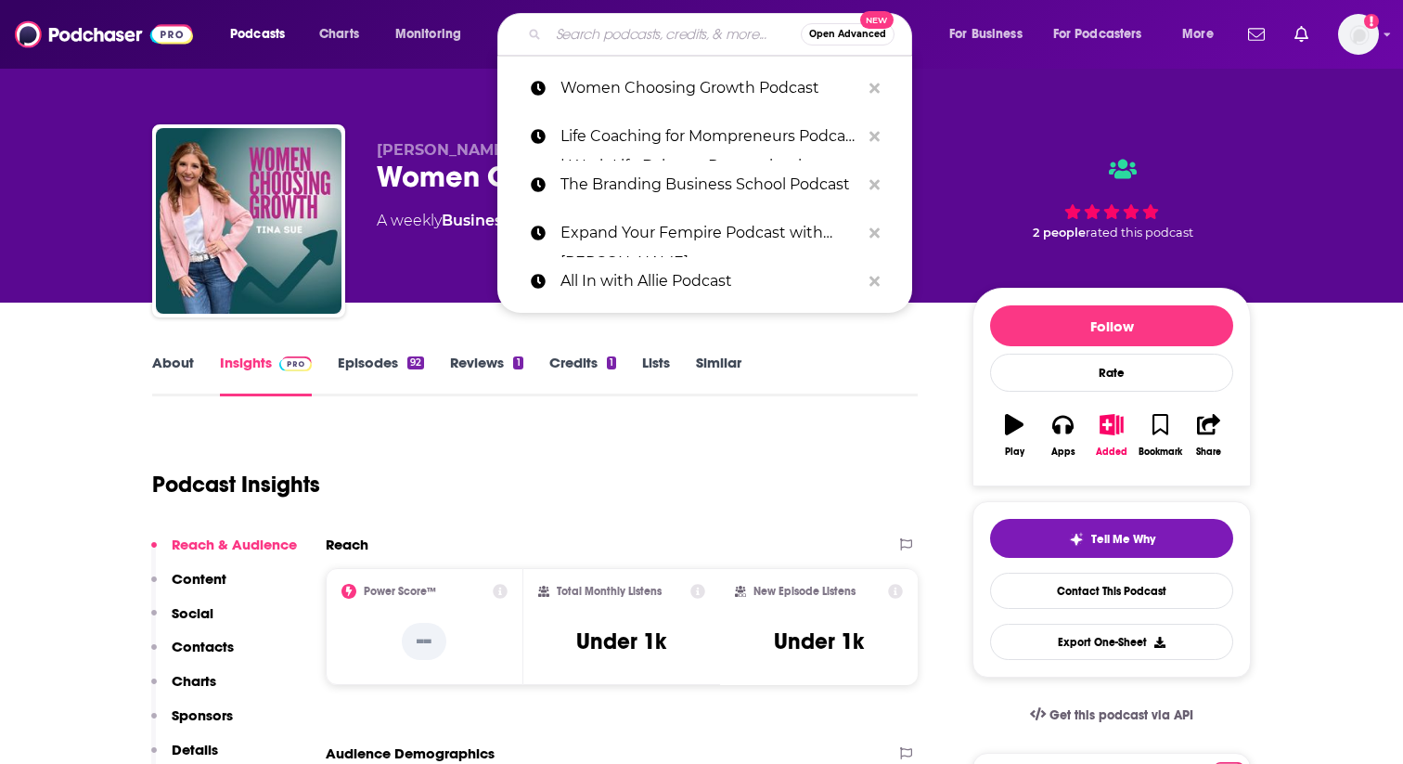
paste input "Moms Who Build"
type input "Moms Who Build"
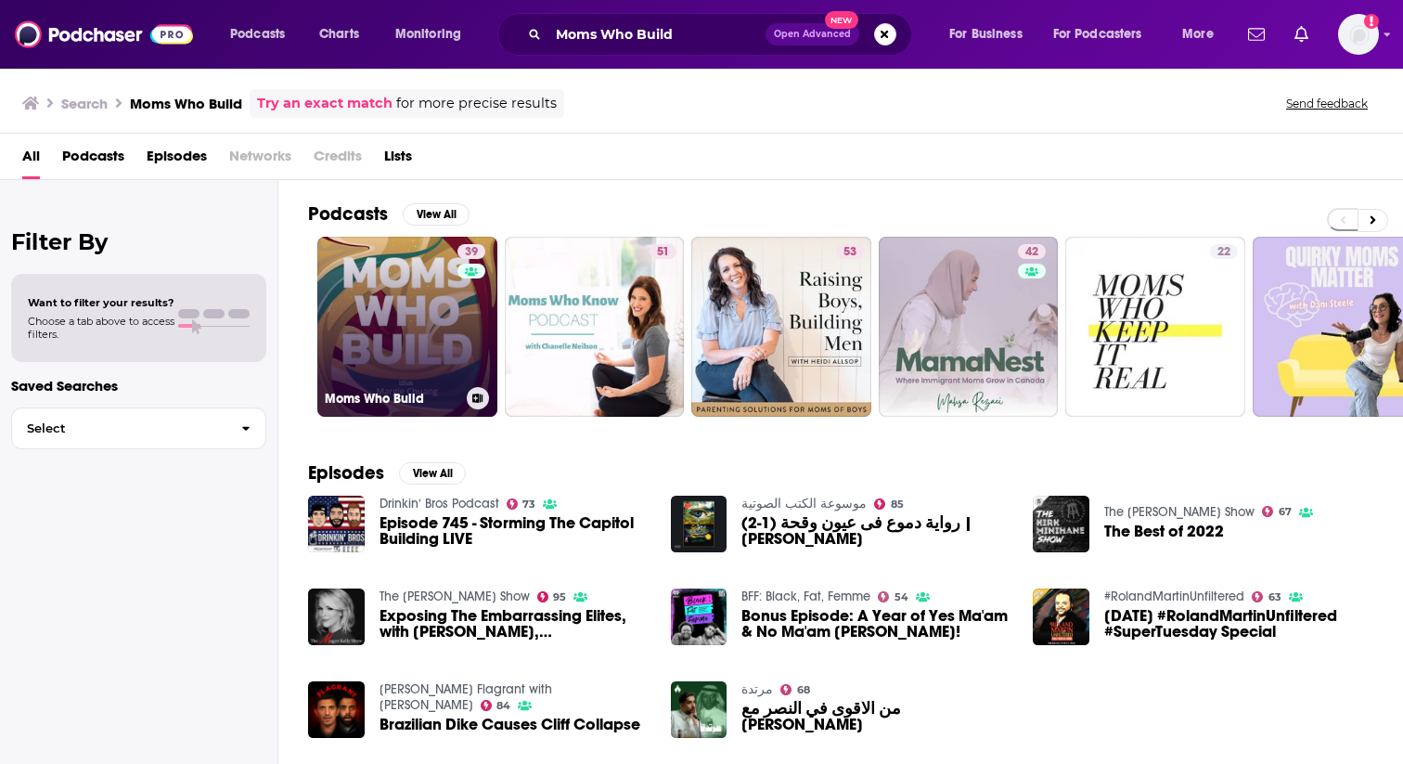
click at [368, 329] on link "39 Moms Who Build" at bounding box center [407, 327] width 180 height 180
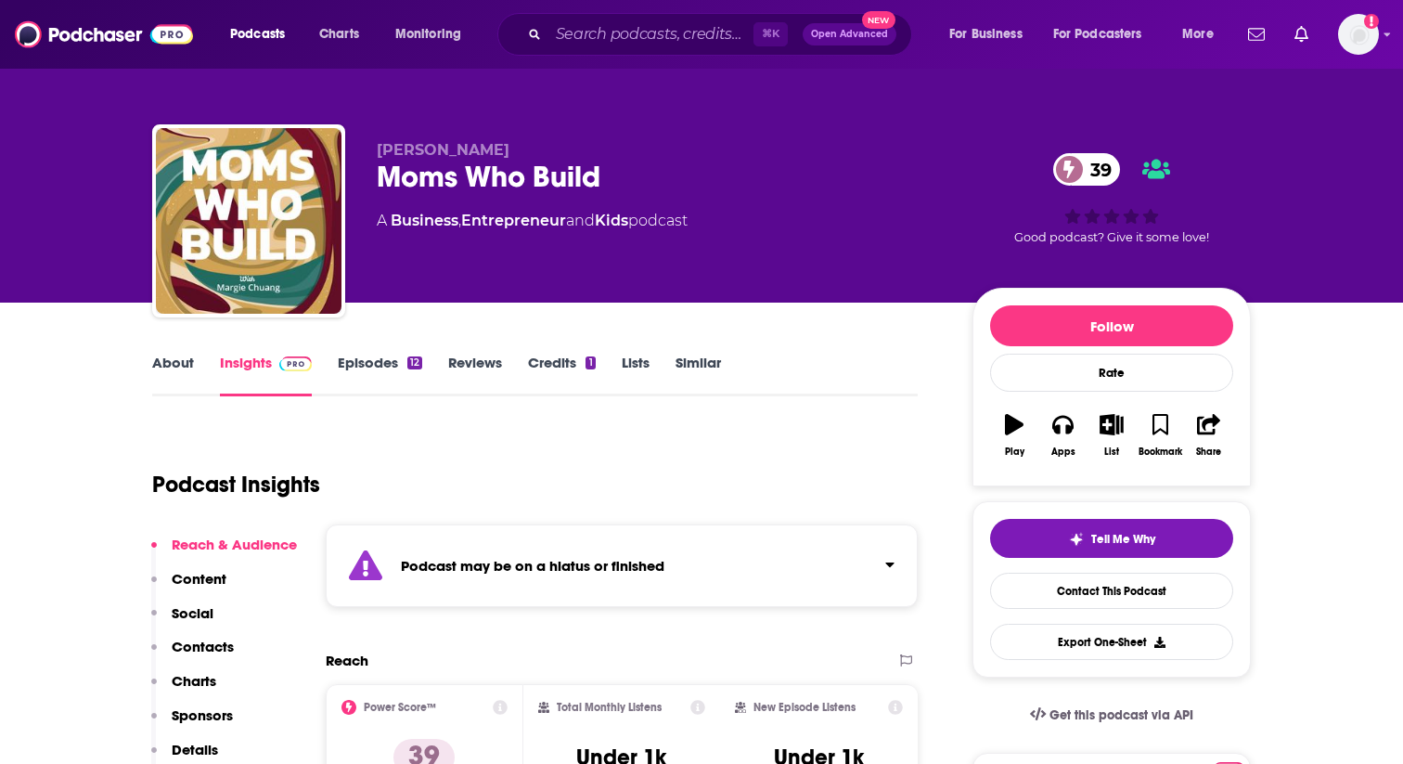
click at [539, 559] on strong "Podcast may be on a hiatus or finished" at bounding box center [533, 566] width 264 height 18
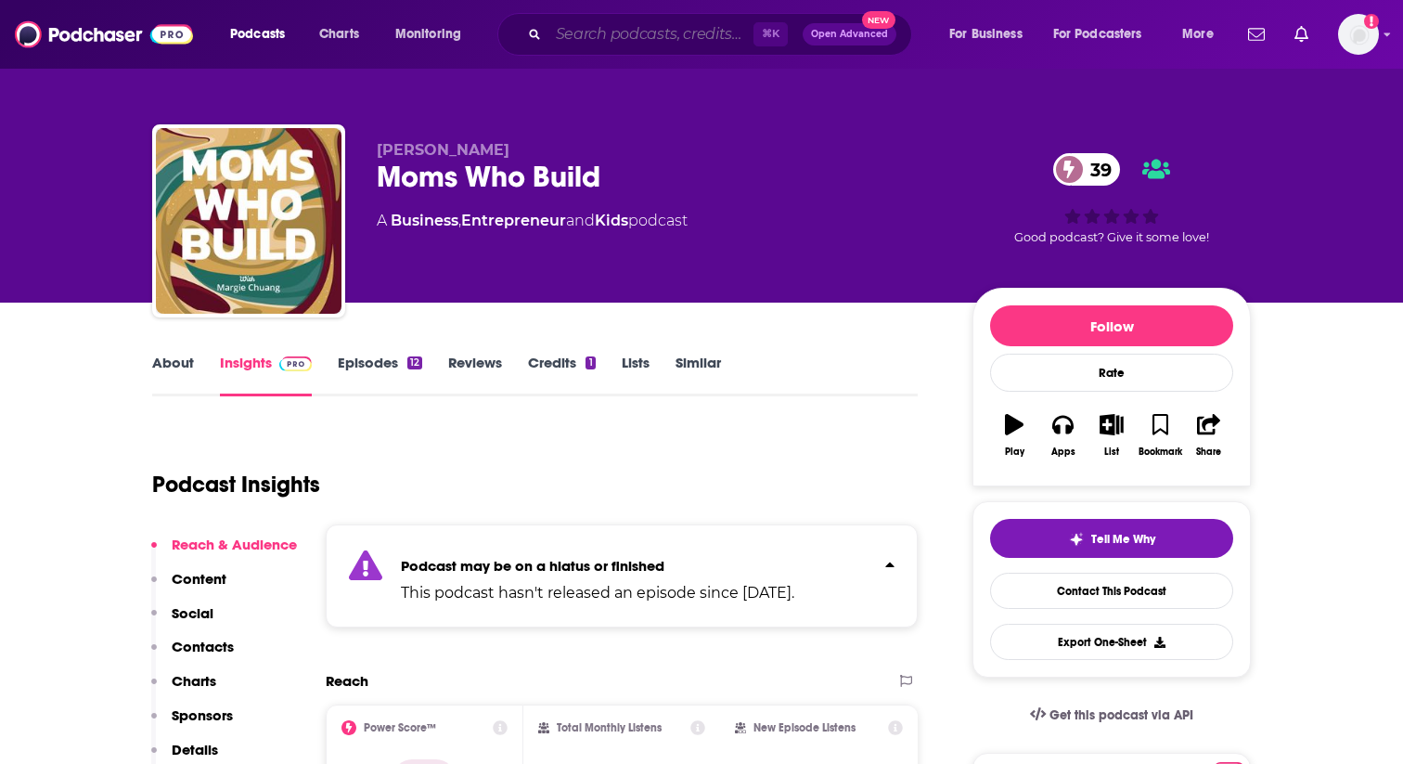
click at [636, 38] on input "Search podcasts, credits, & more..." at bounding box center [650, 34] width 205 height 30
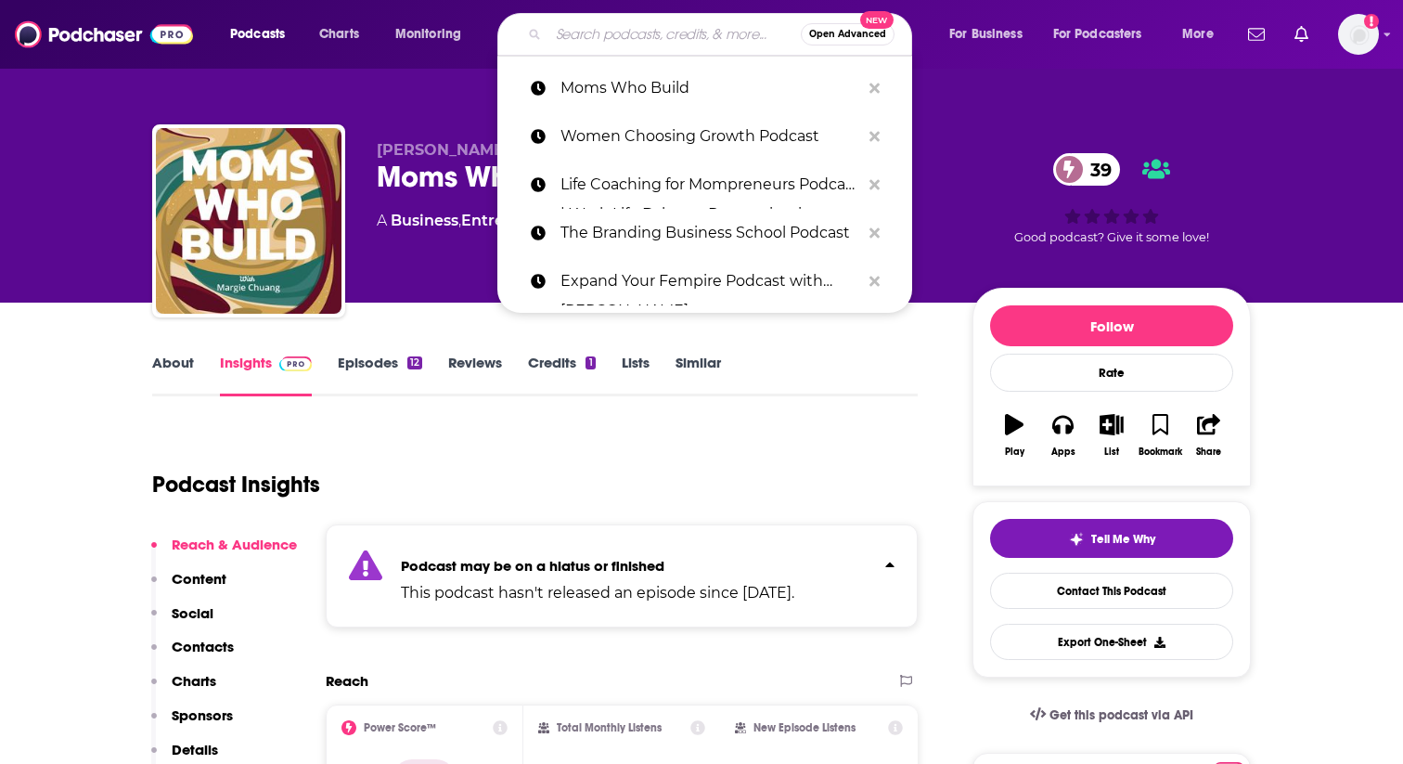
click at [630, 471] on div "Podcast Insights" at bounding box center [527, 473] width 751 height 95
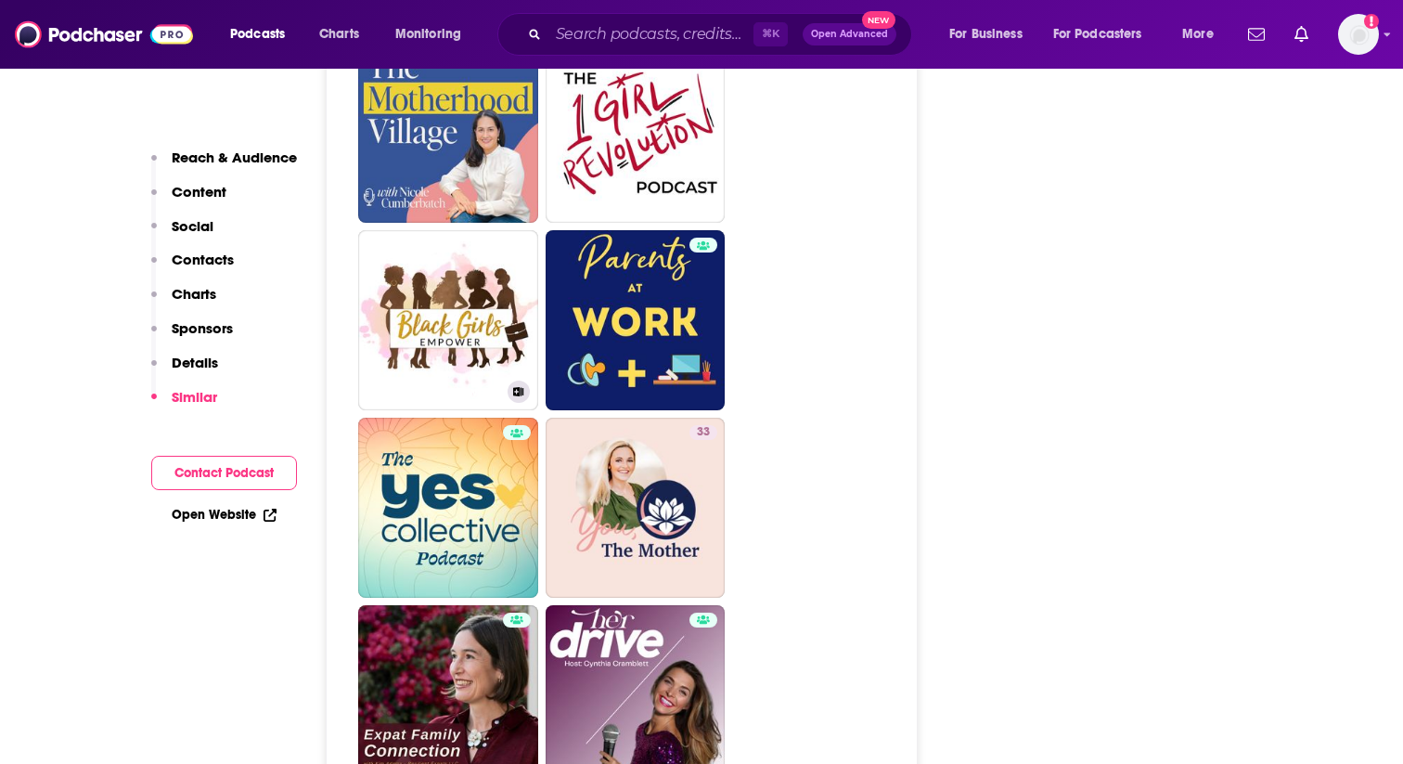
scroll to position [3203, 0]
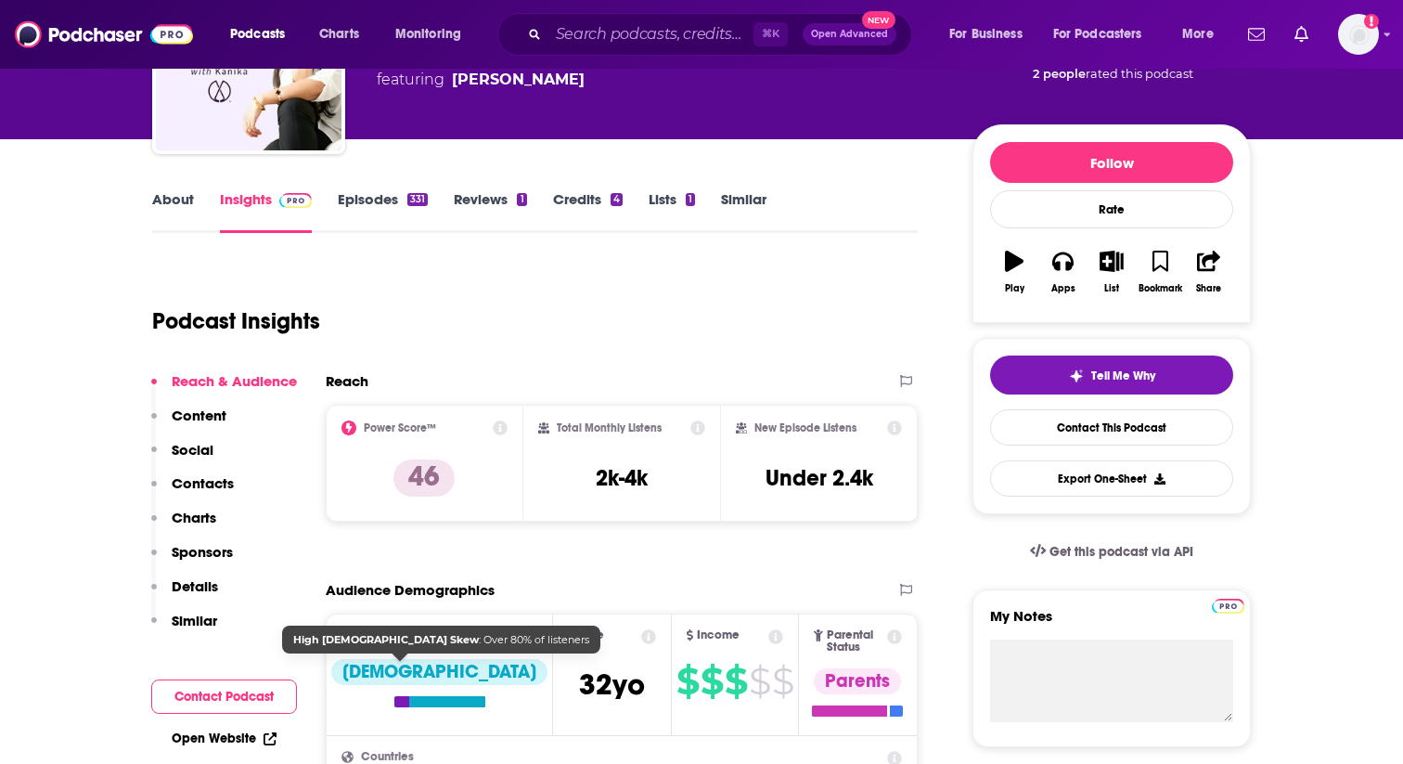
scroll to position [159, 0]
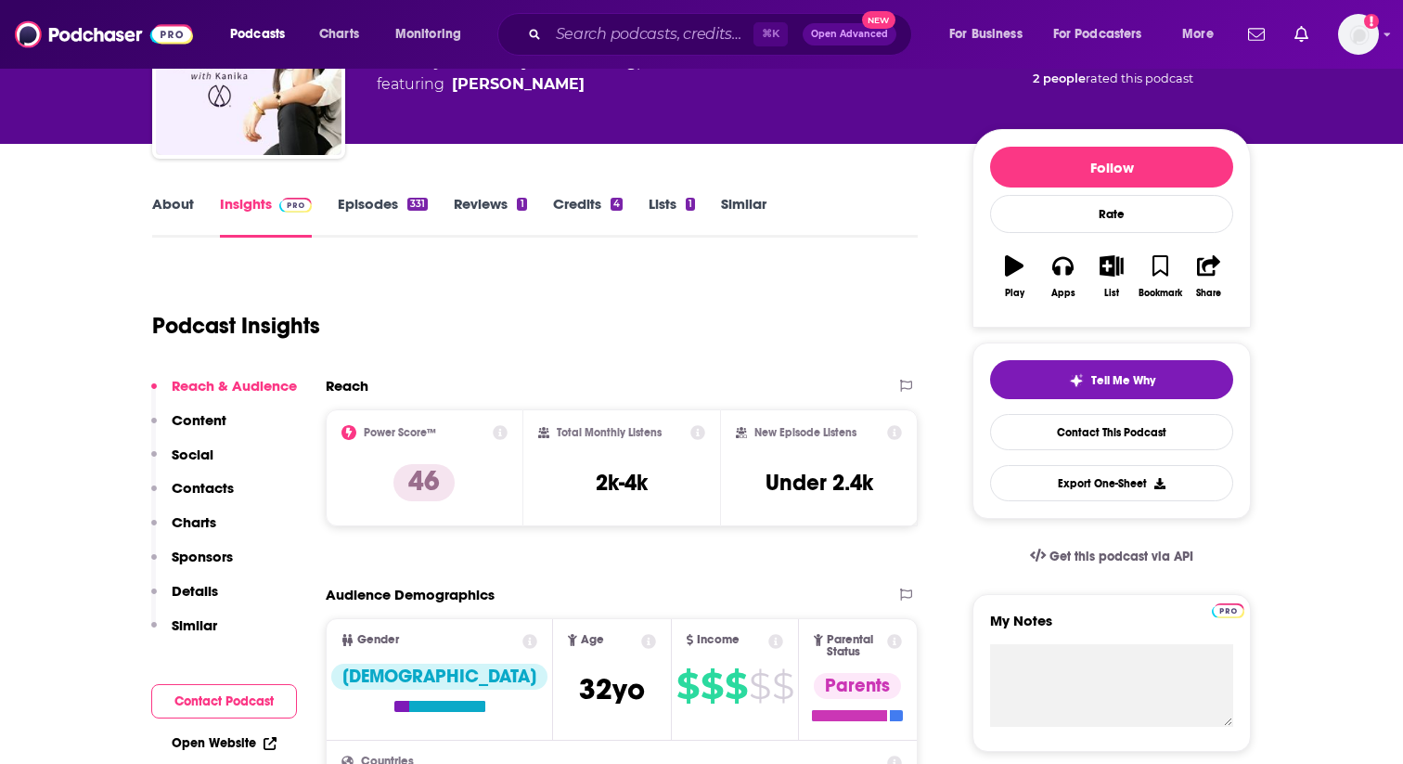
click at [161, 201] on link "About" at bounding box center [173, 216] width 42 height 43
